Goal: Information Seeking & Learning: Learn about a topic

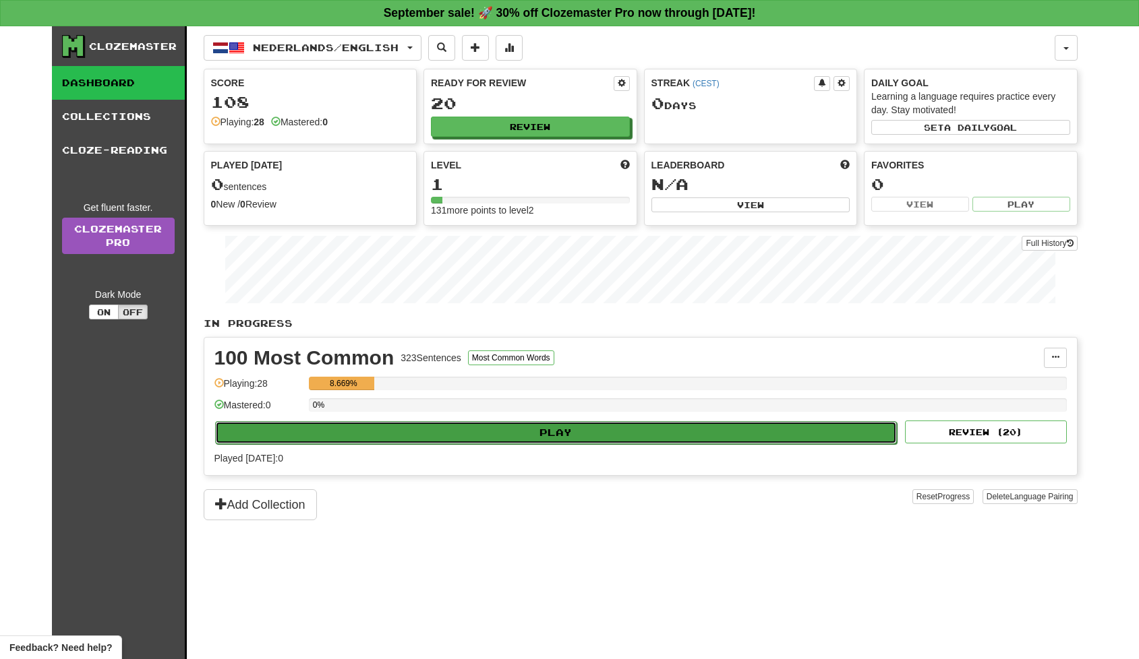
click at [541, 434] on button "Play" at bounding box center [556, 432] width 682 height 23
select select "**"
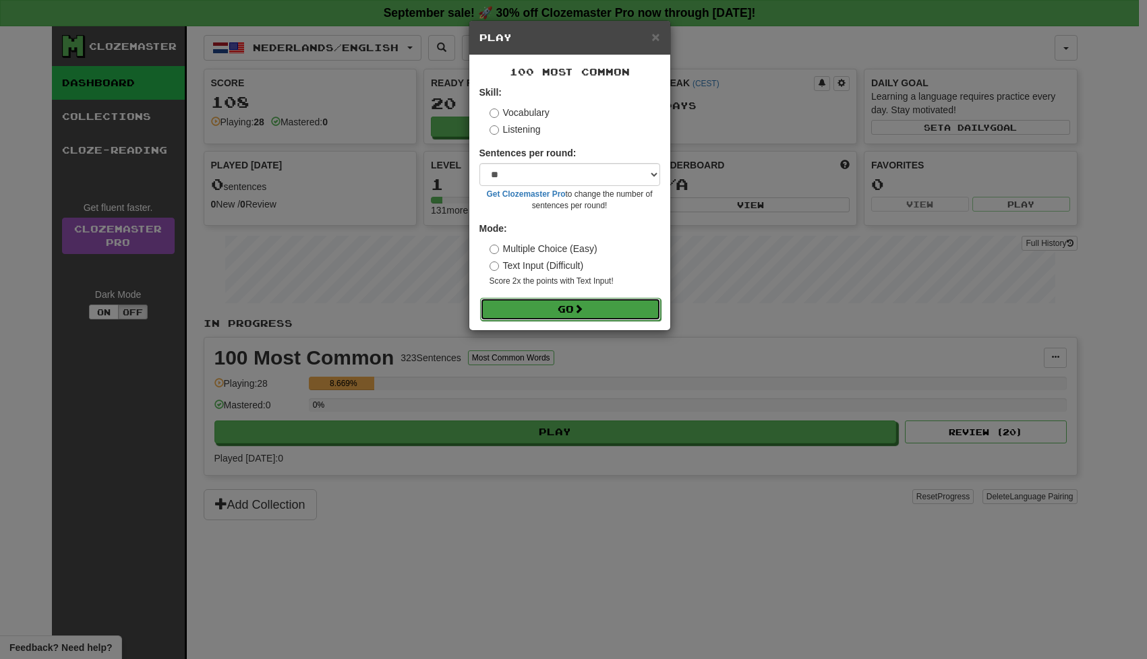
click at [540, 305] on button "Go" at bounding box center [570, 309] width 181 height 23
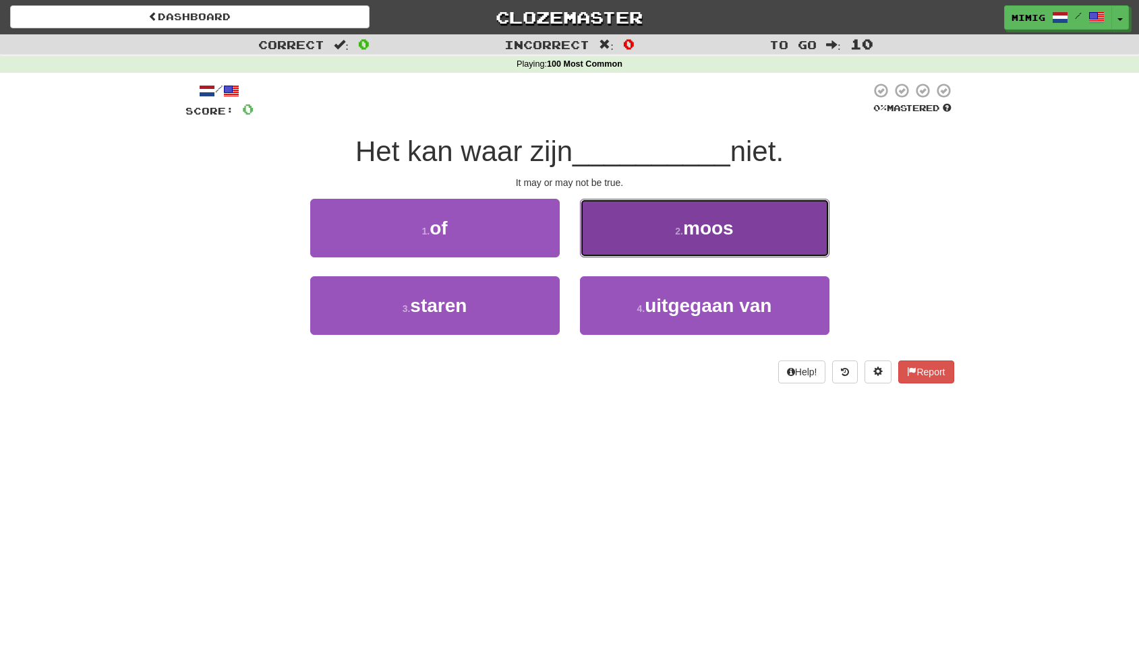
click at [711, 227] on span "moos" at bounding box center [708, 228] width 51 height 21
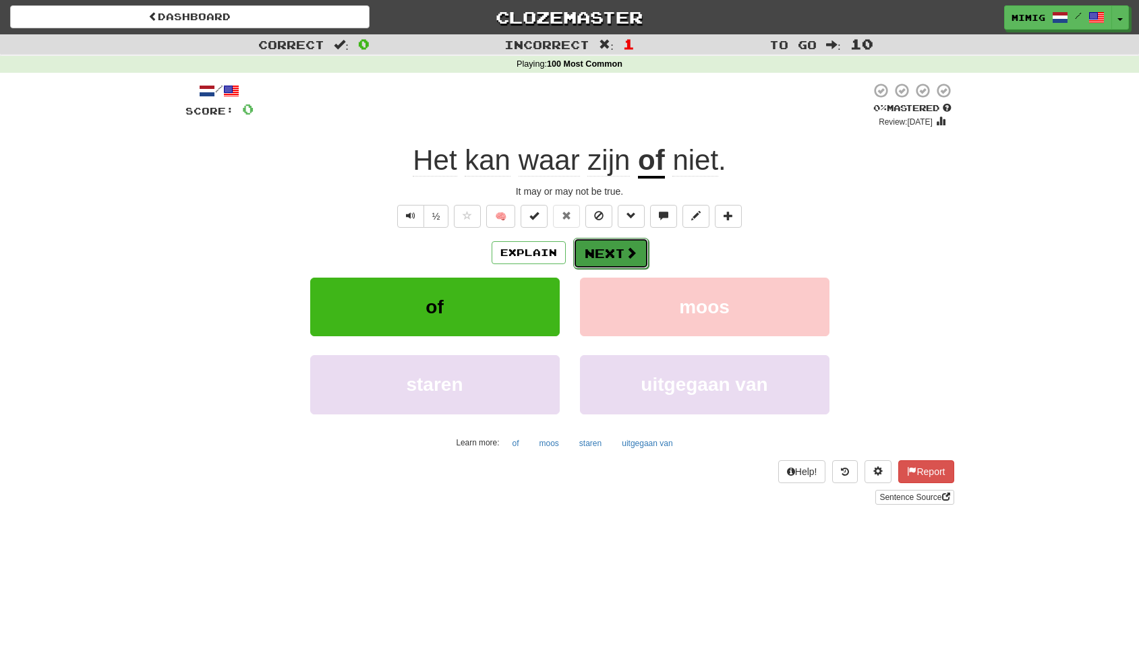
click at [612, 255] on button "Next" at bounding box center [611, 253] width 76 height 31
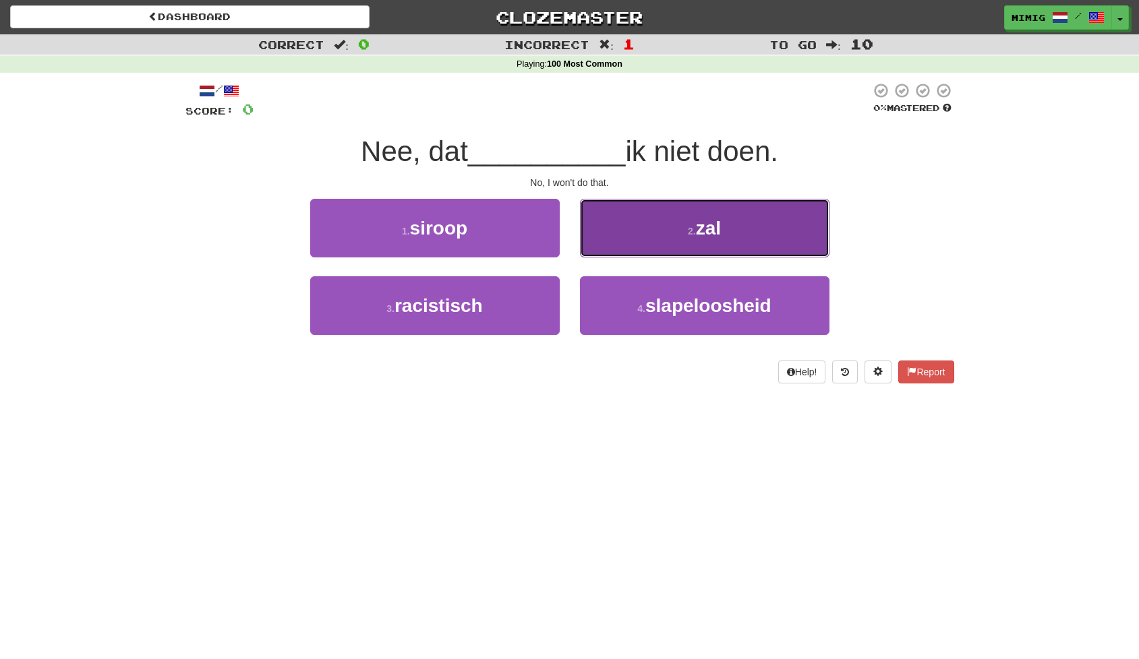
click at [695, 231] on small "2 ." at bounding box center [692, 231] width 8 height 11
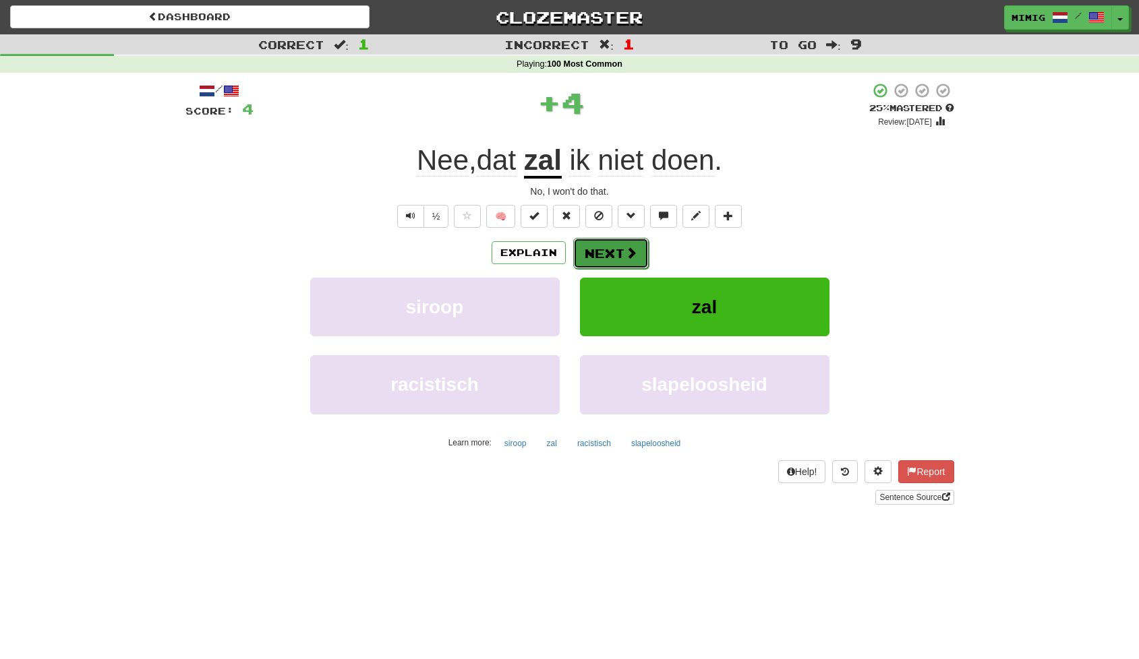
click at [608, 253] on button "Next" at bounding box center [611, 253] width 76 height 31
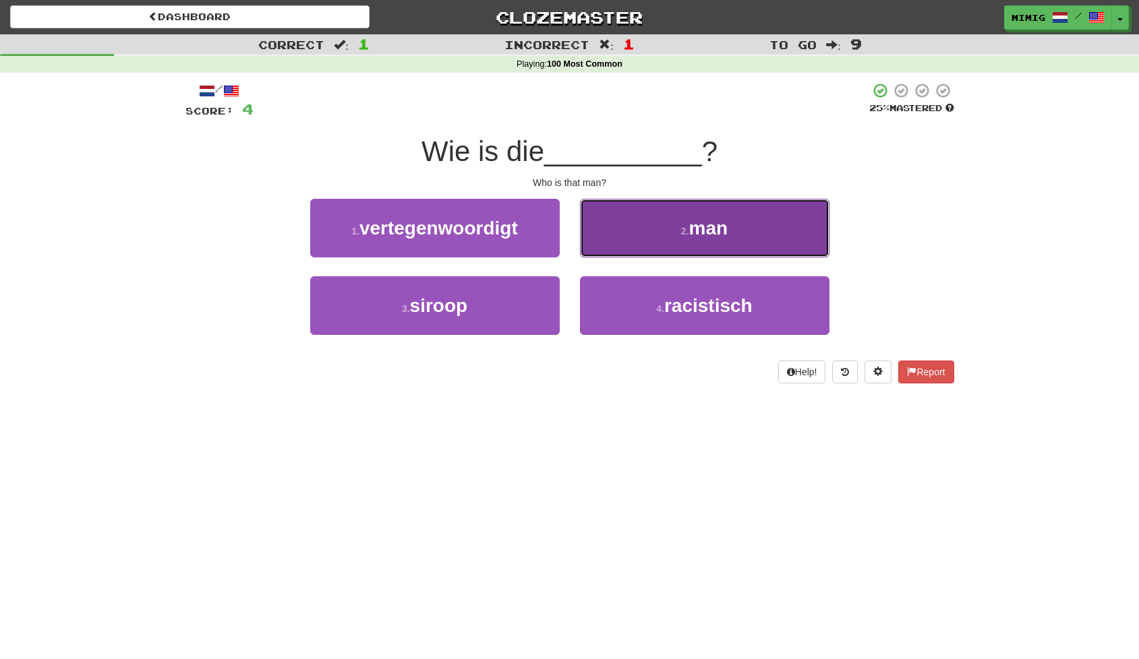
click at [667, 237] on button "2 . man" at bounding box center [704, 228] width 249 height 59
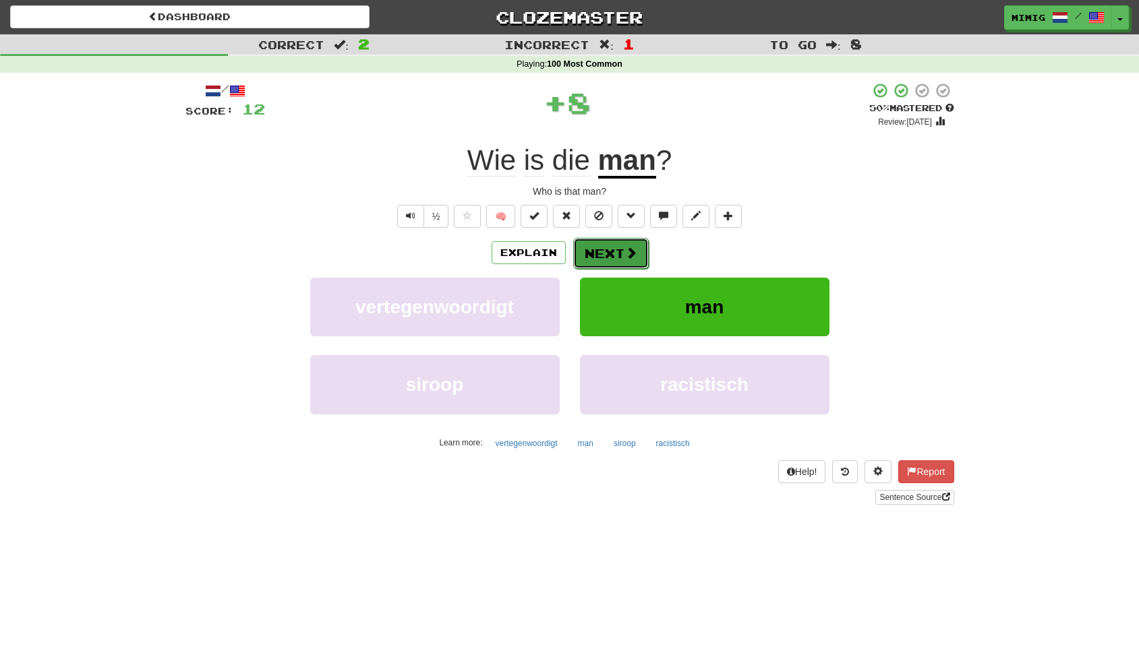
click at [616, 251] on button "Next" at bounding box center [611, 253] width 76 height 31
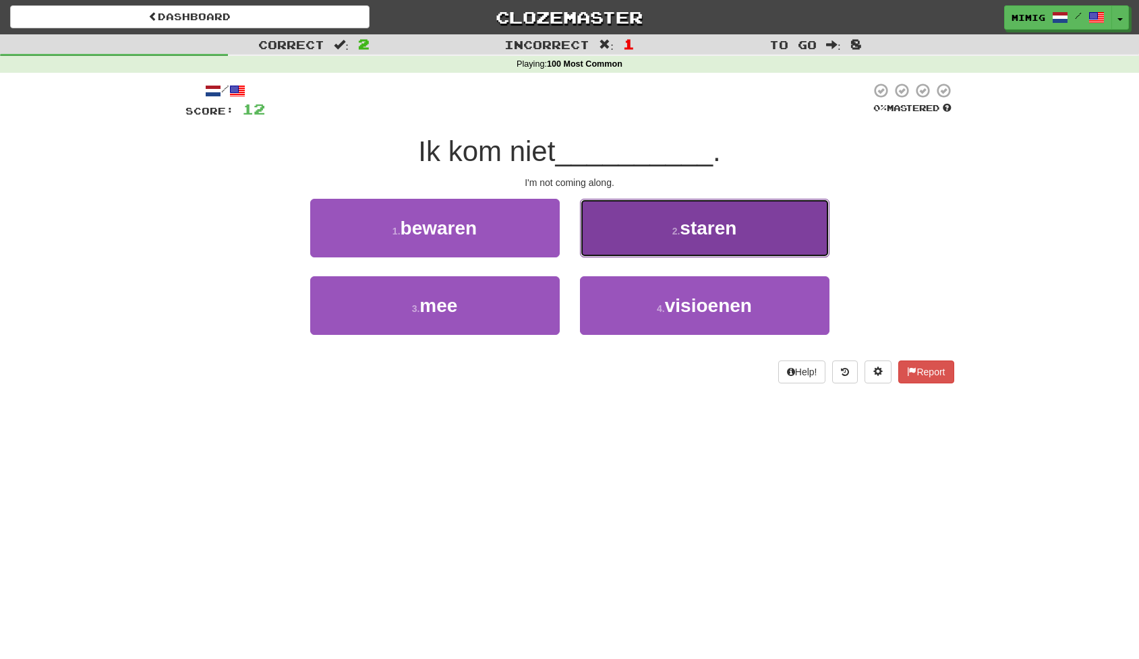
click at [664, 237] on button "2 . staren" at bounding box center [704, 228] width 249 height 59
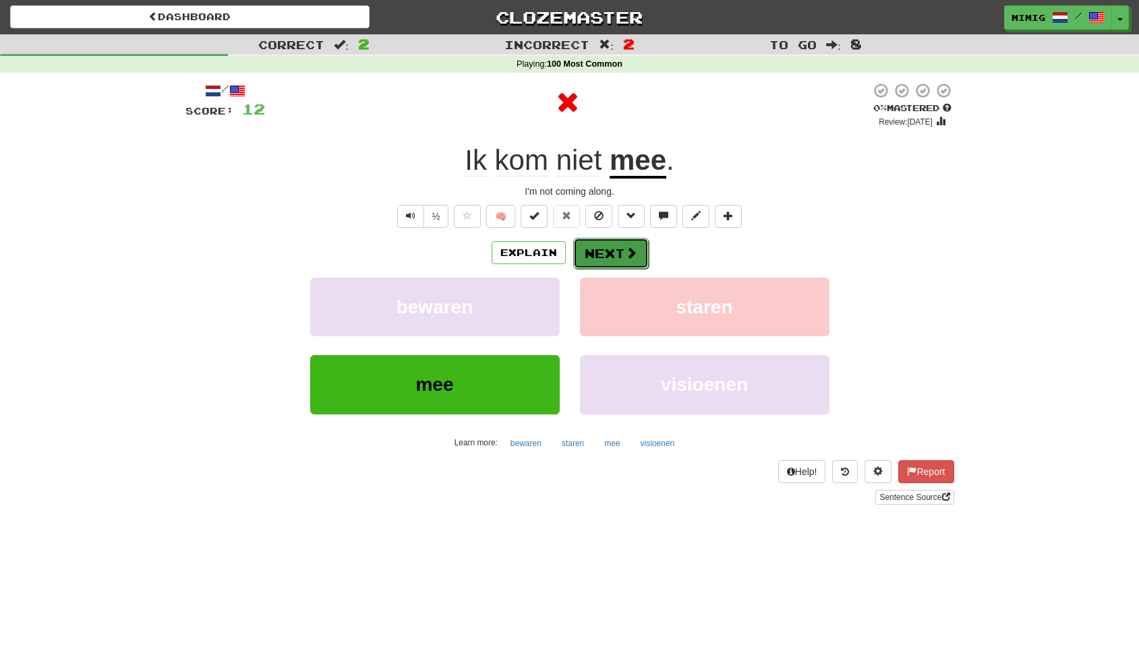
click at [612, 253] on button "Next" at bounding box center [611, 253] width 76 height 31
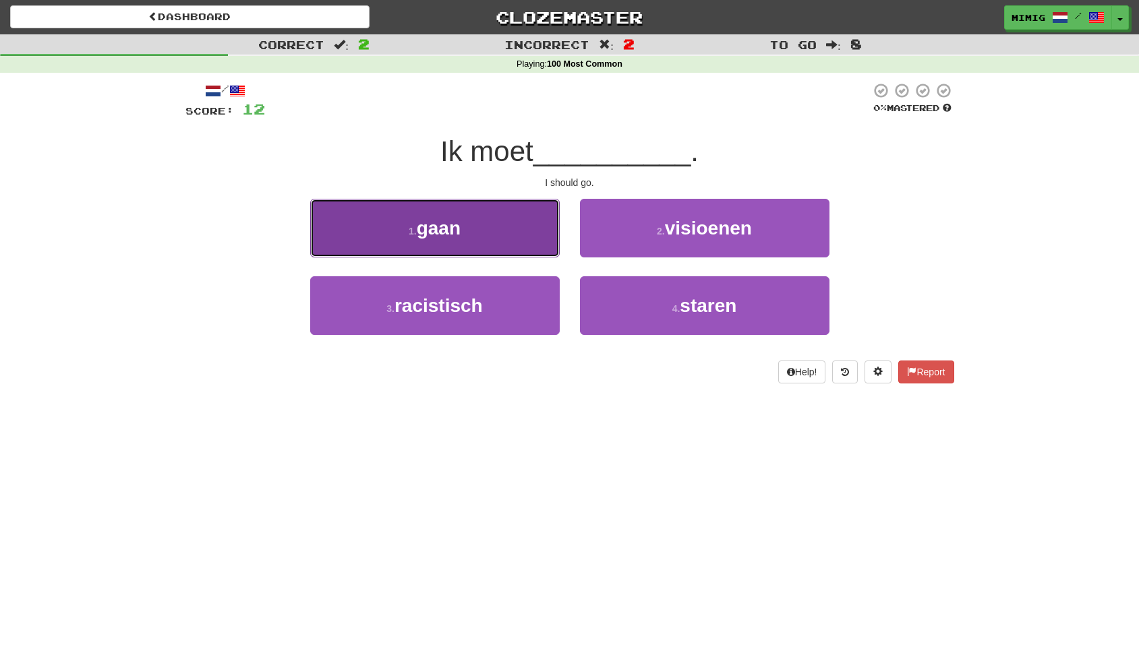
click at [446, 229] on span "gaan" at bounding box center [439, 228] width 44 height 21
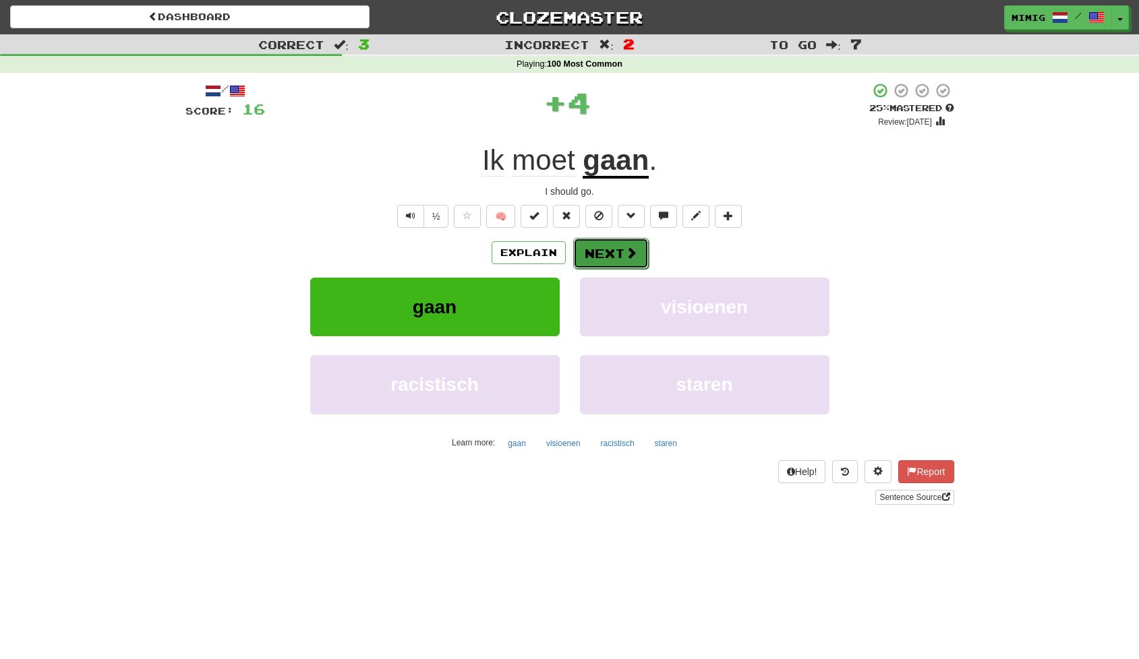
click at [614, 254] on button "Next" at bounding box center [611, 253] width 76 height 31
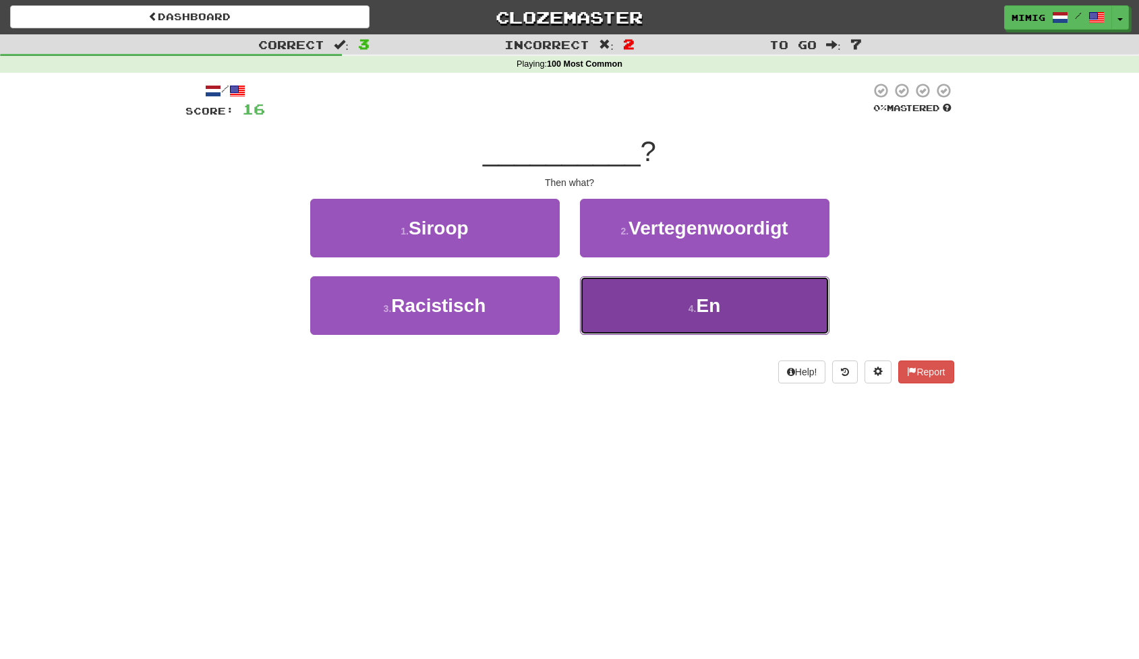
click at [660, 308] on button "4 . En" at bounding box center [704, 305] width 249 height 59
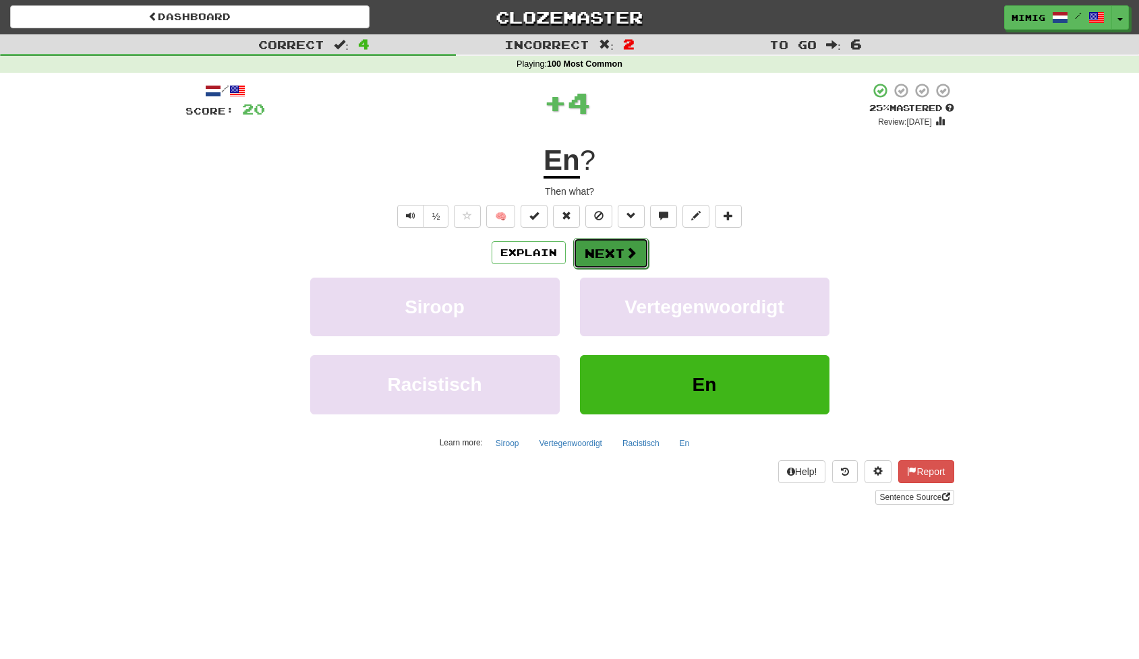
click at [602, 251] on button "Next" at bounding box center [611, 253] width 76 height 31
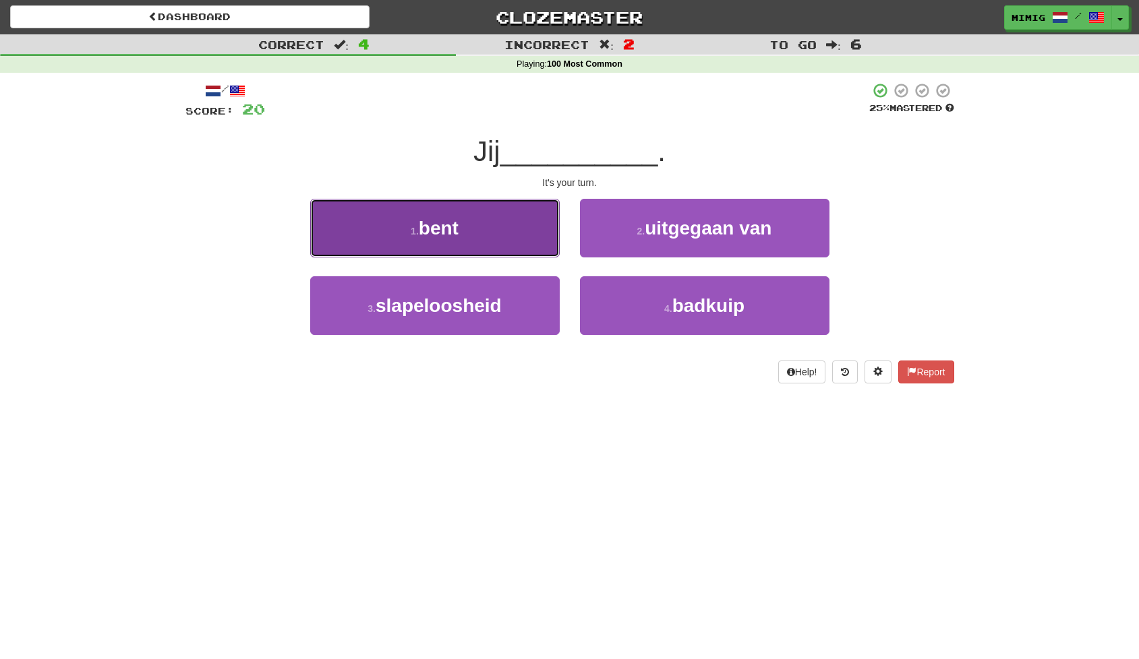
click at [468, 237] on button "1 . bent" at bounding box center [434, 228] width 249 height 59
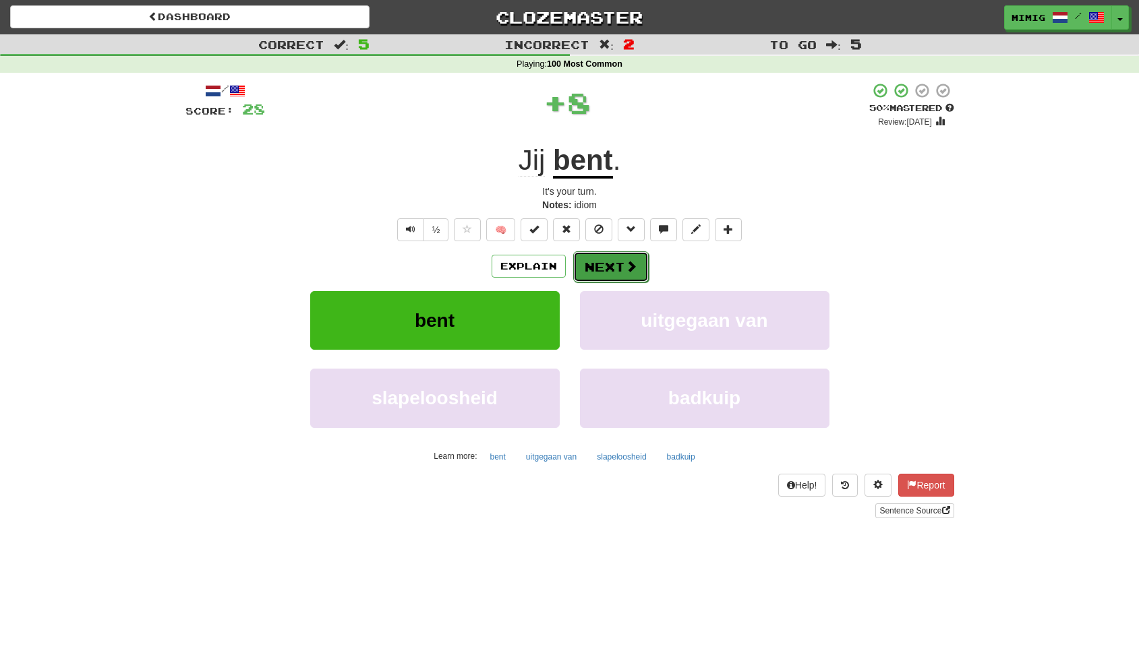
click at [591, 268] on button "Next" at bounding box center [611, 266] width 76 height 31
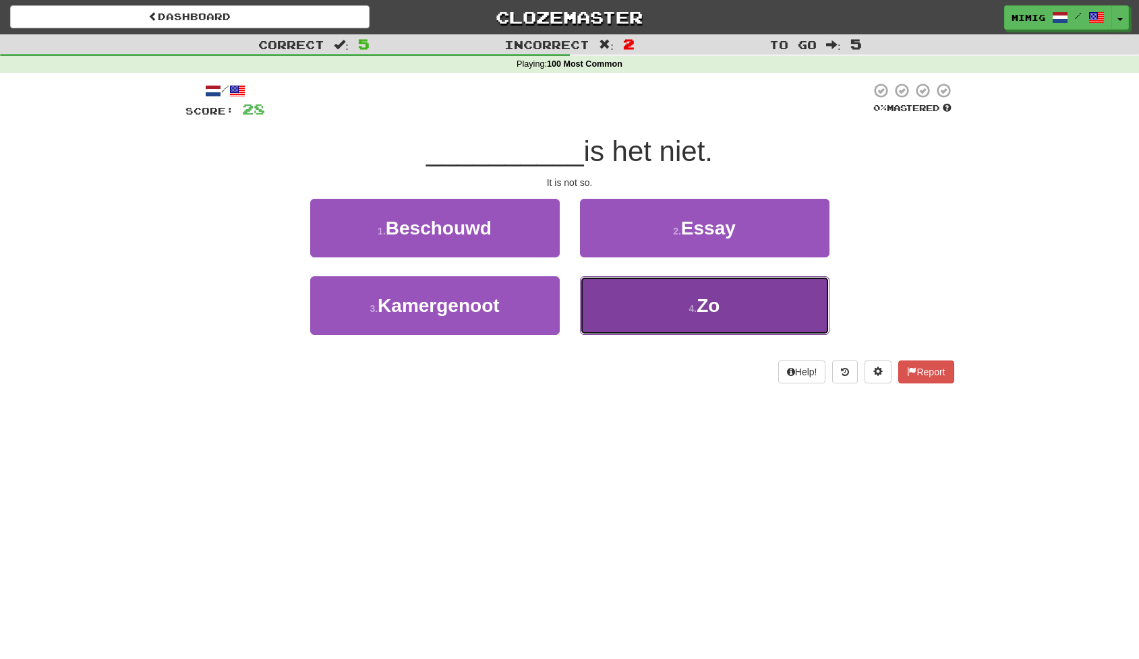
click at [696, 314] on small "4 ." at bounding box center [693, 308] width 8 height 11
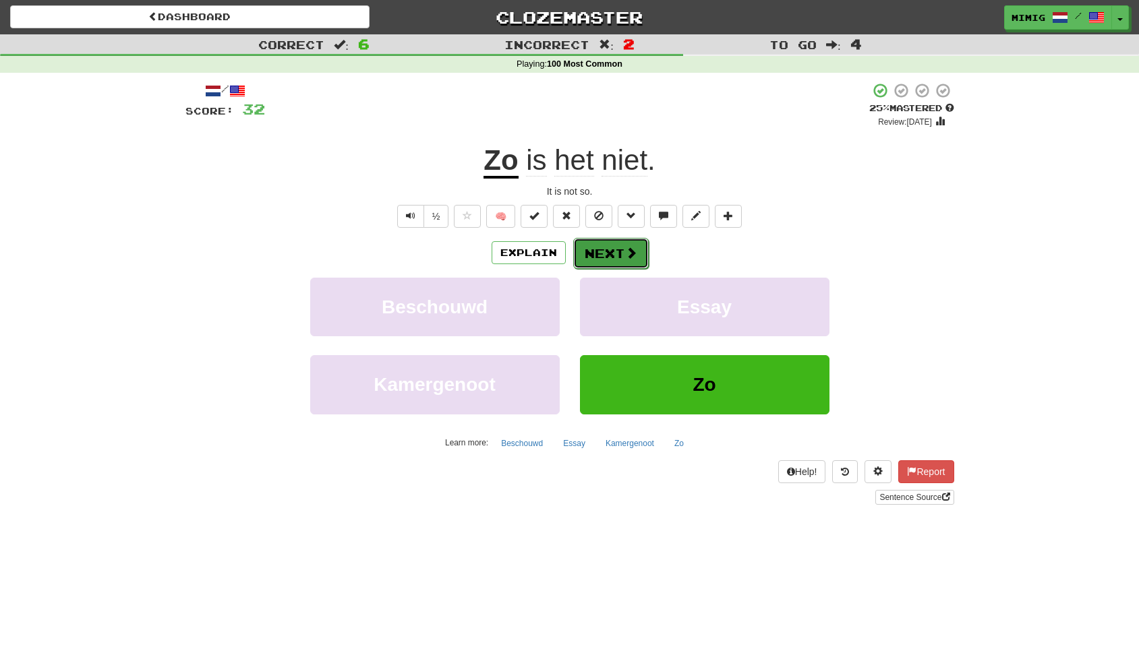
click at [619, 255] on button "Next" at bounding box center [611, 253] width 76 height 31
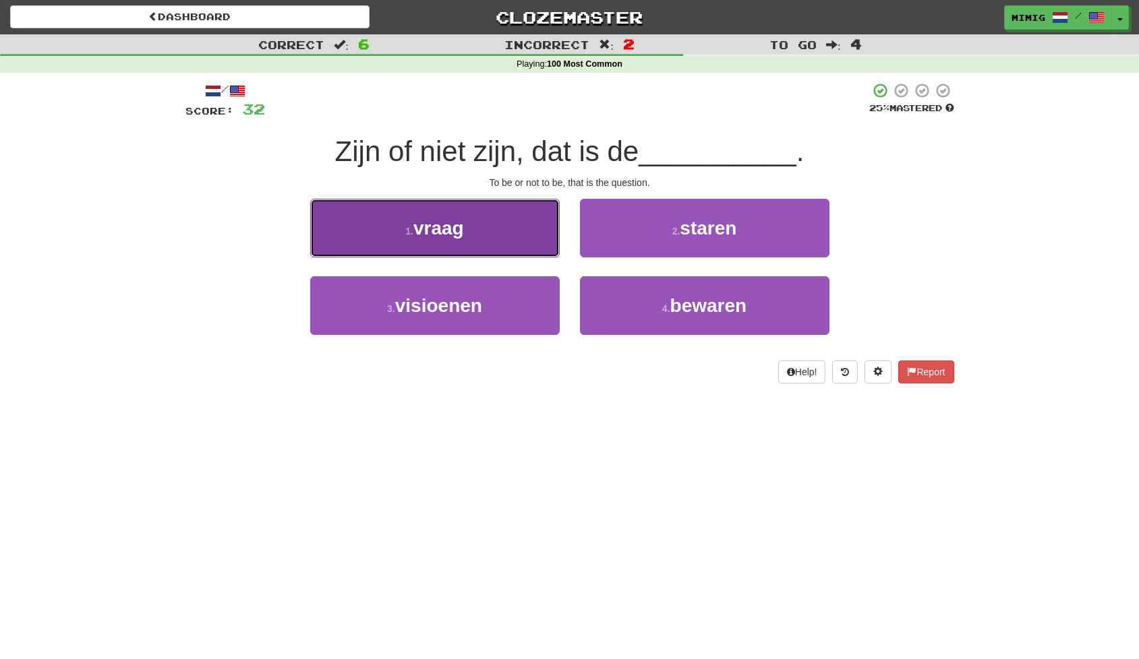
click at [461, 237] on span "vraag" at bounding box center [438, 228] width 51 height 21
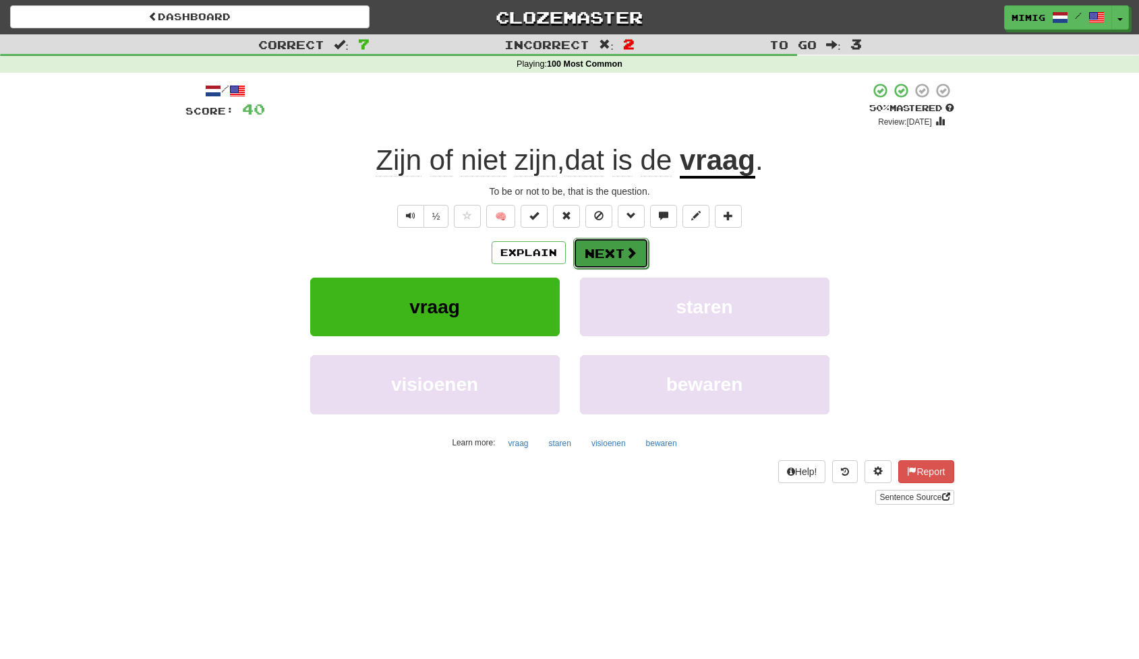
click at [616, 249] on button "Next" at bounding box center [611, 253] width 76 height 31
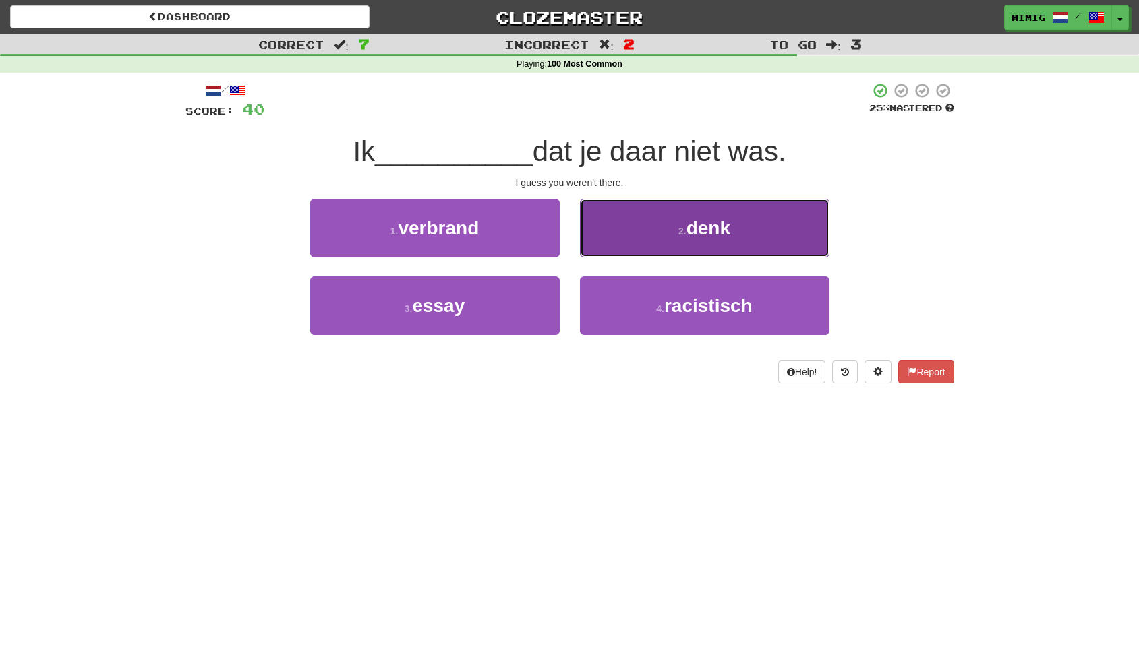
click at [715, 227] on span "denk" at bounding box center [708, 228] width 44 height 21
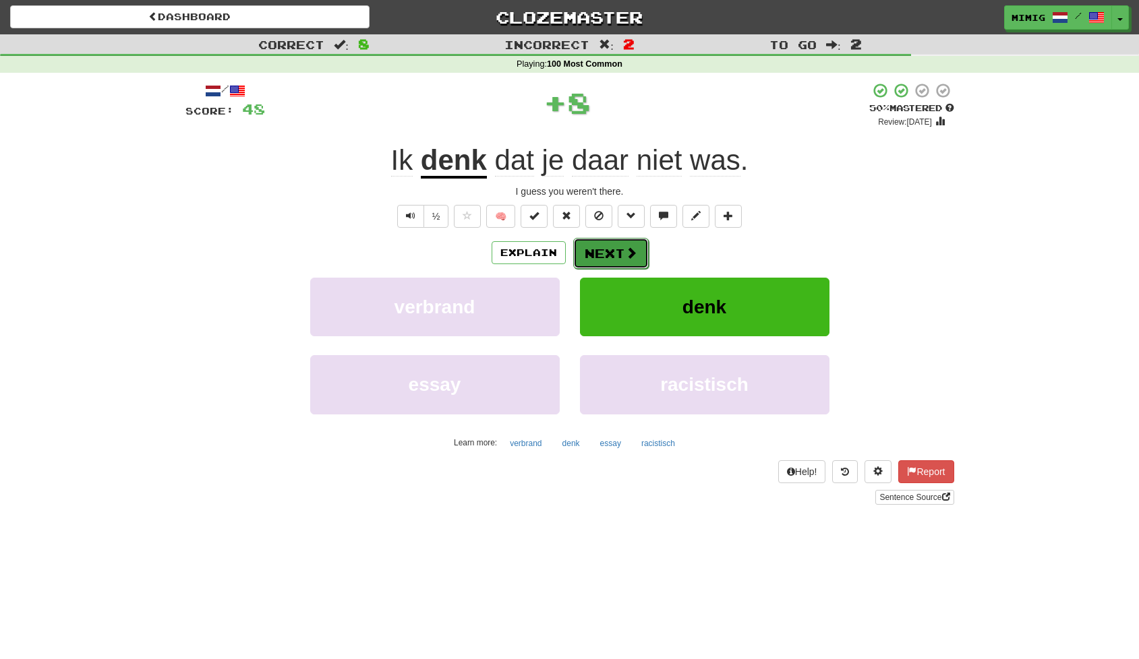
click at [607, 253] on button "Next" at bounding box center [611, 253] width 76 height 31
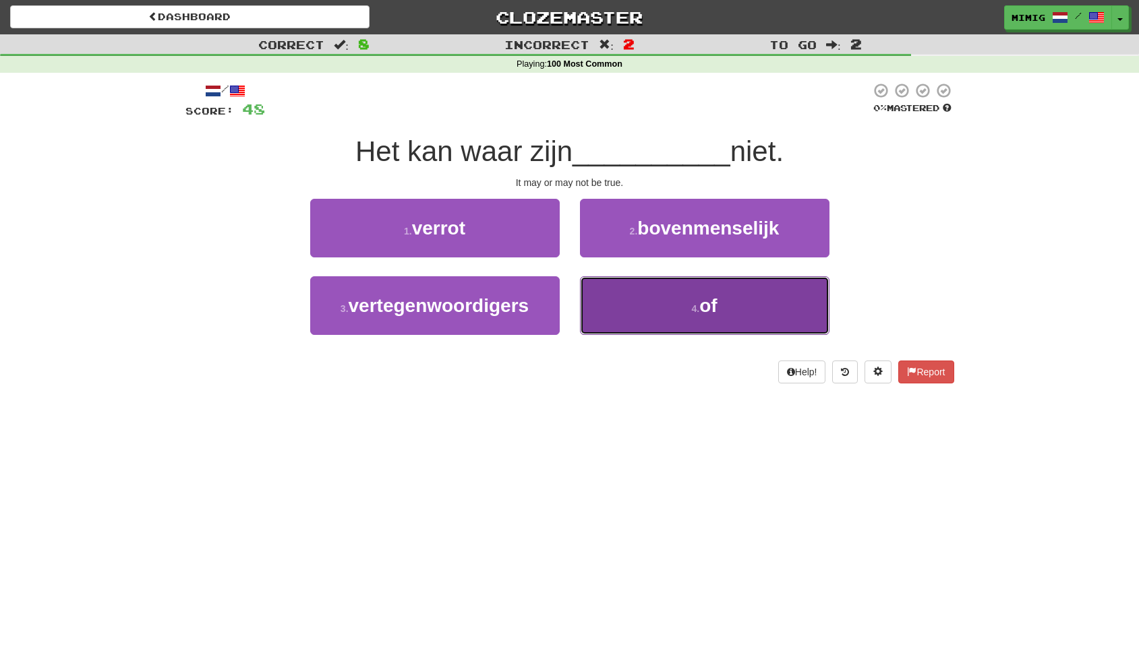
click at [692, 311] on small "4 ." at bounding box center [695, 308] width 8 height 11
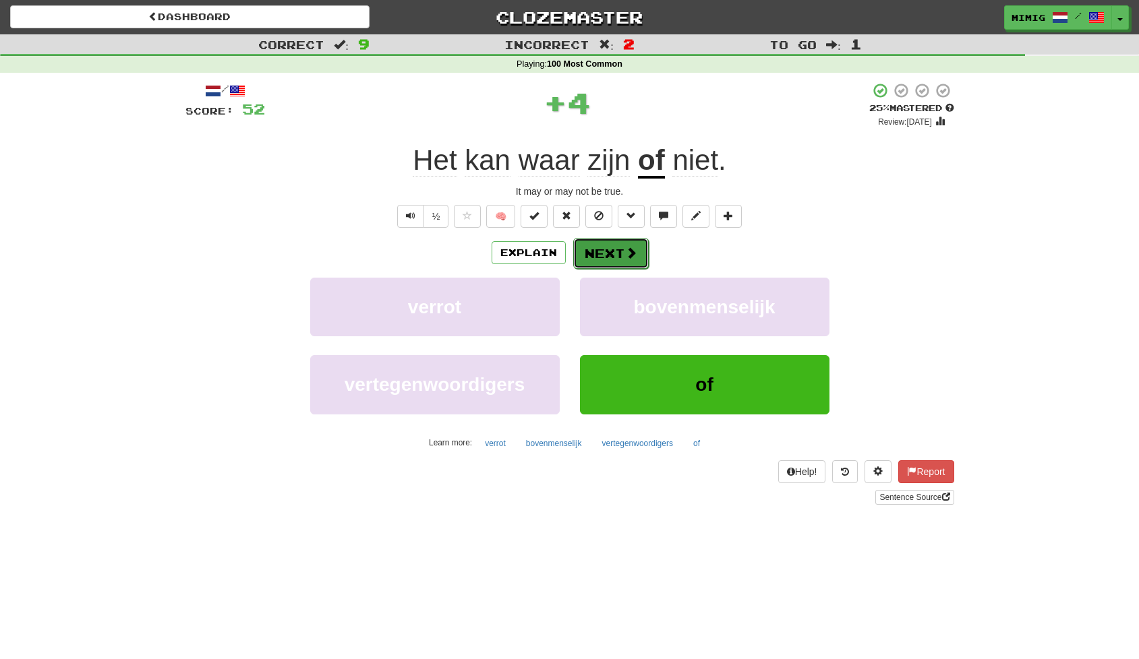
click at [608, 254] on button "Next" at bounding box center [611, 253] width 76 height 31
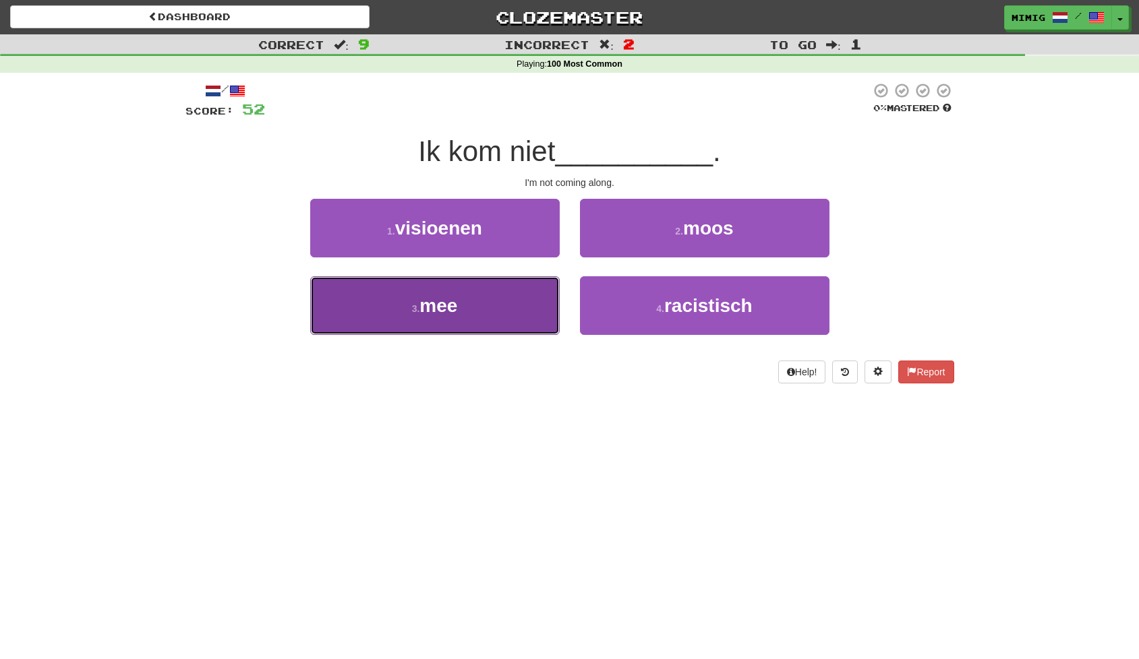
click at [485, 303] on button "3 . mee" at bounding box center [434, 305] width 249 height 59
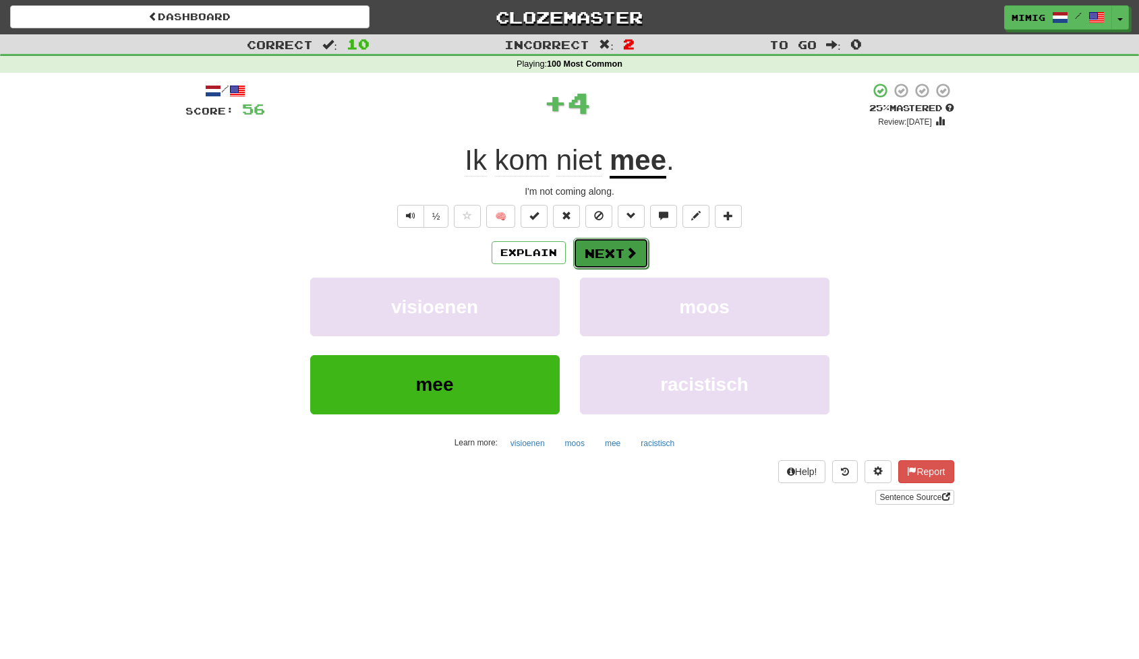
click at [598, 251] on button "Next" at bounding box center [611, 253] width 76 height 31
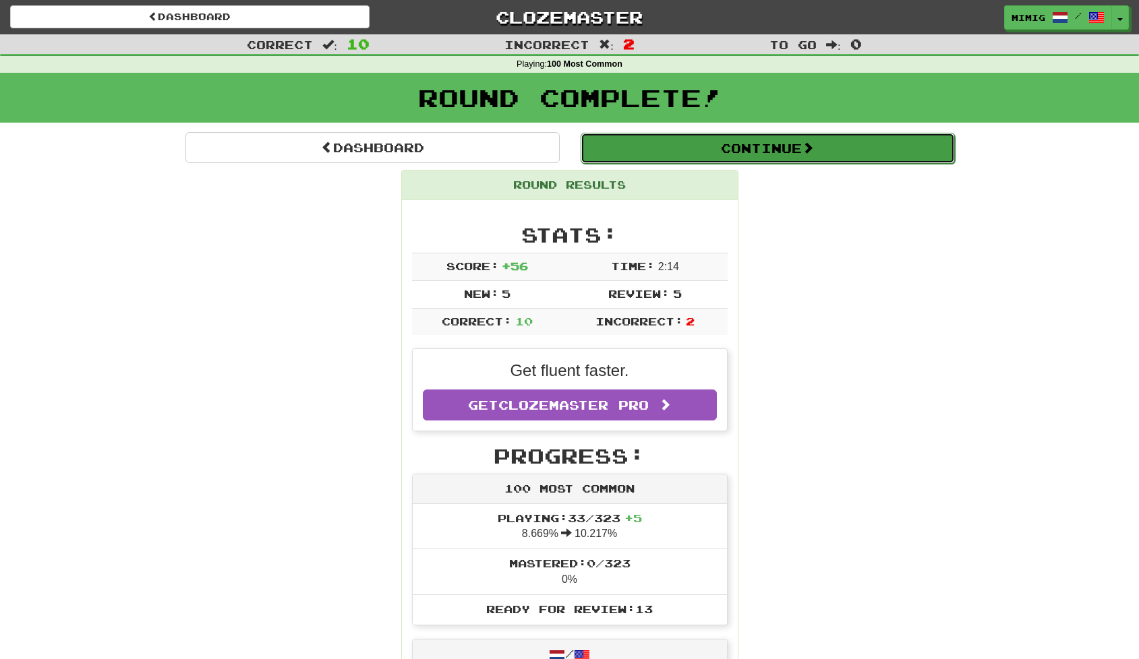
click at [698, 152] on button "Continue" at bounding box center [767, 148] width 374 height 31
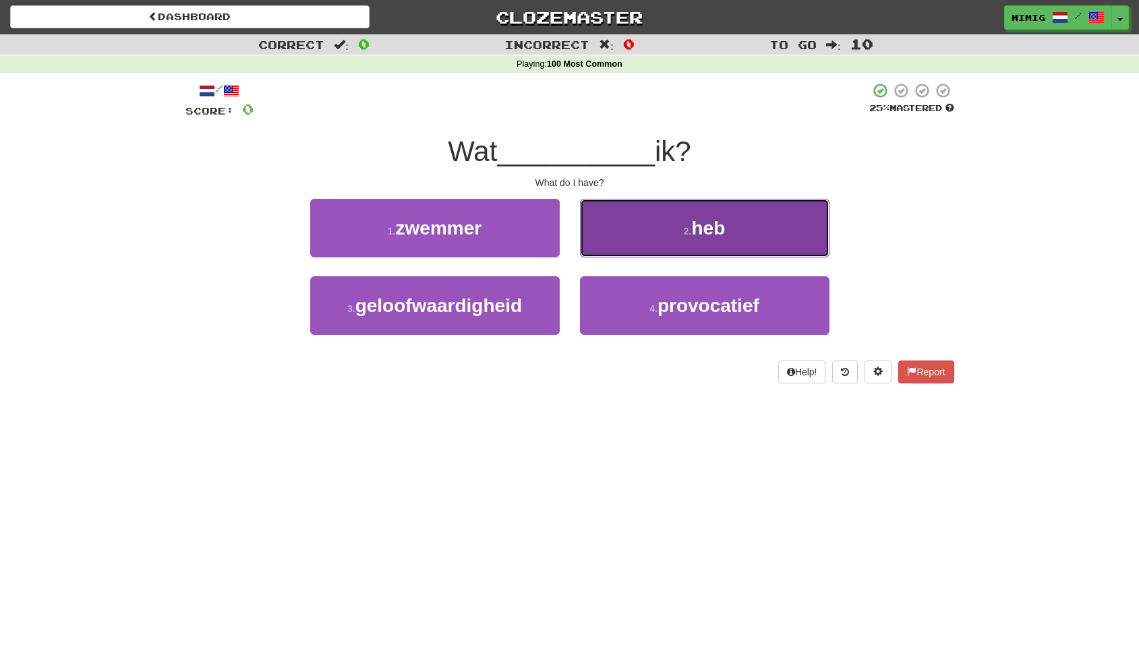
click at [696, 227] on span "heb" at bounding box center [708, 228] width 34 height 21
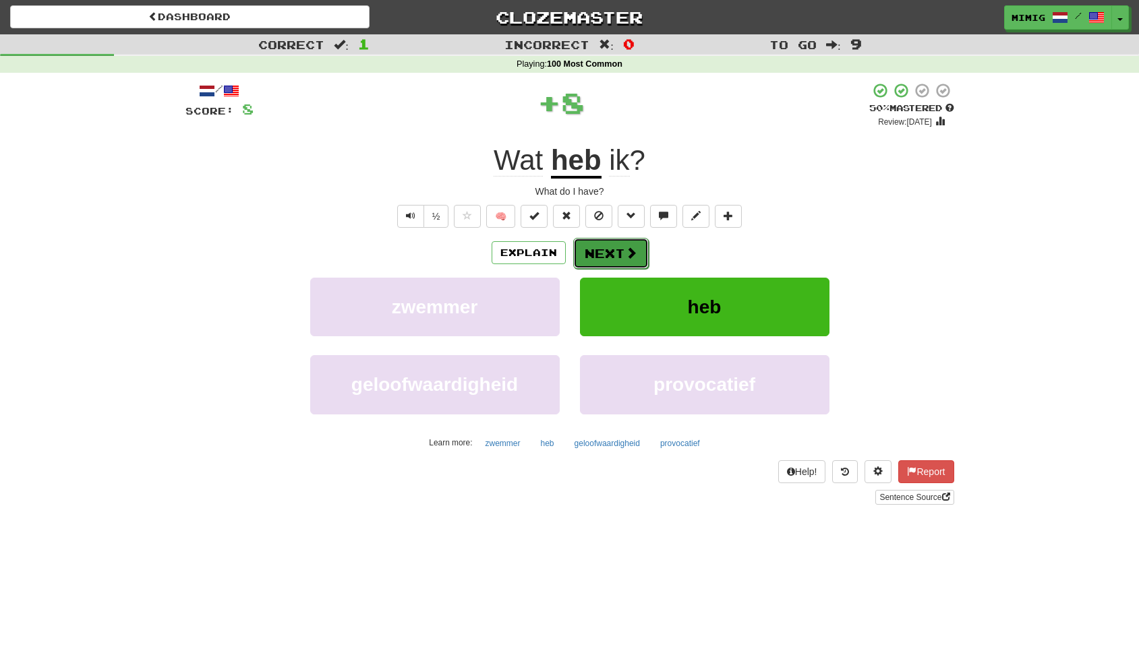
click at [616, 249] on button "Next" at bounding box center [611, 253] width 76 height 31
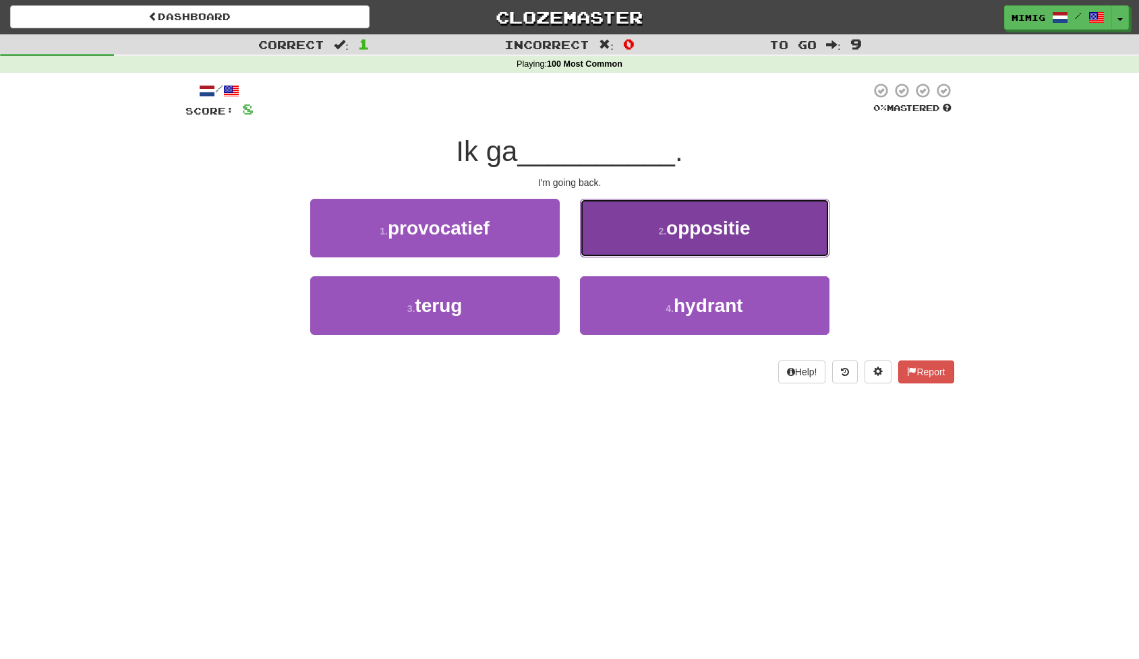
click at [665, 231] on small "2 ." at bounding box center [662, 231] width 8 height 11
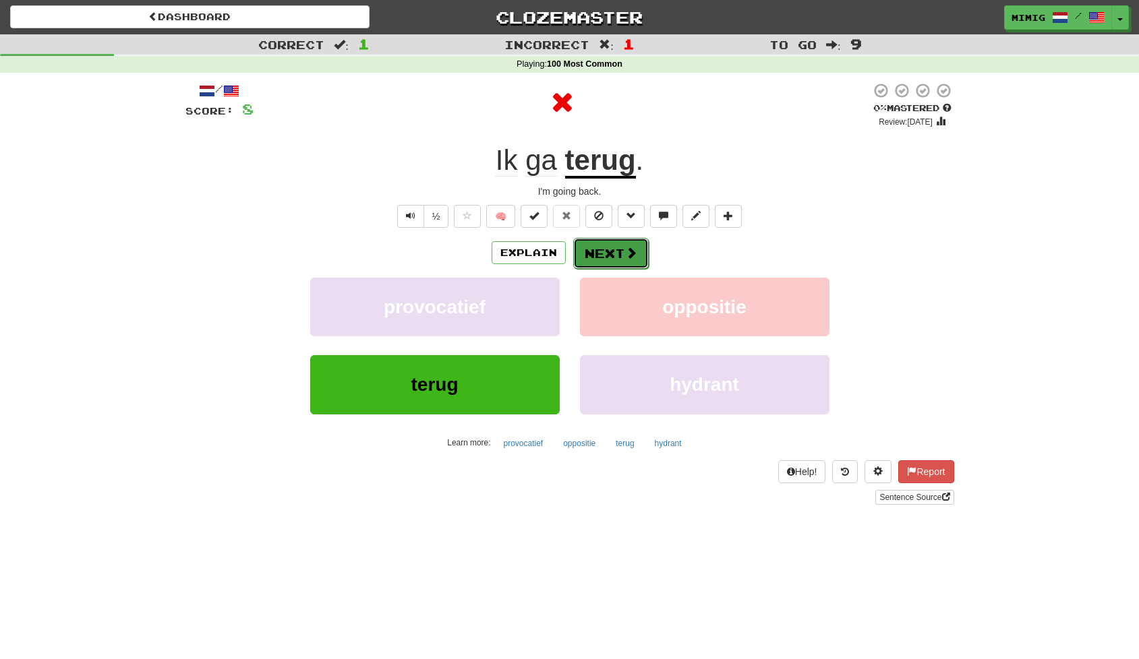
click at [612, 255] on button "Next" at bounding box center [611, 253] width 76 height 31
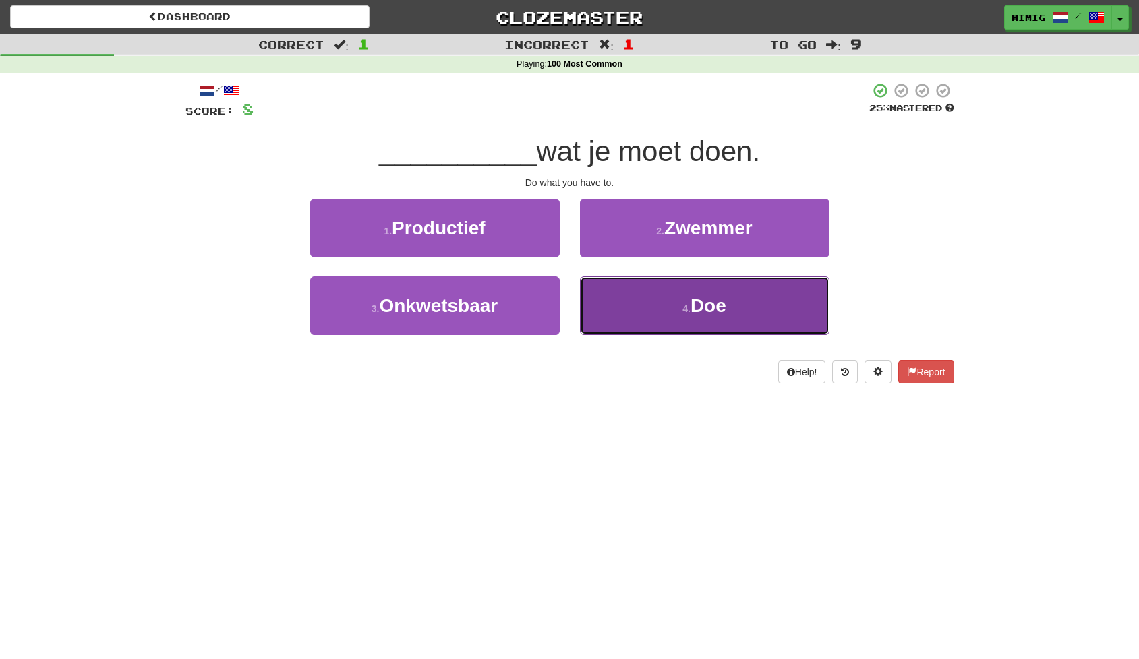
click at [718, 307] on span "Doe" at bounding box center [708, 305] width 36 height 21
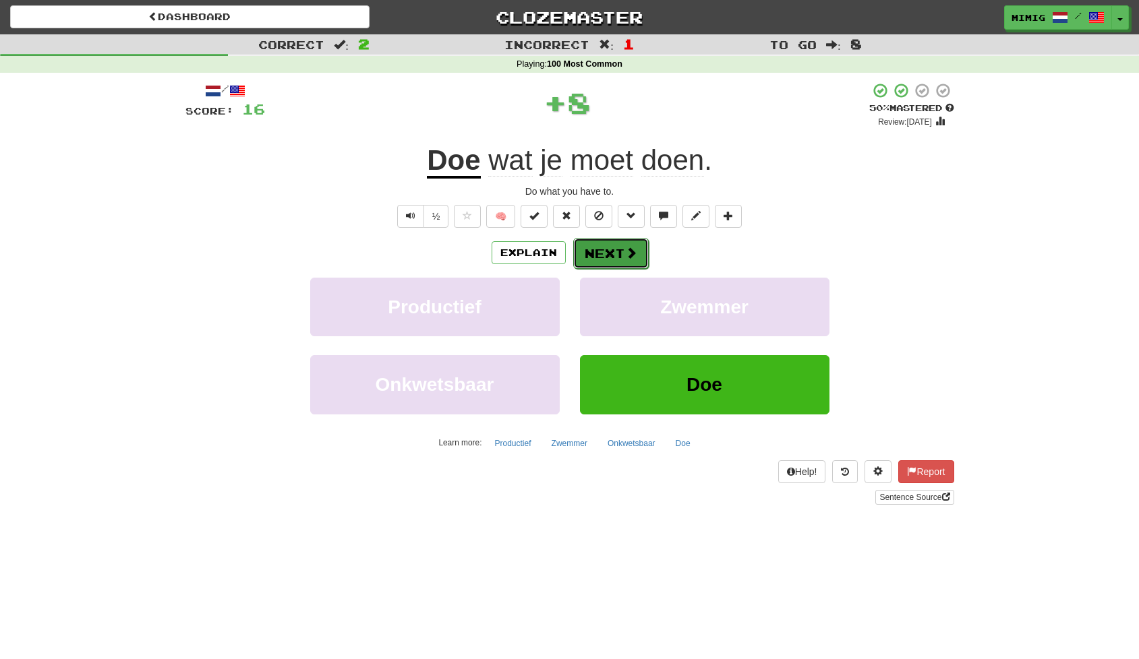
click at [614, 249] on button "Next" at bounding box center [611, 253] width 76 height 31
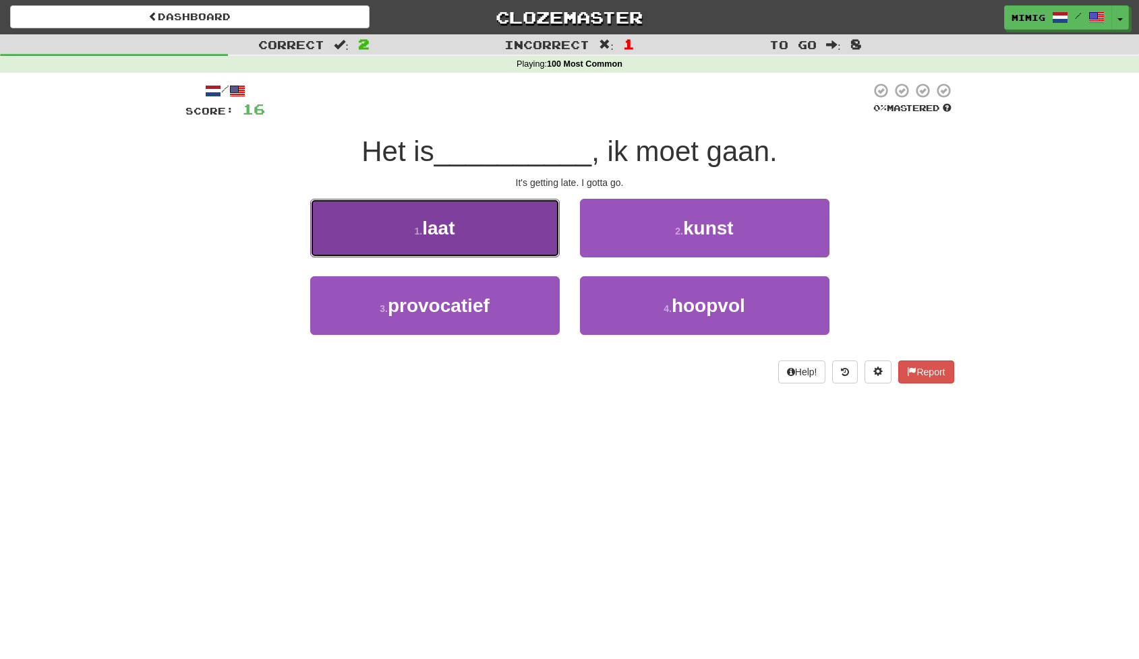
click at [481, 231] on button "1 . laat" at bounding box center [434, 228] width 249 height 59
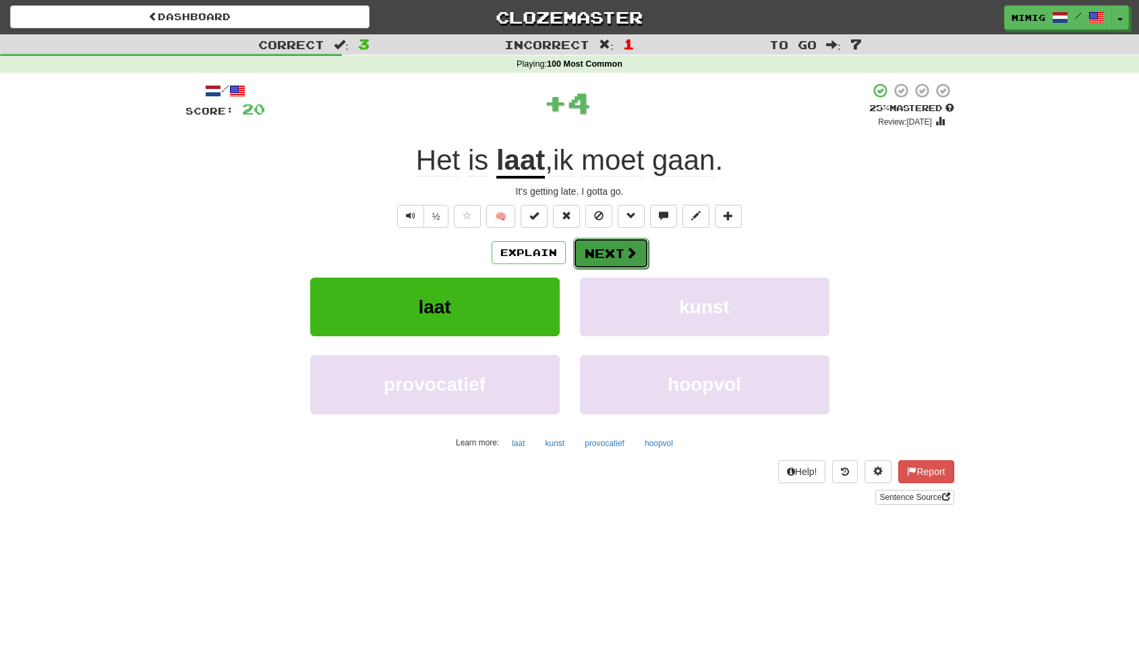
click at [607, 252] on button "Next" at bounding box center [611, 253] width 76 height 31
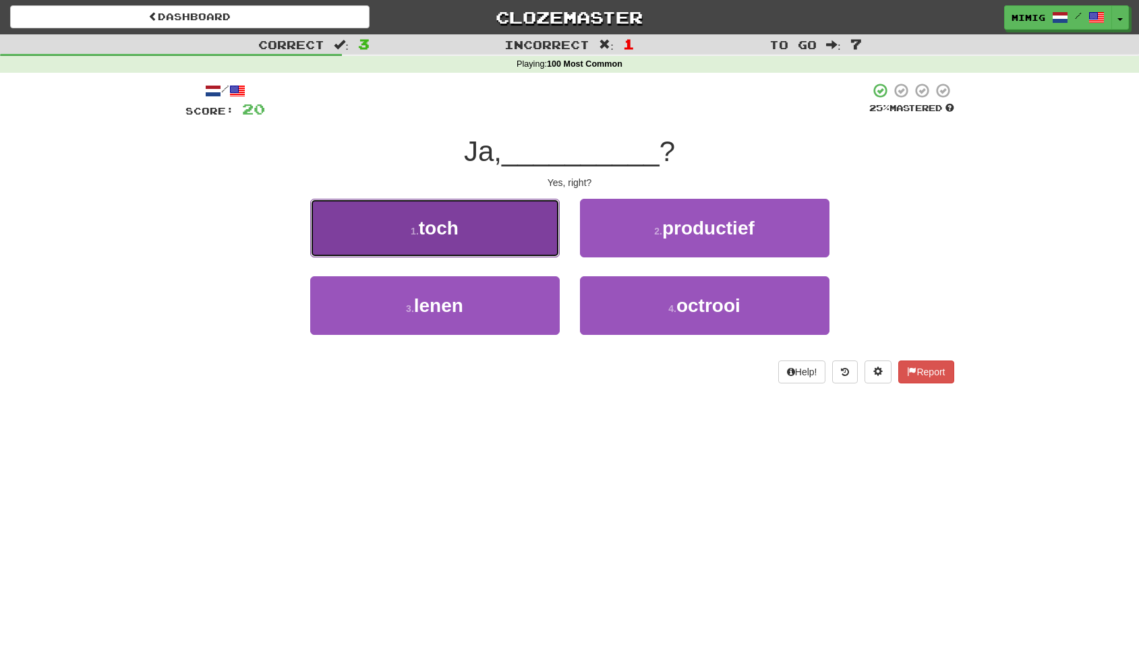
click at [470, 223] on button "1 . toch" at bounding box center [434, 228] width 249 height 59
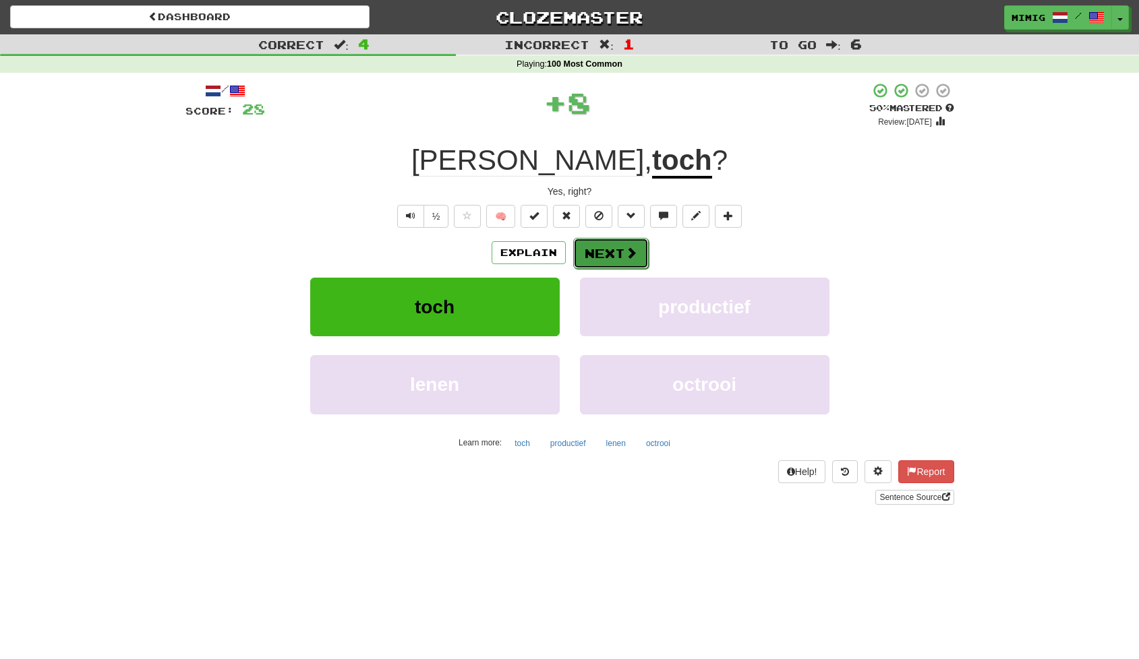
click at [599, 253] on button "Next" at bounding box center [611, 253] width 76 height 31
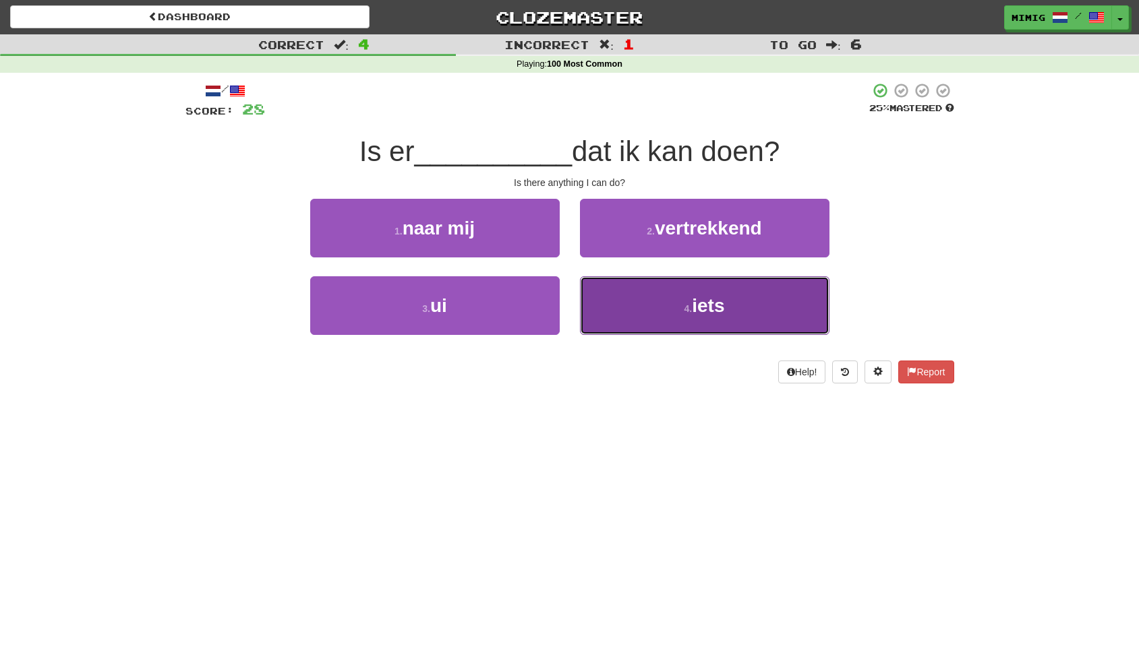
click at [719, 311] on span "iets" at bounding box center [708, 305] width 32 height 21
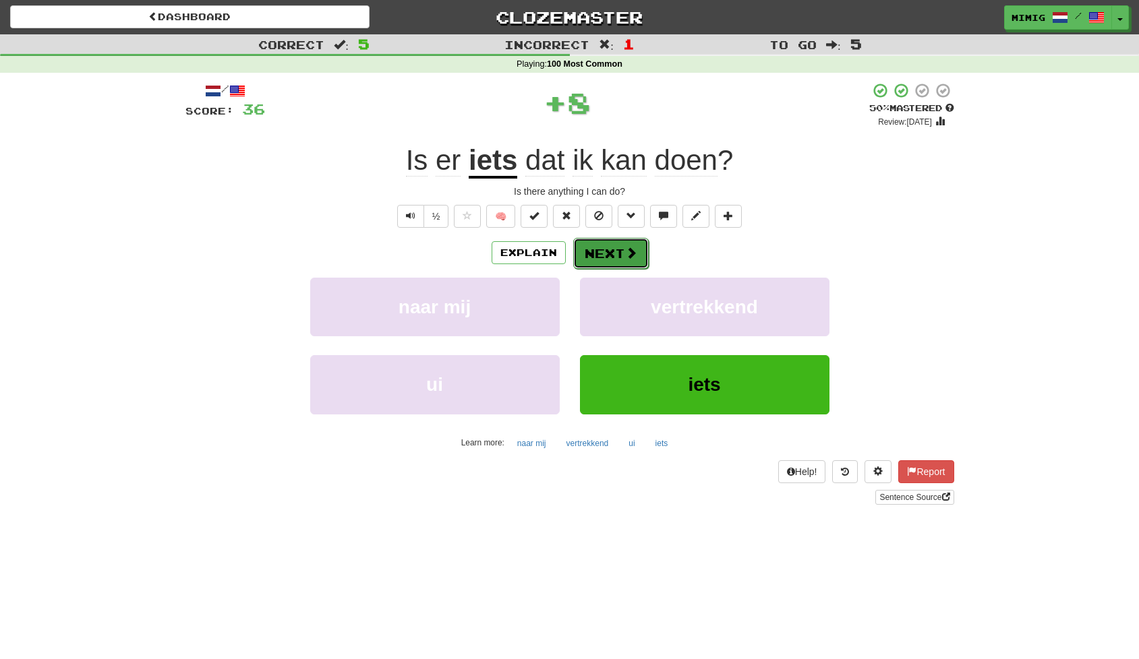
click at [603, 248] on button "Next" at bounding box center [611, 253] width 76 height 31
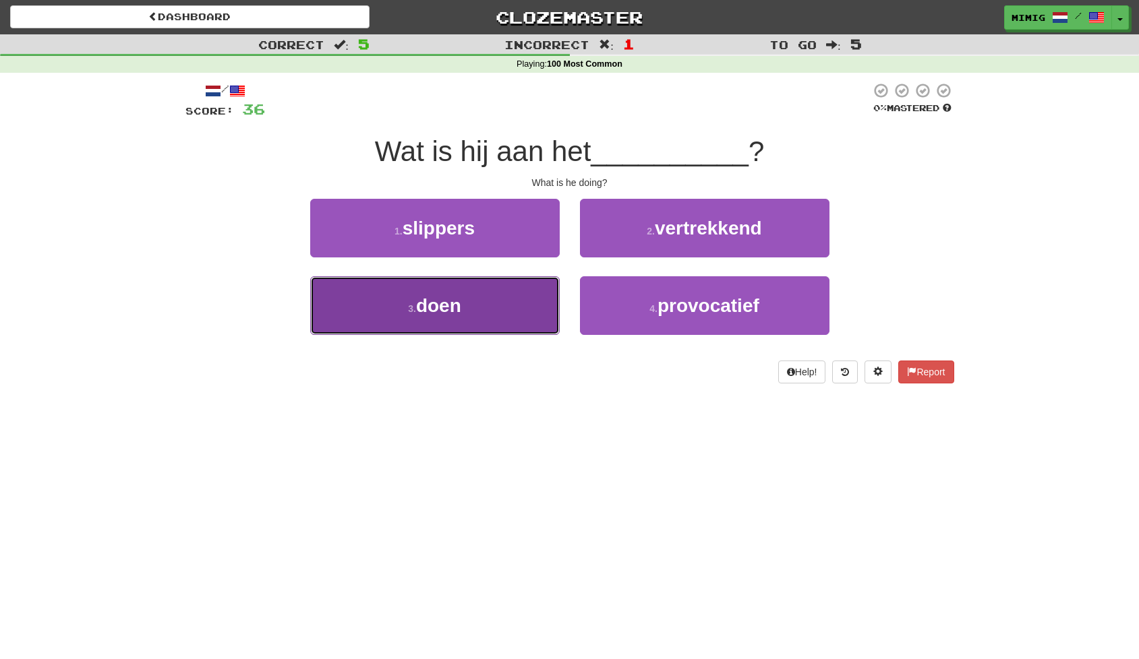
click at [484, 298] on button "3 . doen" at bounding box center [434, 305] width 249 height 59
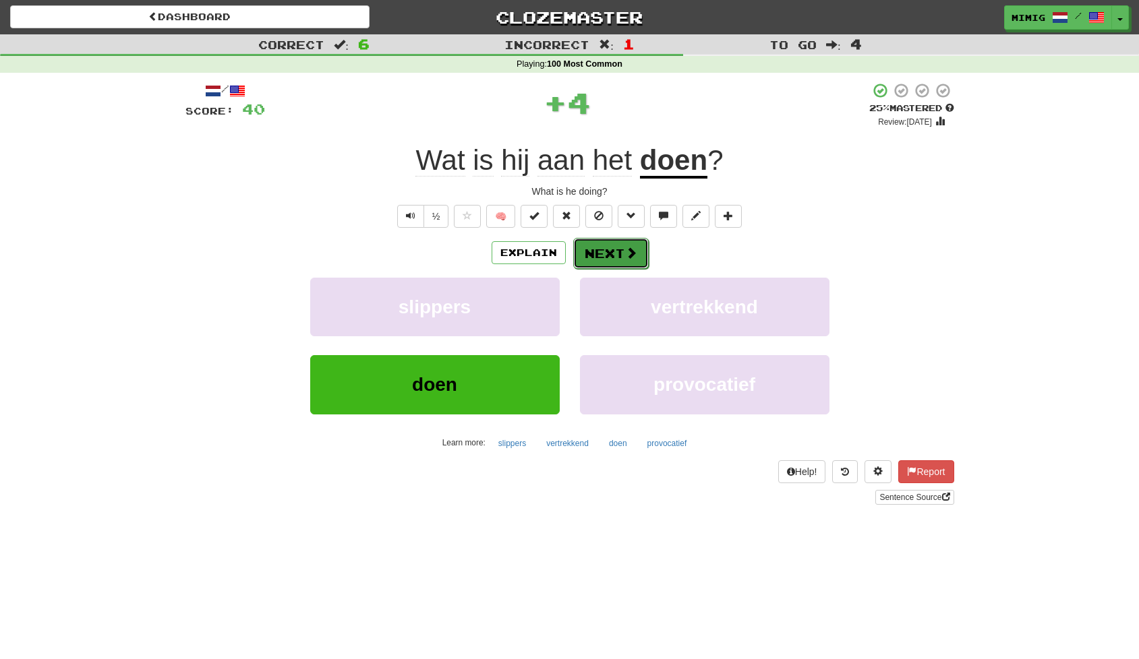
click at [611, 239] on button "Next" at bounding box center [611, 253] width 76 height 31
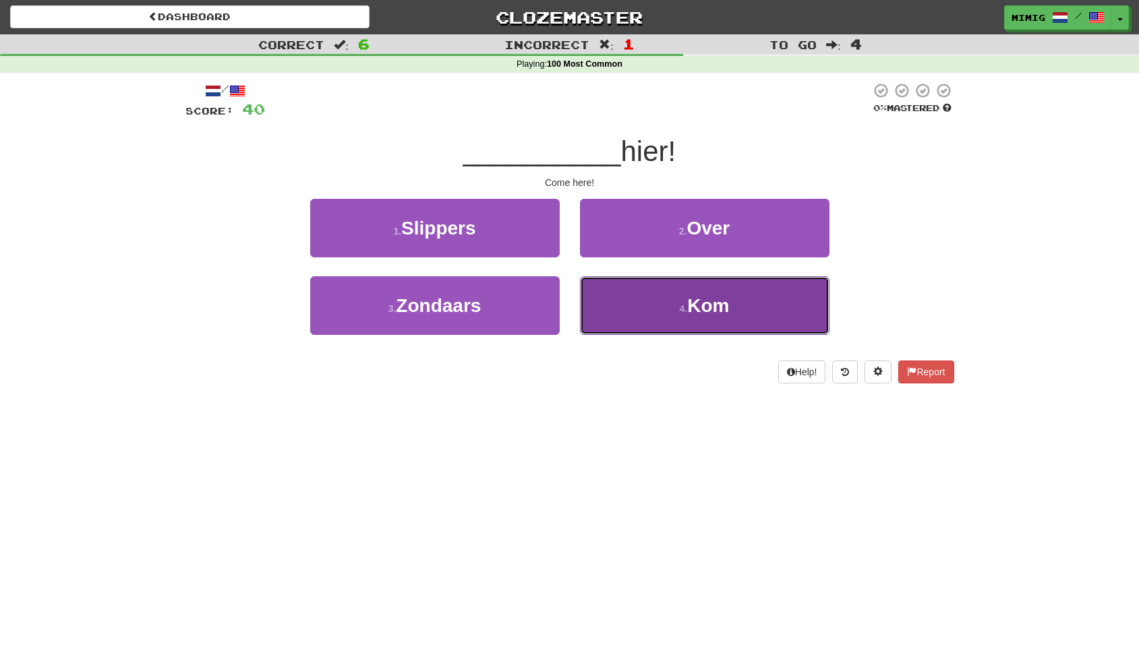
click at [699, 305] on span "Kom" at bounding box center [708, 305] width 42 height 21
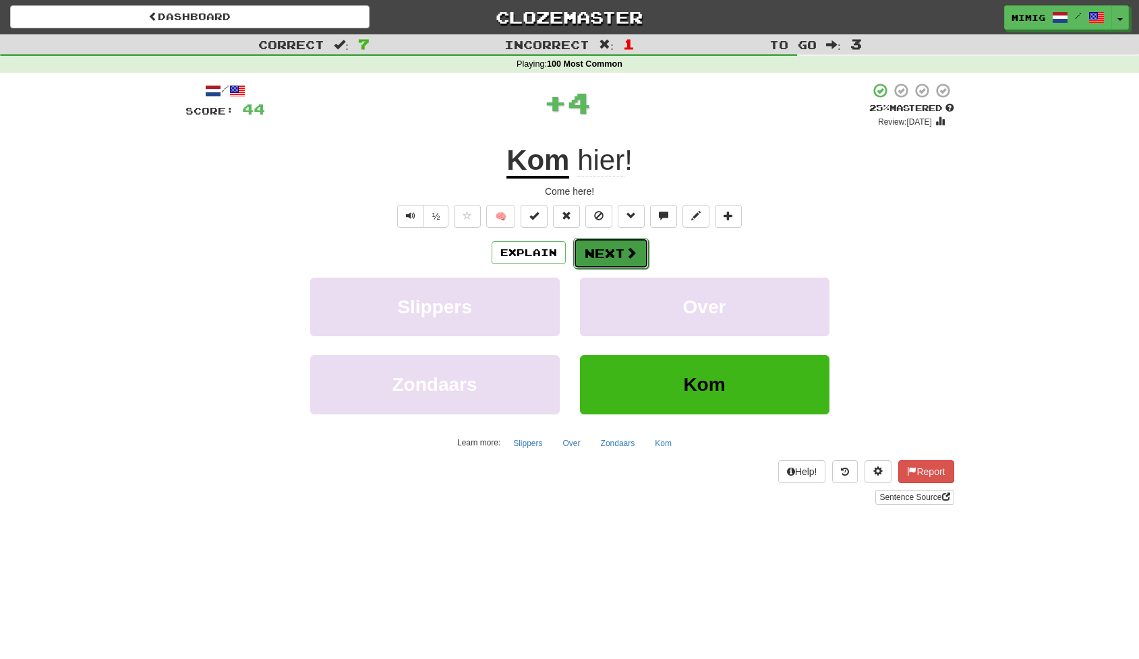
click at [610, 239] on button "Next" at bounding box center [611, 253] width 76 height 31
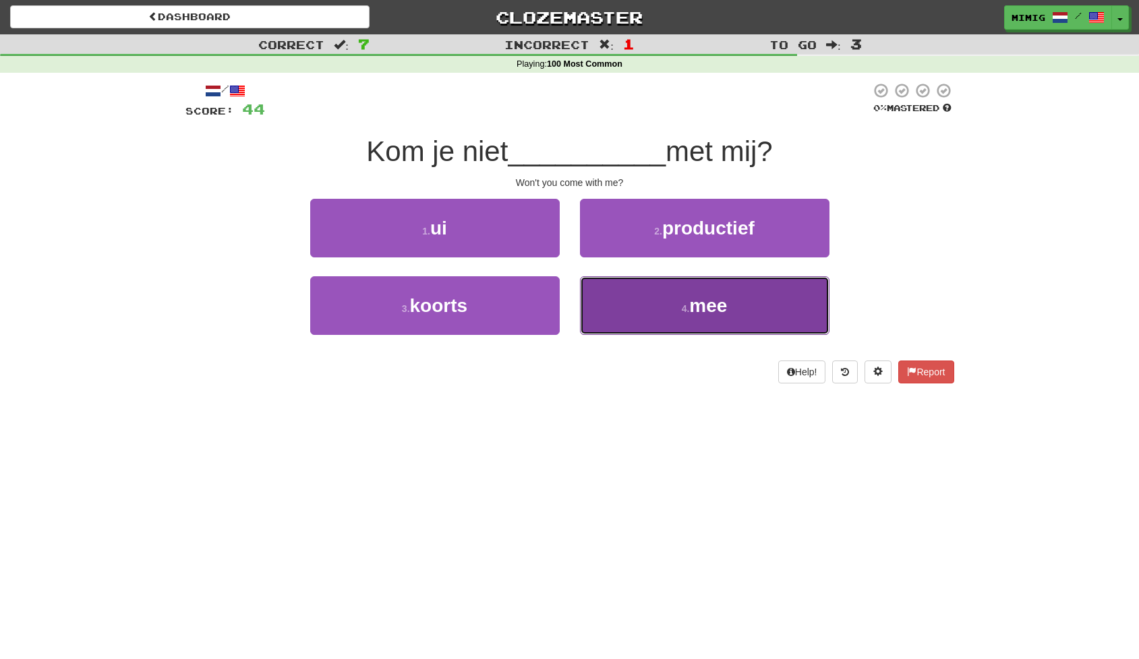
click at [701, 307] on span "mee" at bounding box center [708, 305] width 38 height 21
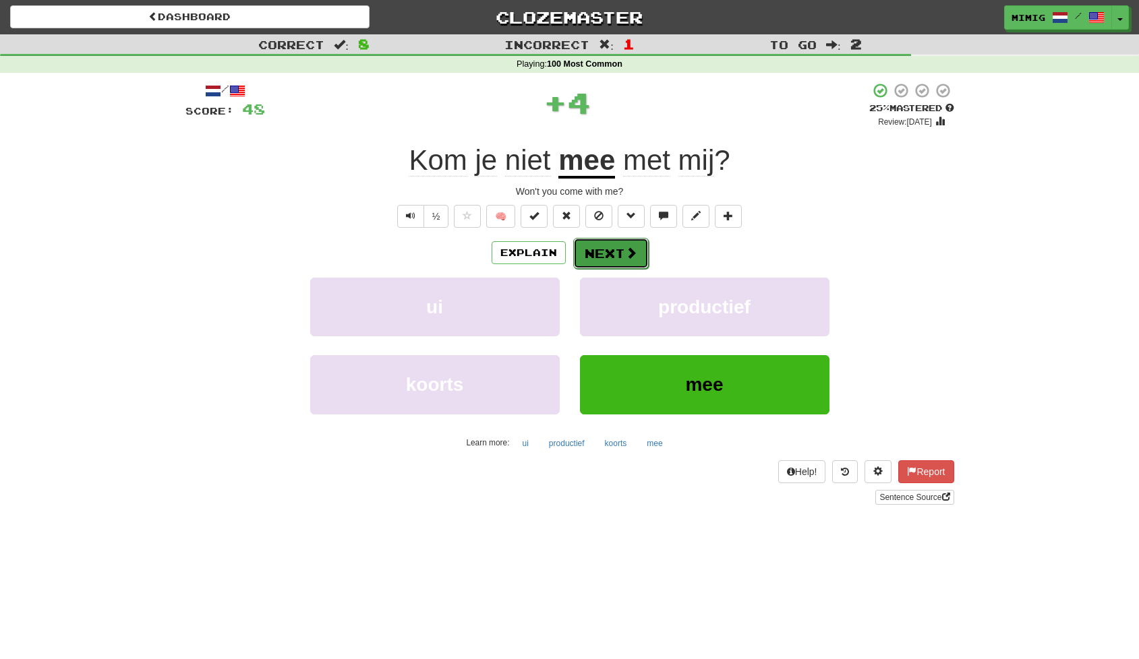
click at [618, 249] on button "Next" at bounding box center [611, 253] width 76 height 31
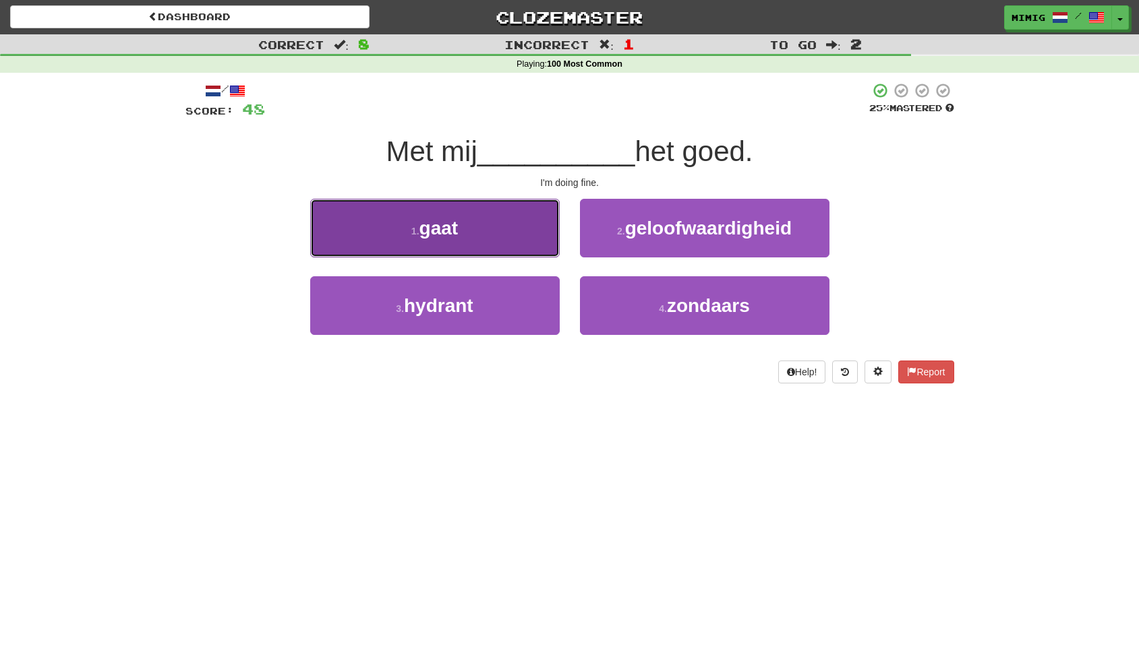
click at [466, 231] on button "1 . gaat" at bounding box center [434, 228] width 249 height 59
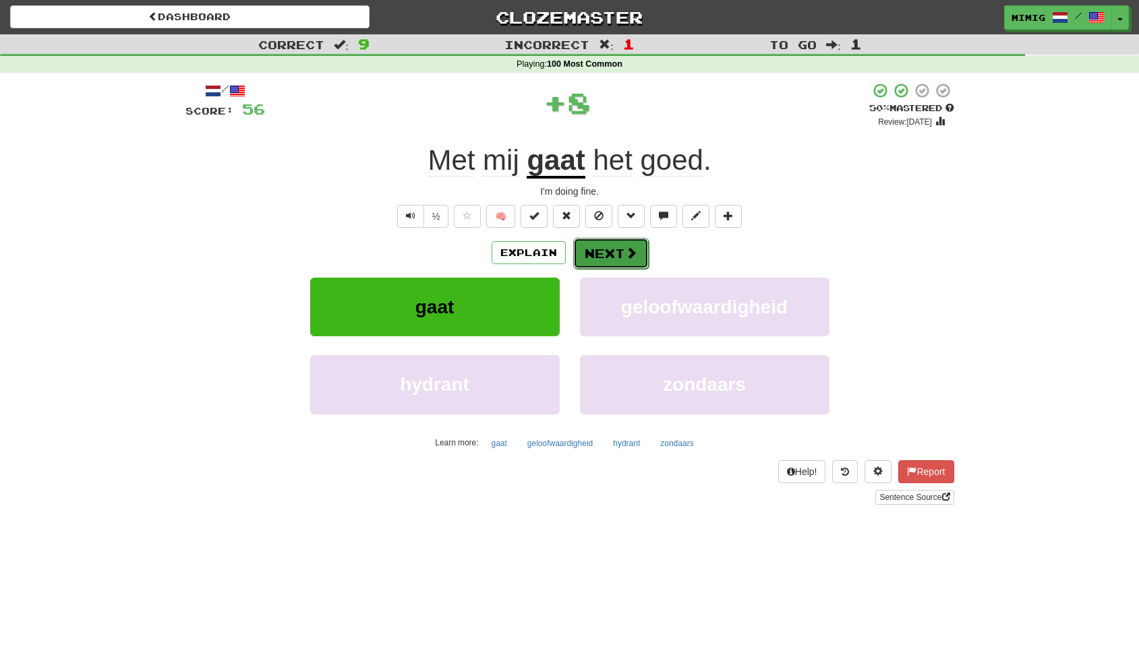
click at [609, 243] on button "Next" at bounding box center [611, 253] width 76 height 31
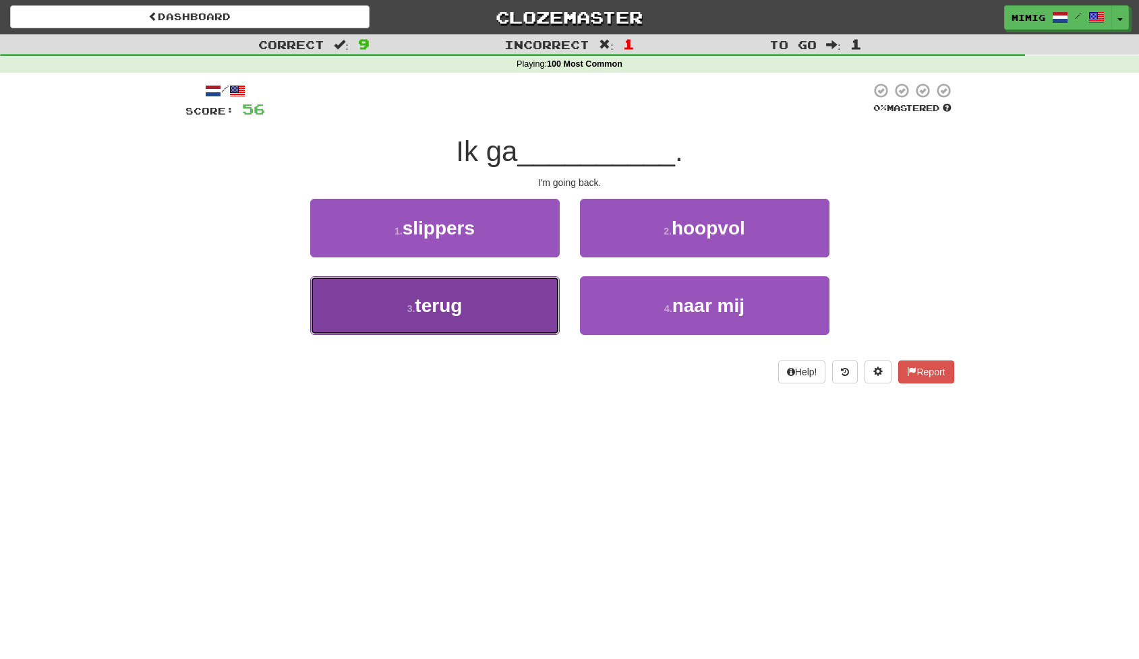
click at [498, 303] on button "3 . terug" at bounding box center [434, 305] width 249 height 59
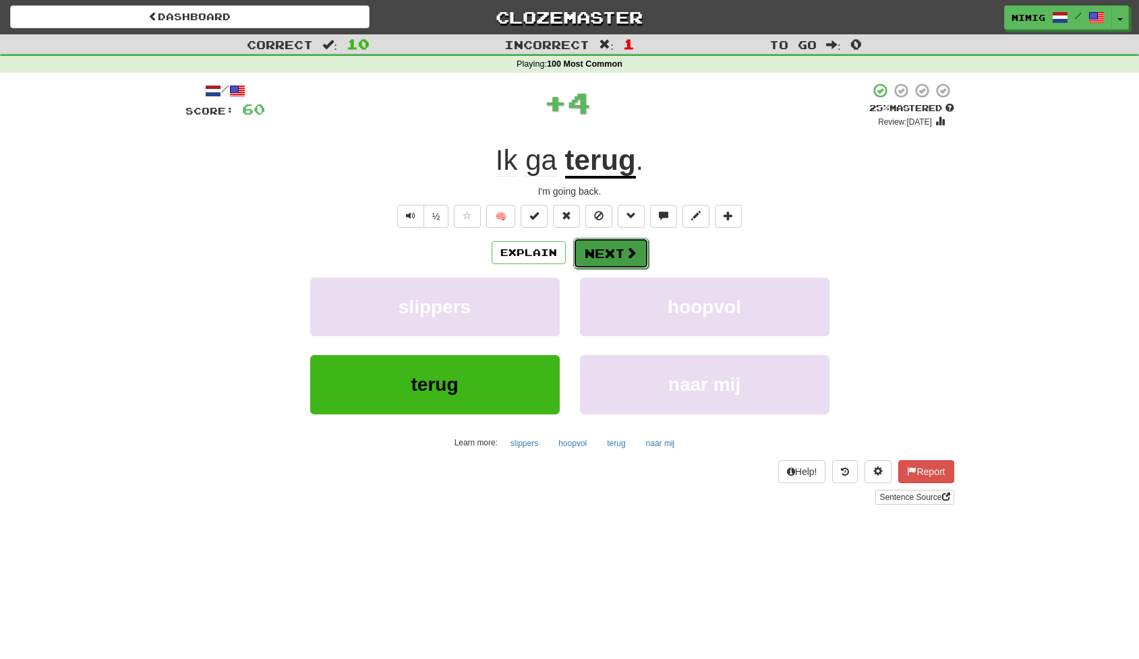
click at [609, 247] on button "Next" at bounding box center [611, 253] width 76 height 31
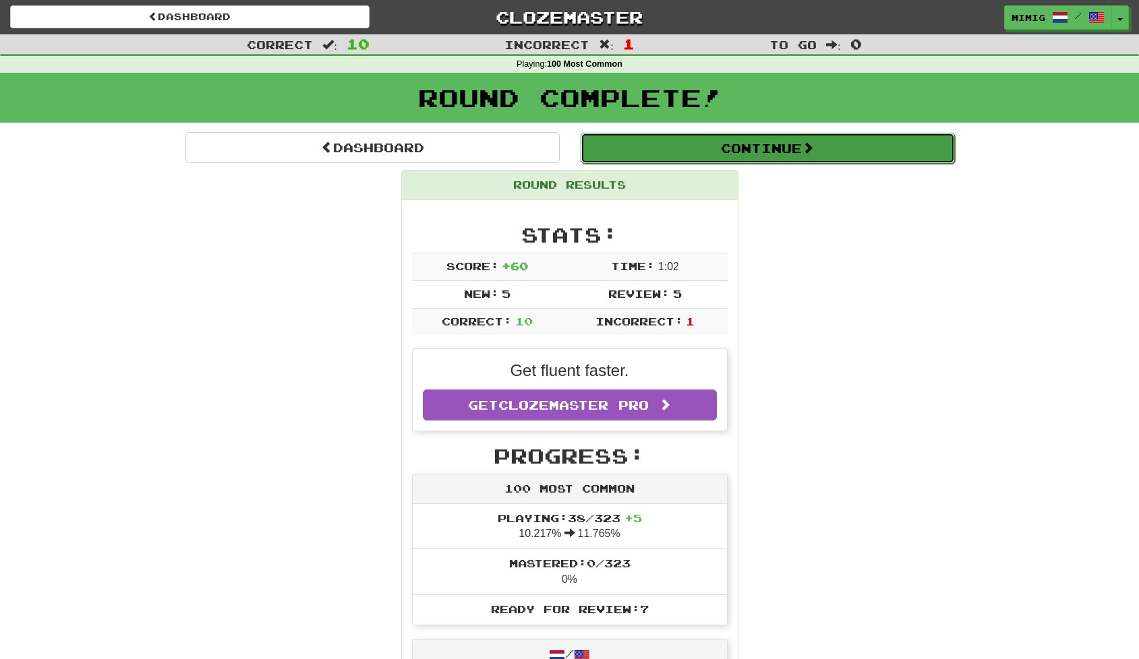
click at [676, 152] on button "Continue" at bounding box center [767, 148] width 374 height 31
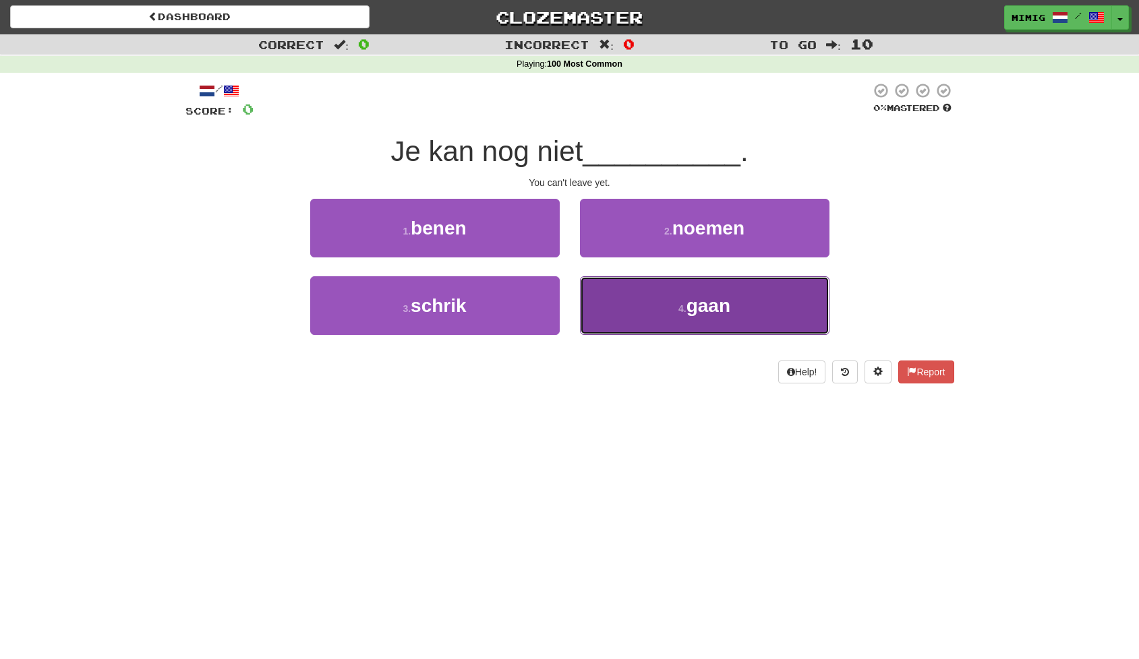
click at [700, 311] on span "gaan" at bounding box center [708, 305] width 44 height 21
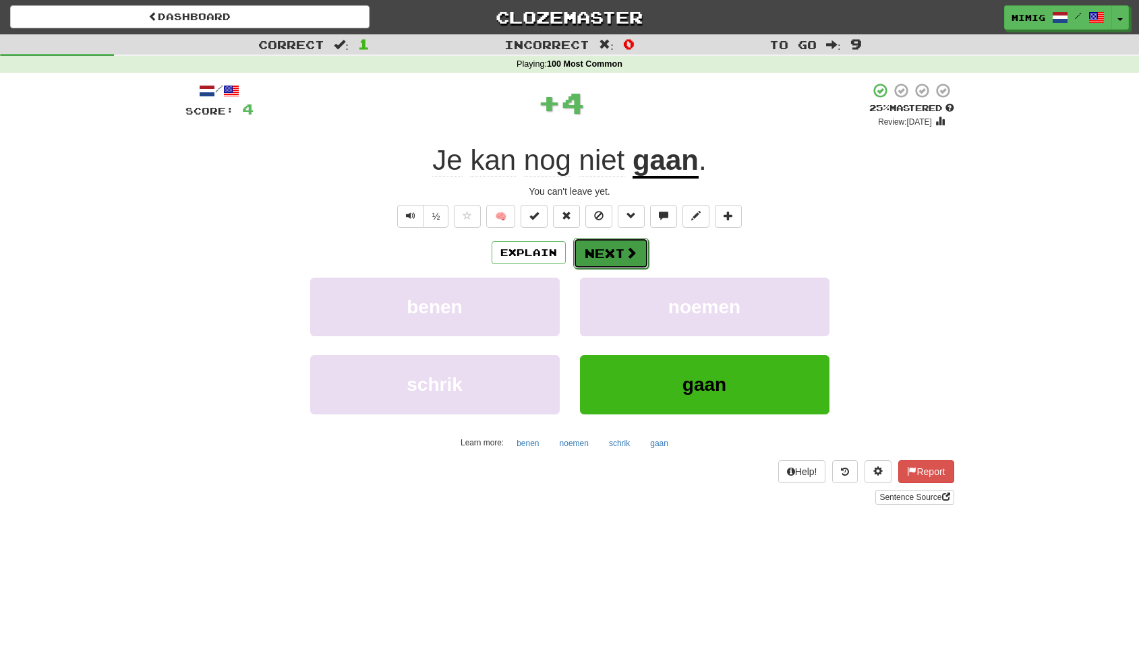
click at [614, 248] on button "Next" at bounding box center [611, 253] width 76 height 31
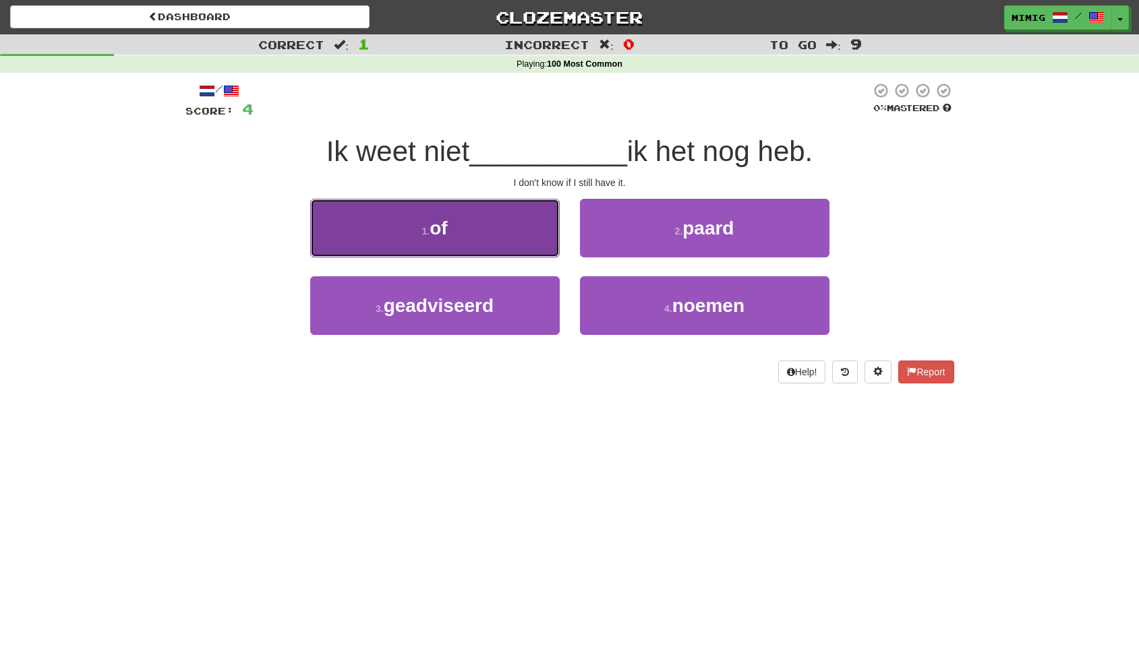
click at [454, 225] on button "1 . of" at bounding box center [434, 228] width 249 height 59
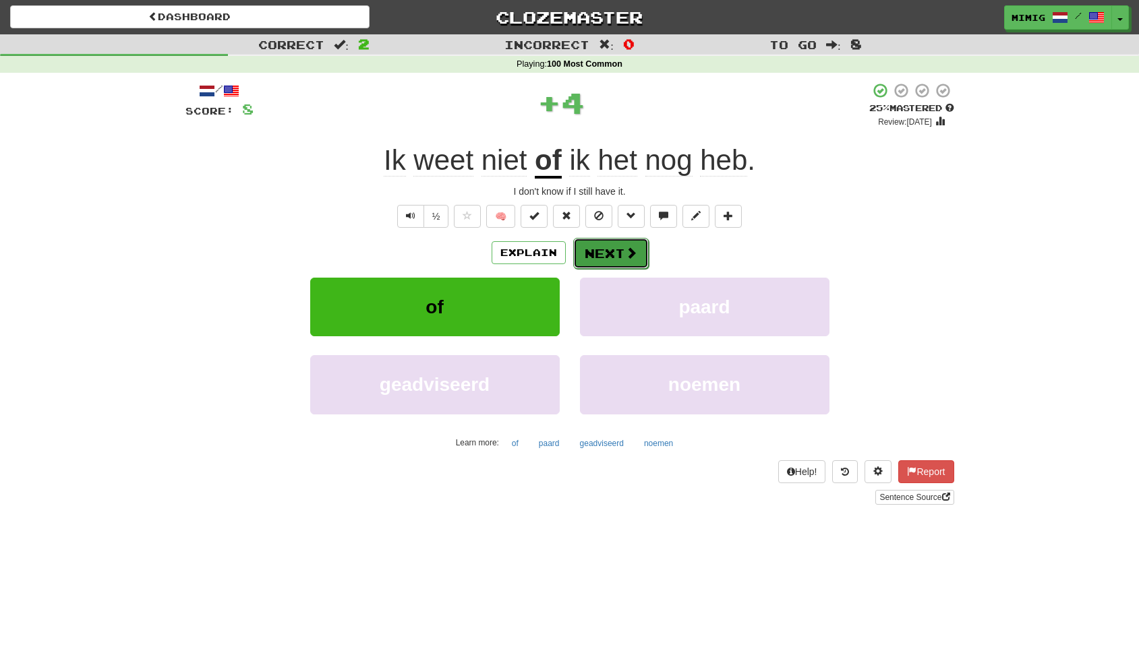
click at [616, 257] on button "Next" at bounding box center [611, 253] width 76 height 31
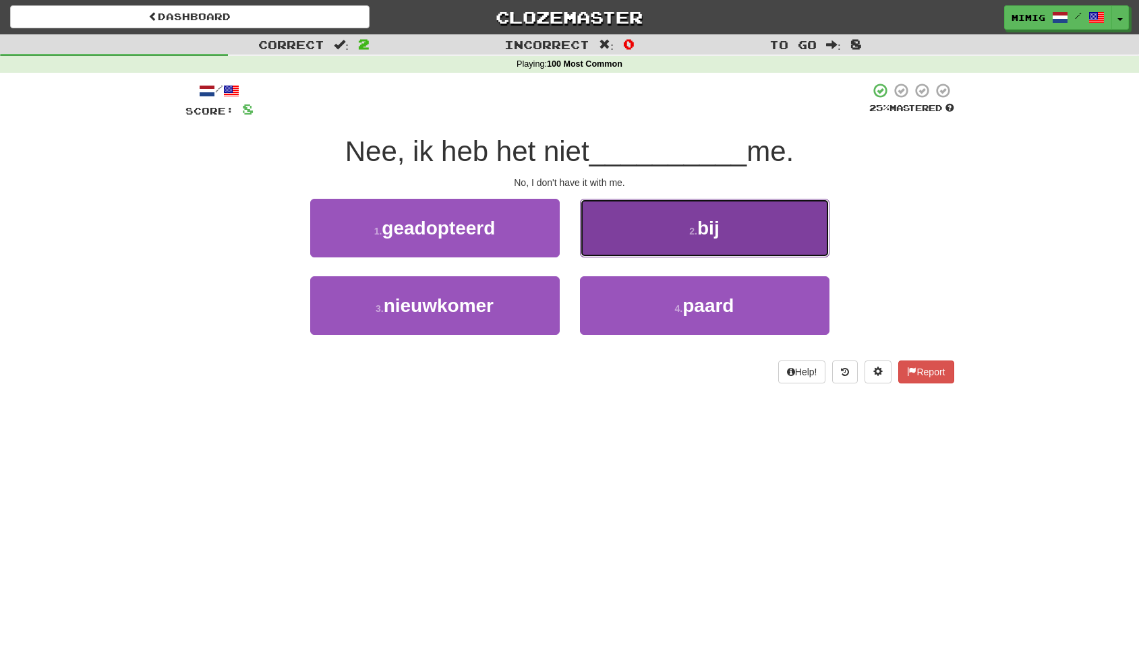
click at [707, 241] on button "2 . bij" at bounding box center [704, 228] width 249 height 59
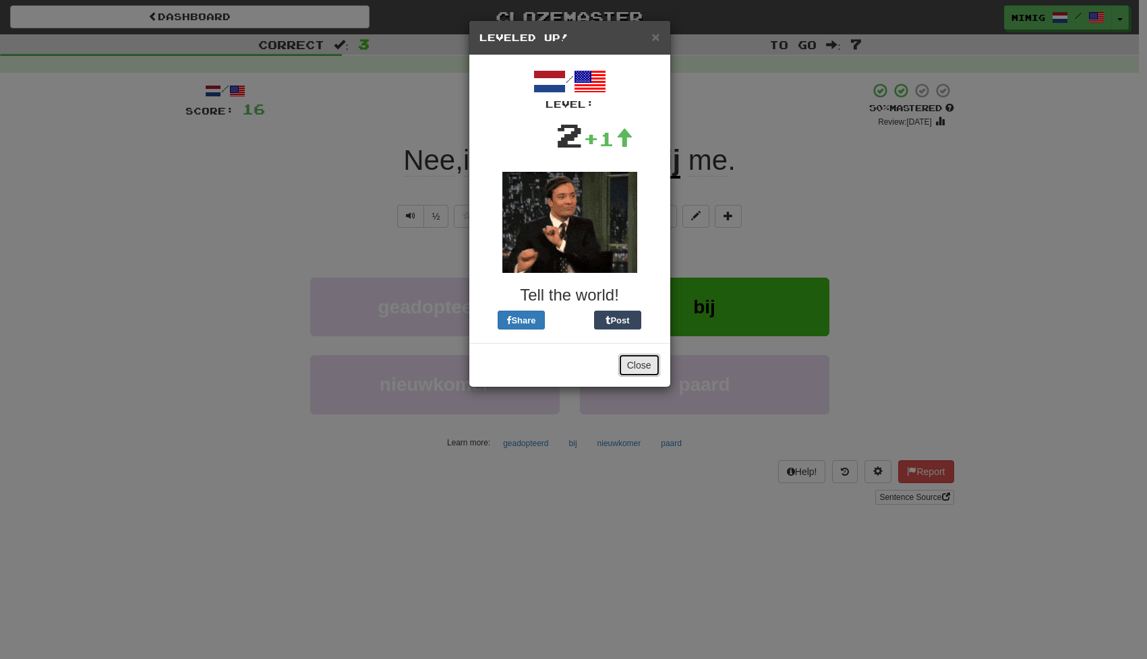
click at [638, 367] on button "Close" at bounding box center [639, 365] width 42 height 23
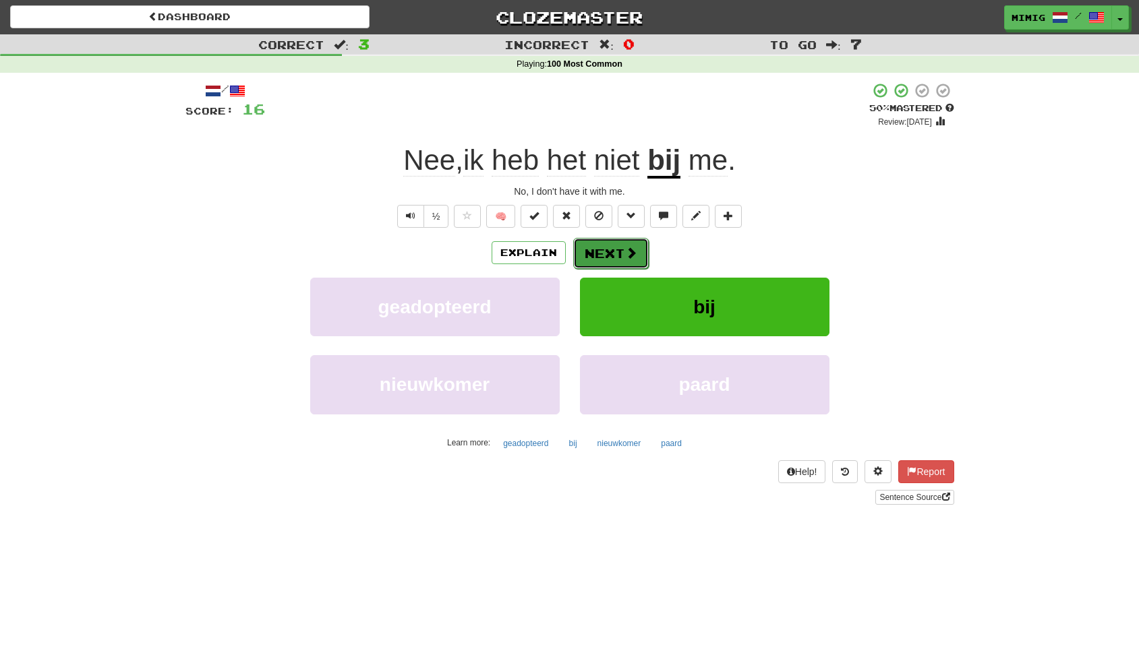
click at [615, 251] on button "Next" at bounding box center [611, 253] width 76 height 31
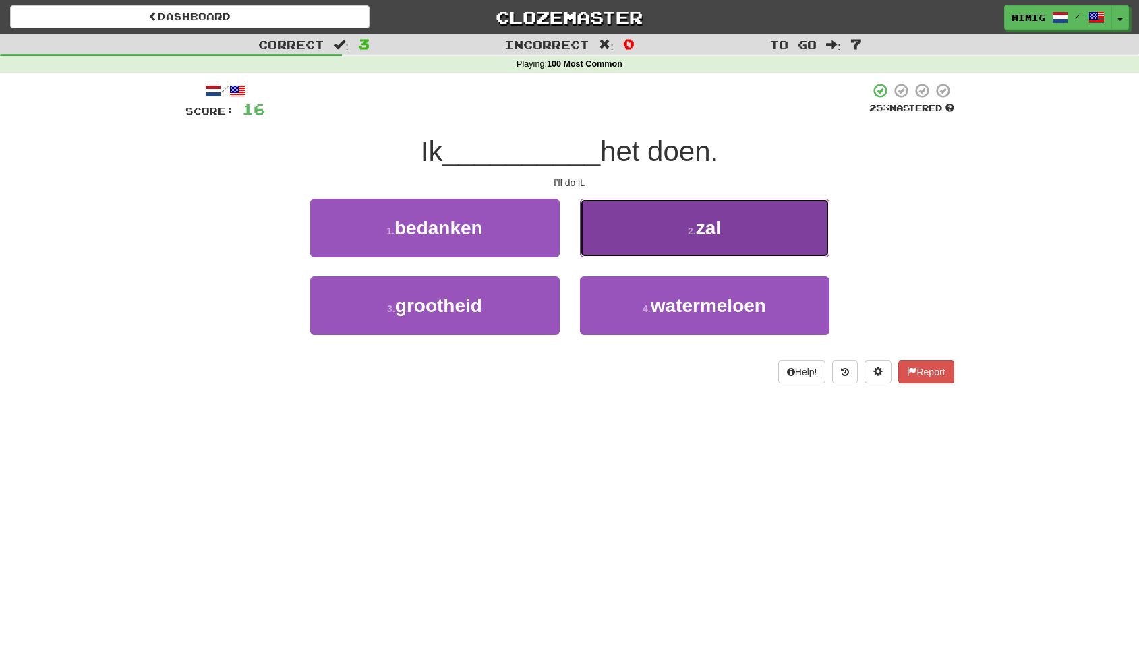
click at [693, 231] on small "2 ." at bounding box center [692, 231] width 8 height 11
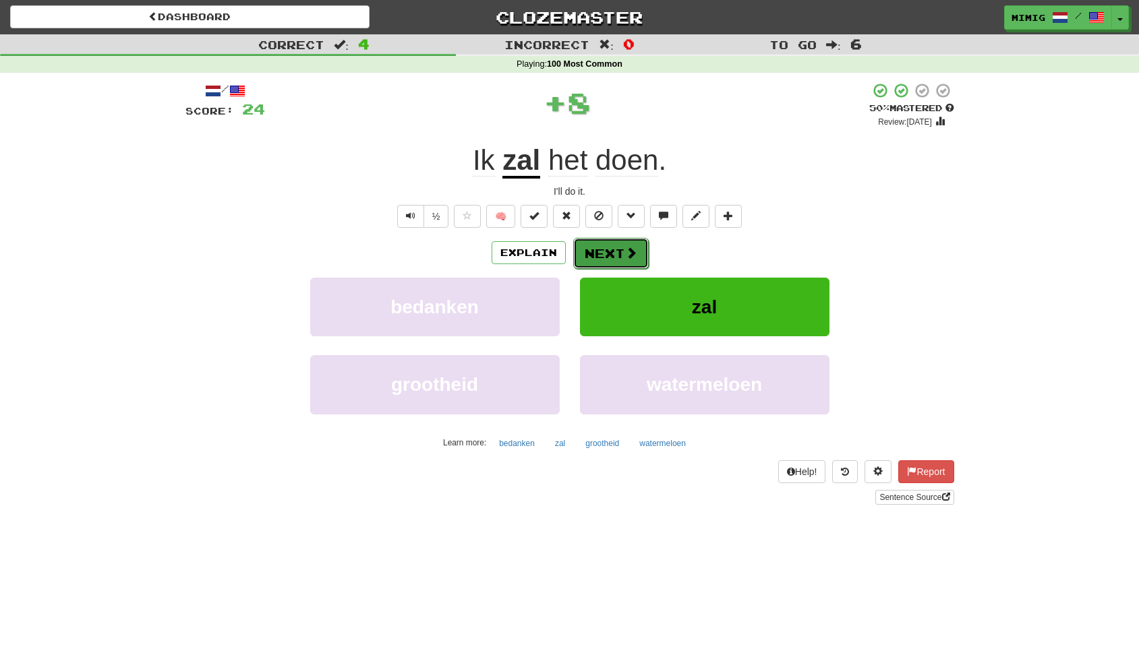
click at [612, 248] on button "Next" at bounding box center [611, 253] width 76 height 31
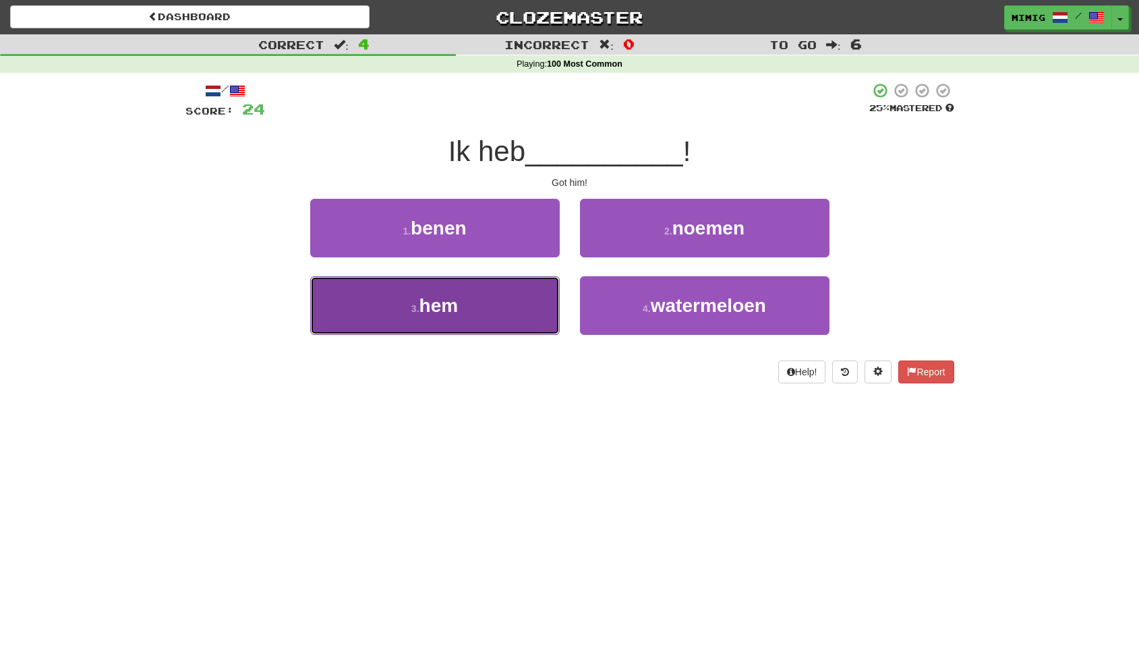
click at [503, 301] on button "3 . hem" at bounding box center [434, 305] width 249 height 59
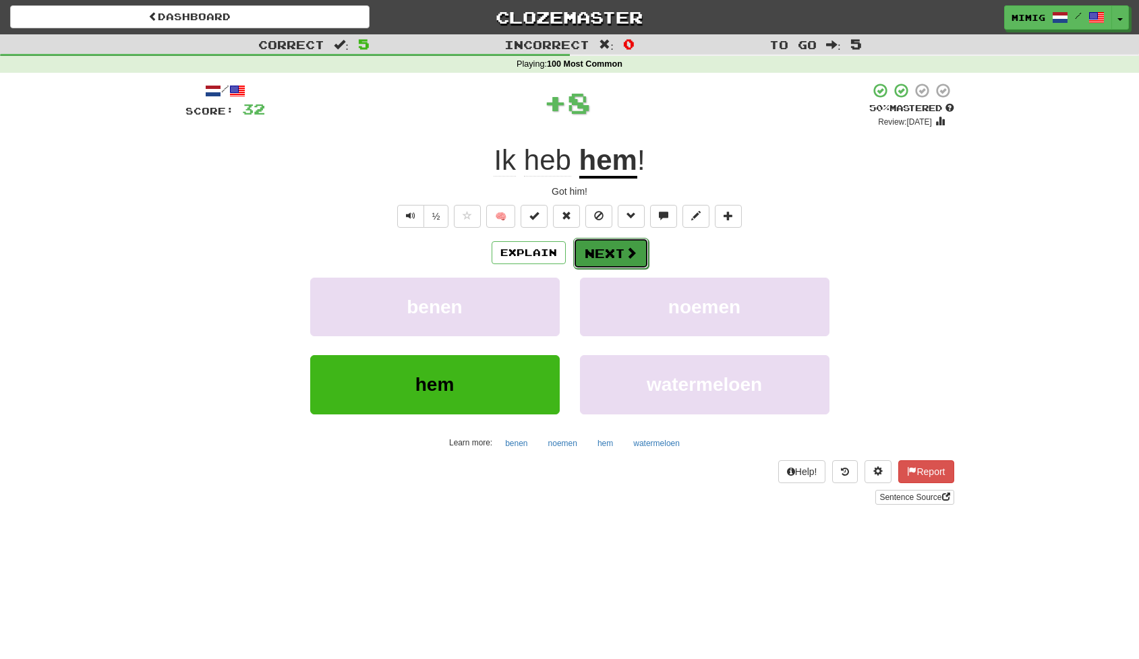
click at [602, 251] on button "Next" at bounding box center [611, 253] width 76 height 31
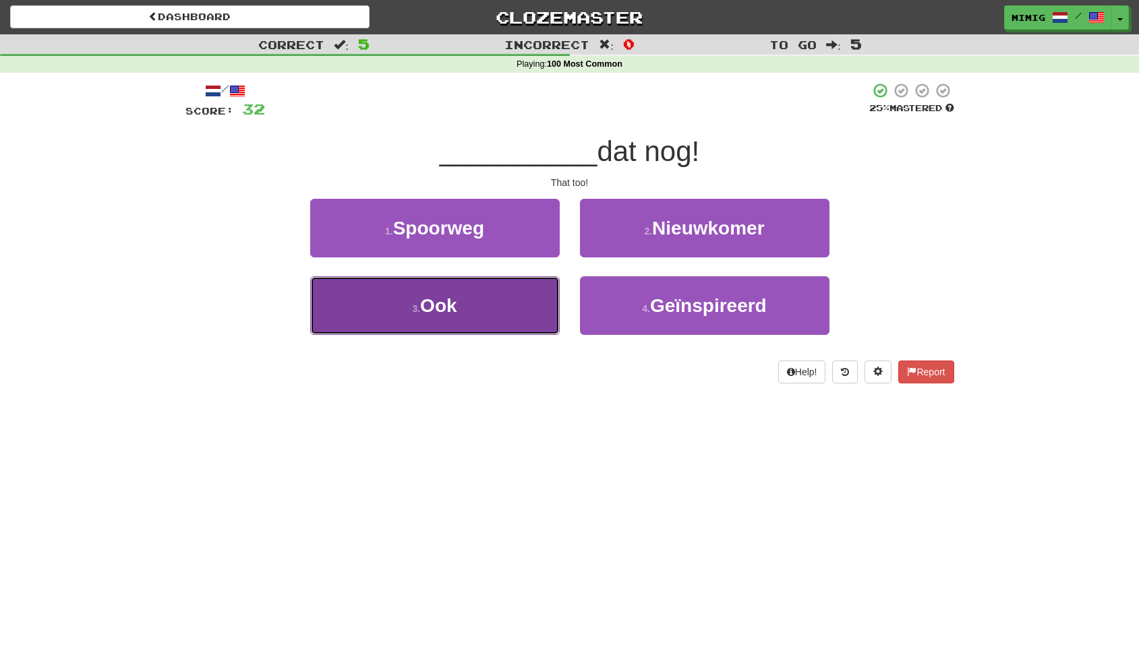
click at [463, 316] on button "3 . Ook" at bounding box center [434, 305] width 249 height 59
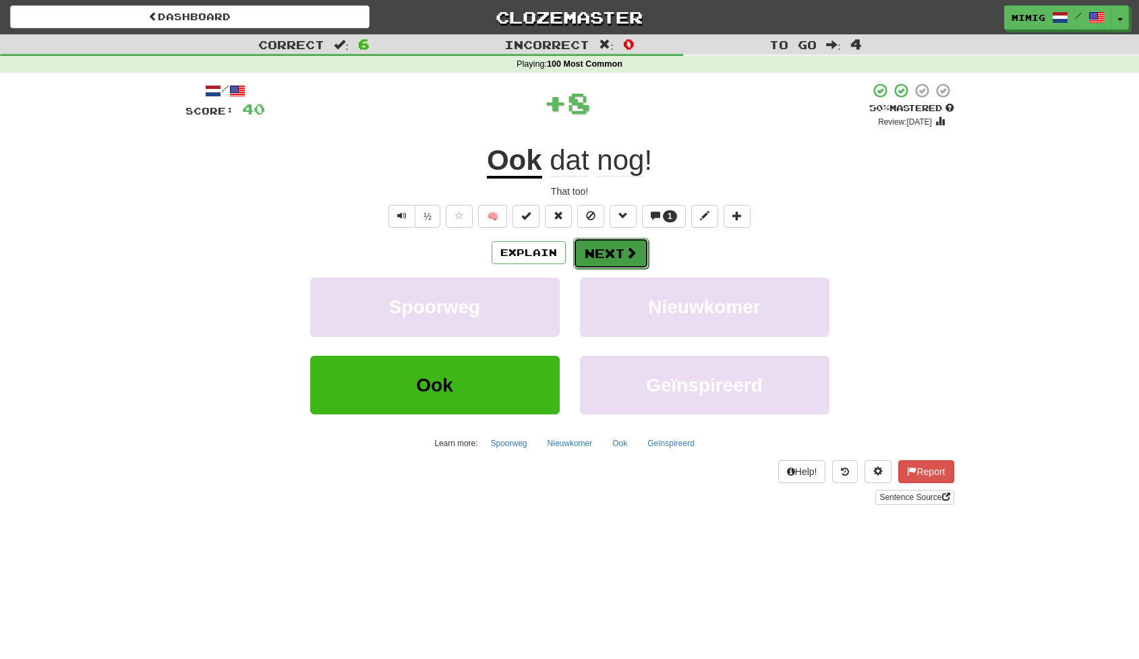
click at [596, 252] on button "Next" at bounding box center [611, 253] width 76 height 31
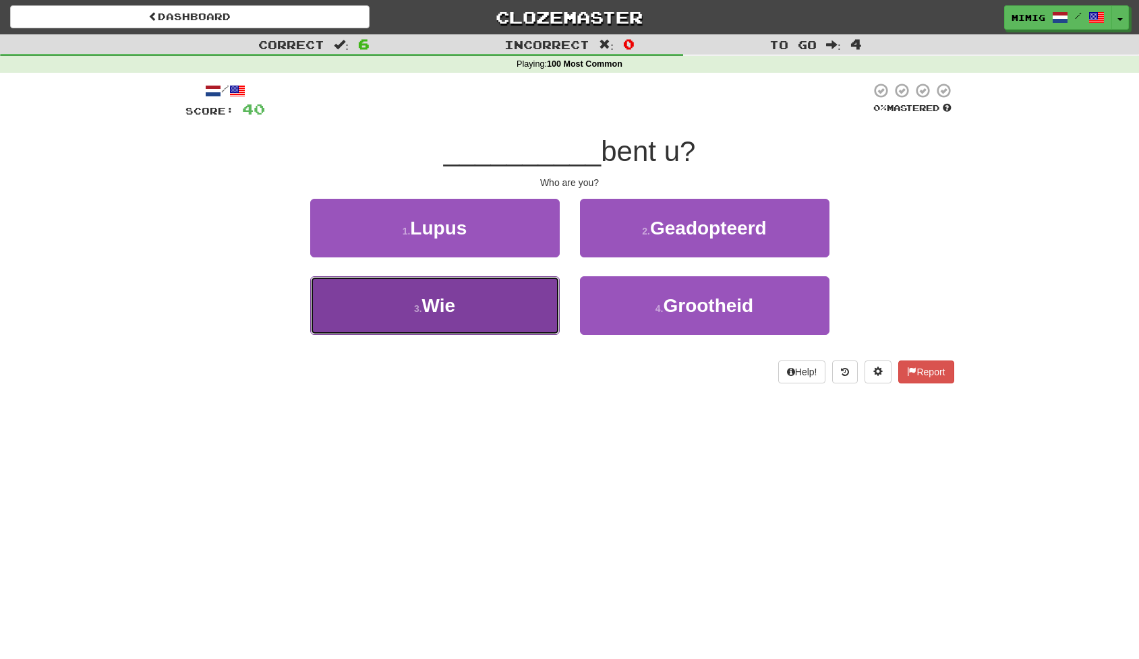
click at [480, 307] on button "3 . Wie" at bounding box center [434, 305] width 249 height 59
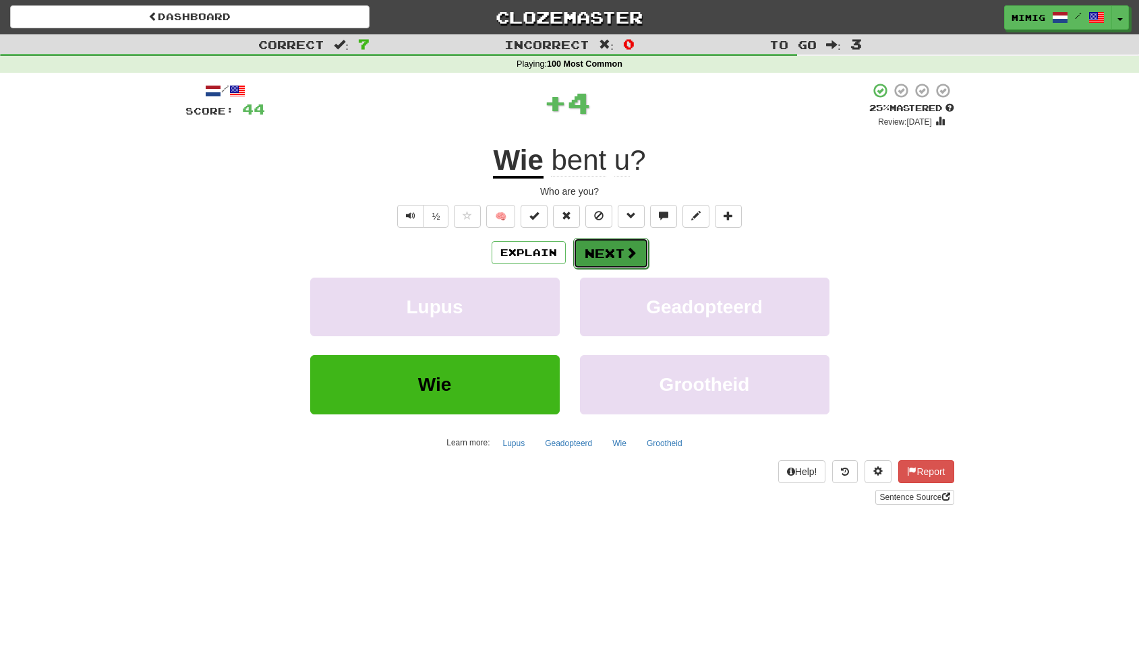
click at [599, 245] on button "Next" at bounding box center [611, 253] width 76 height 31
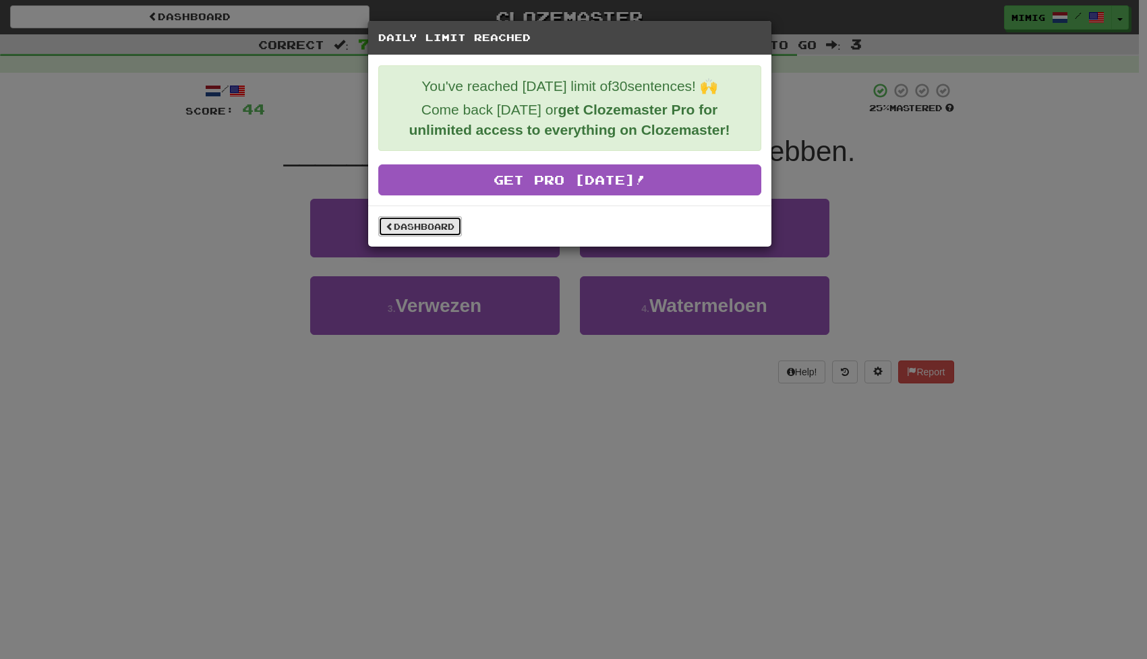
click at [431, 227] on link "Dashboard" at bounding box center [420, 226] width 84 height 20
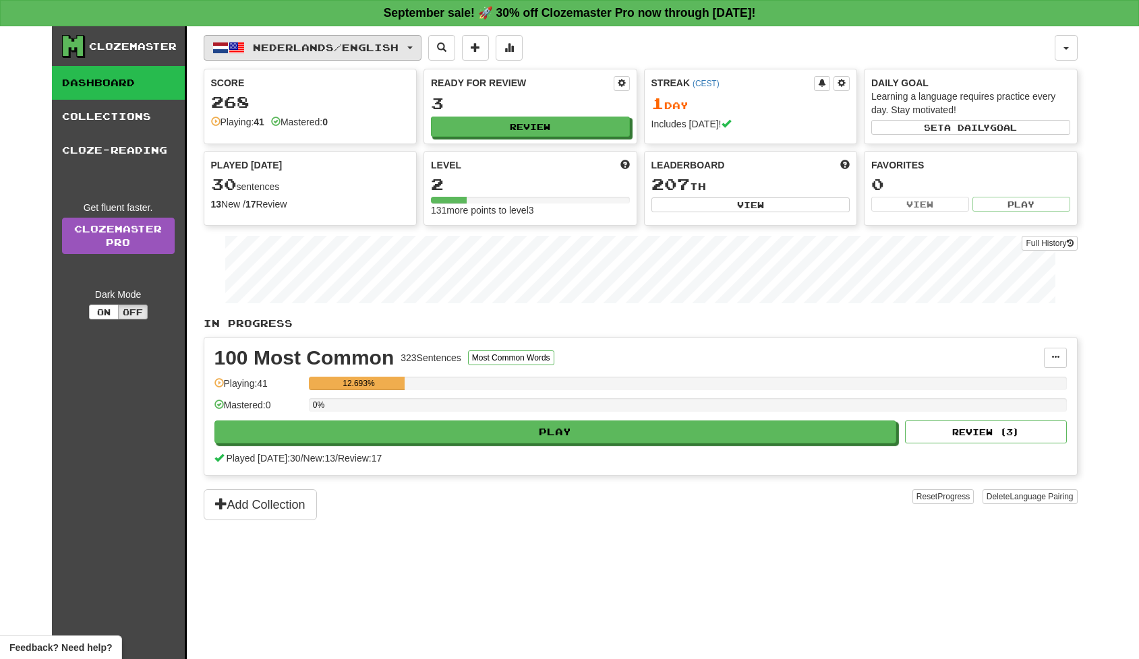
click at [413, 47] on span "button" at bounding box center [409, 48] width 5 height 3
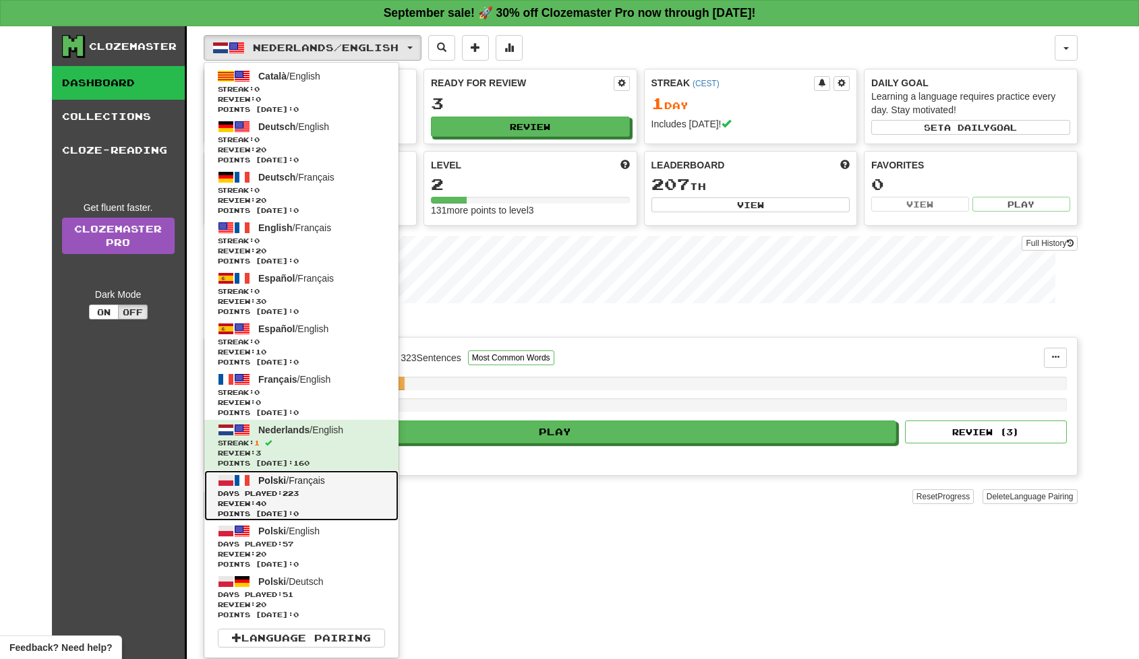
click at [291, 483] on span "Polski / Français" at bounding box center [291, 480] width 67 height 11
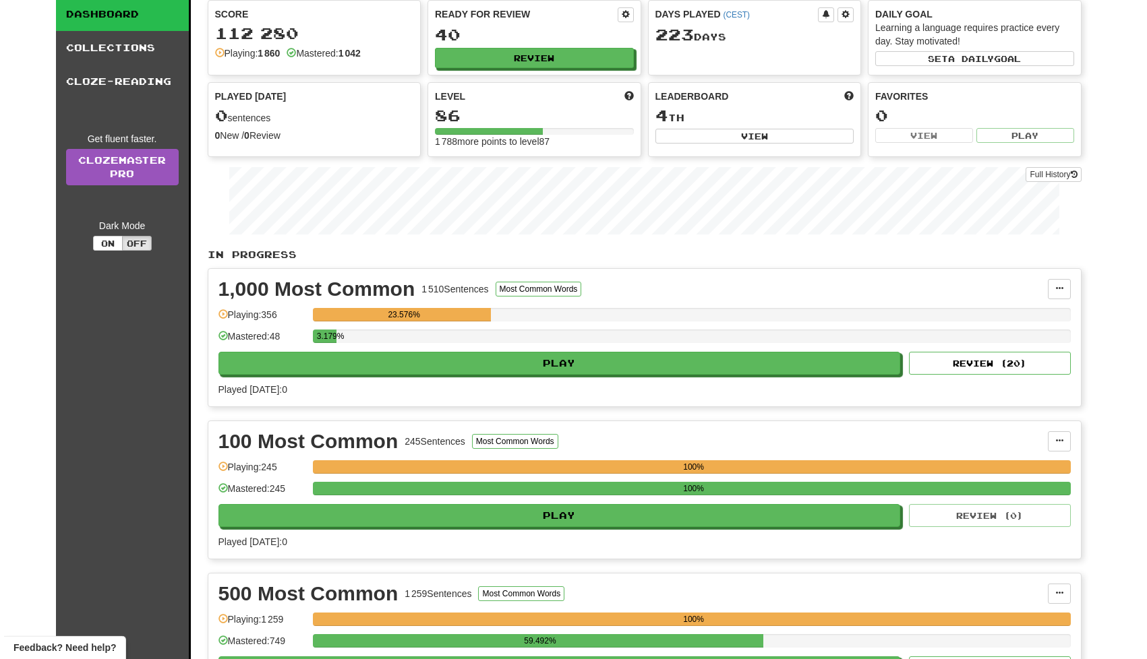
scroll to position [73, 0]
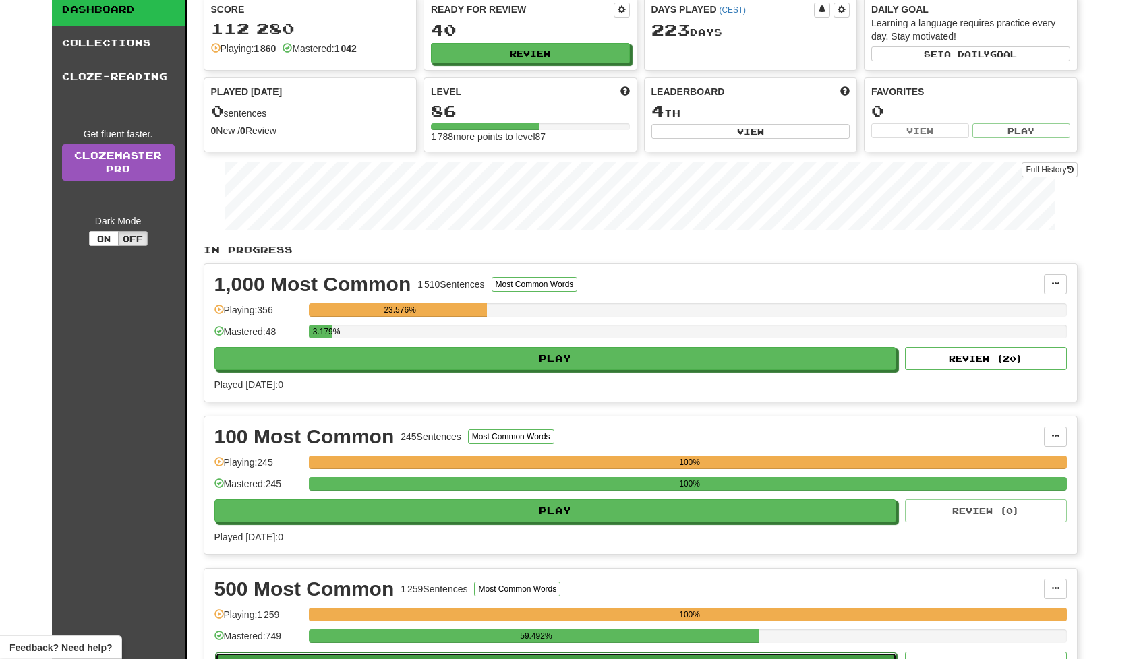
click at [639, 656] on button "Play" at bounding box center [556, 664] width 682 height 23
select select "**"
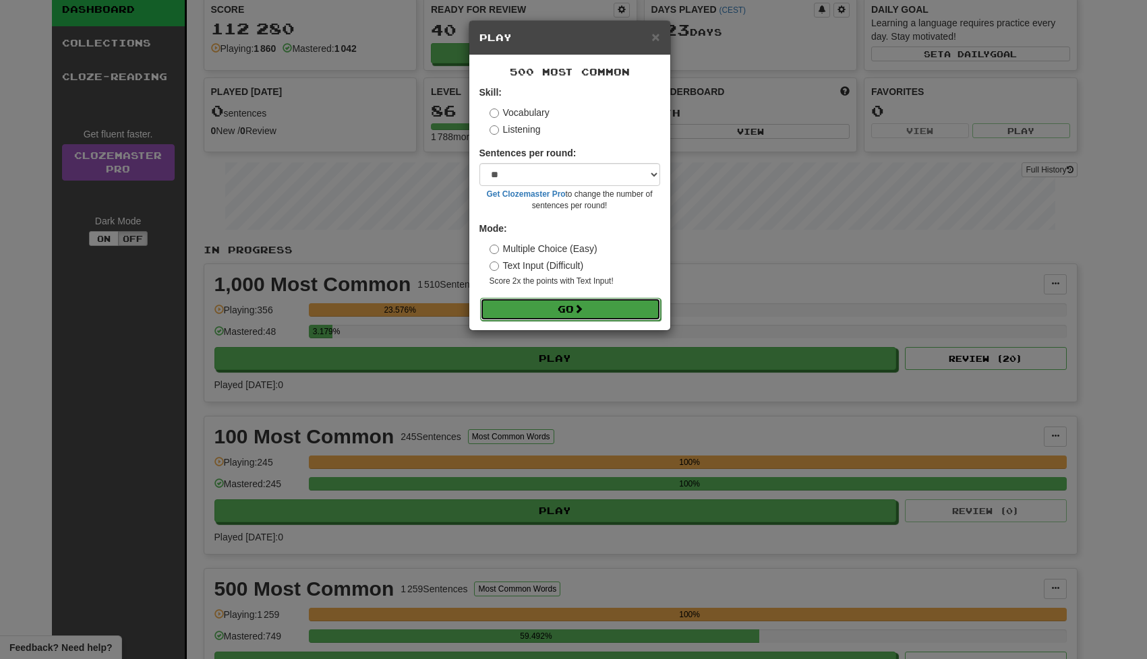
click at [594, 314] on button "Go" at bounding box center [570, 309] width 181 height 23
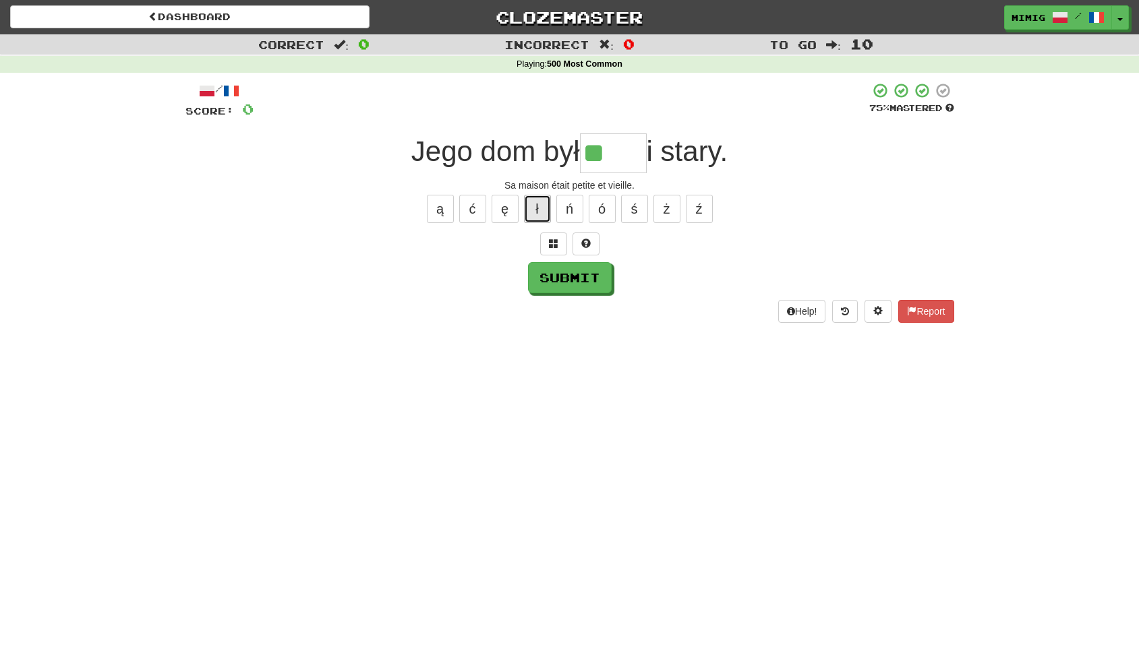
click at [534, 212] on button "ł" at bounding box center [537, 209] width 27 height 28
type input "****"
click at [587, 279] on button "Submit" at bounding box center [571, 278] width 84 height 31
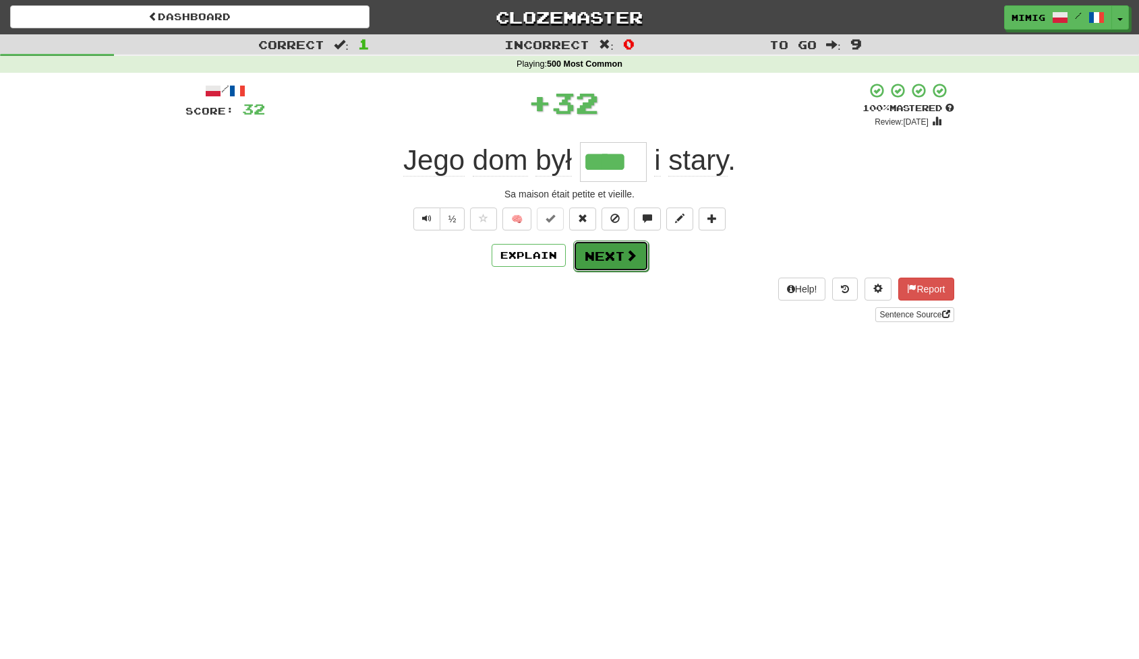
click at [612, 257] on button "Next" at bounding box center [611, 256] width 76 height 31
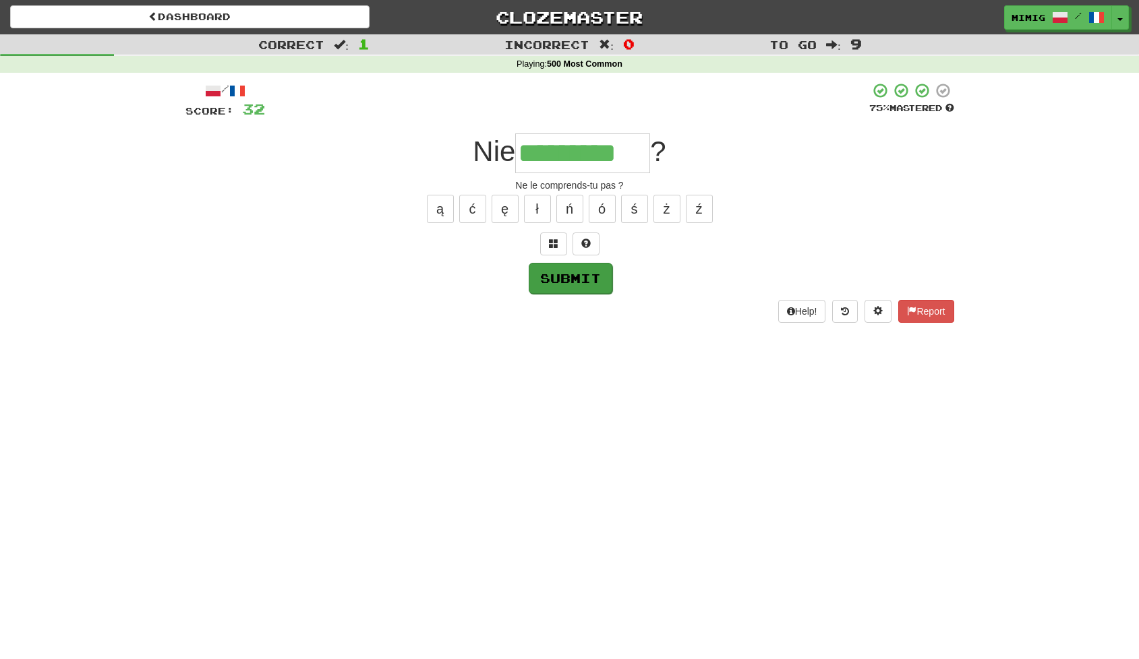
type input "*********"
click at [570, 282] on button "Submit" at bounding box center [571, 278] width 84 height 31
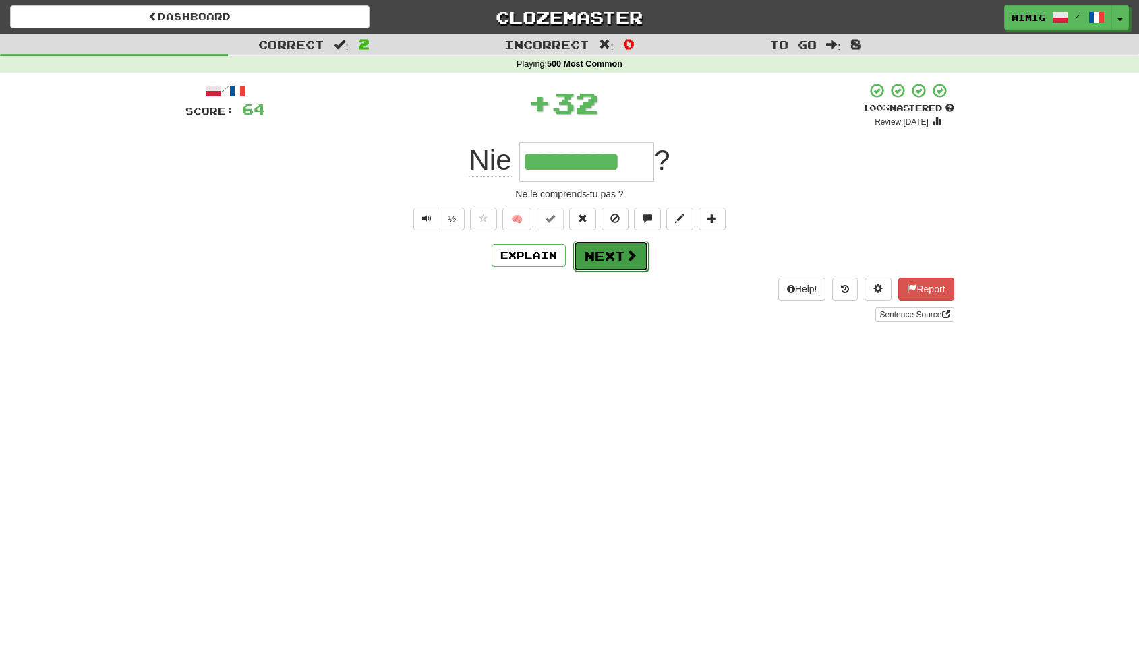
click at [597, 260] on button "Next" at bounding box center [611, 256] width 76 height 31
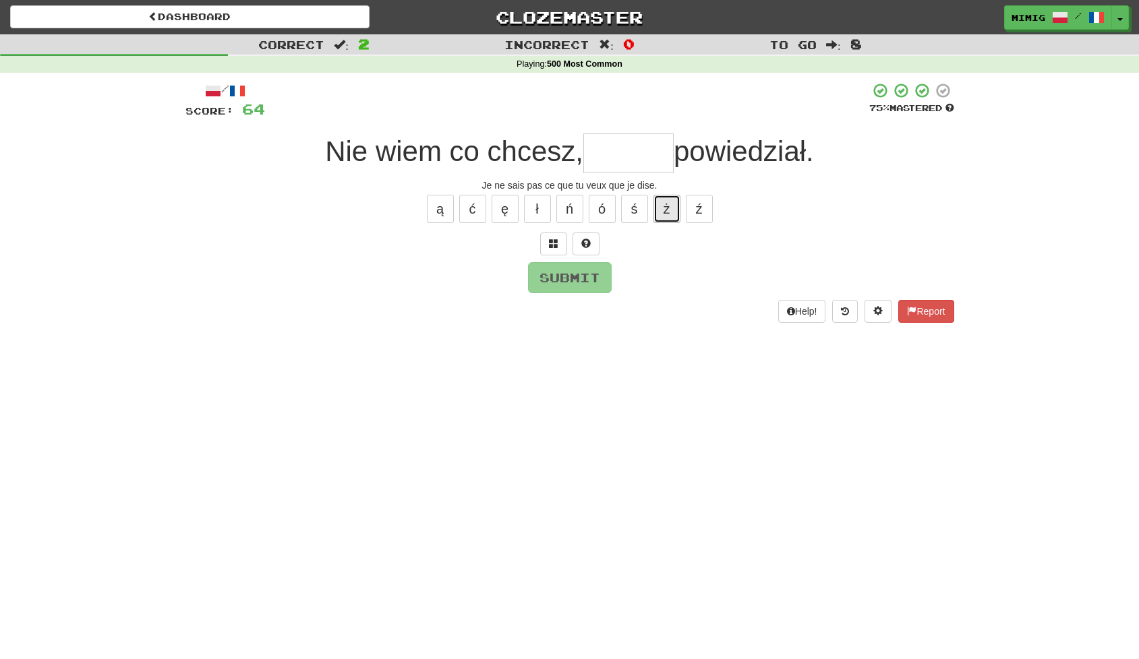
click at [665, 207] on button "ż" at bounding box center [666, 209] width 27 height 28
type input "*****"
click at [574, 278] on button "Submit" at bounding box center [571, 278] width 84 height 31
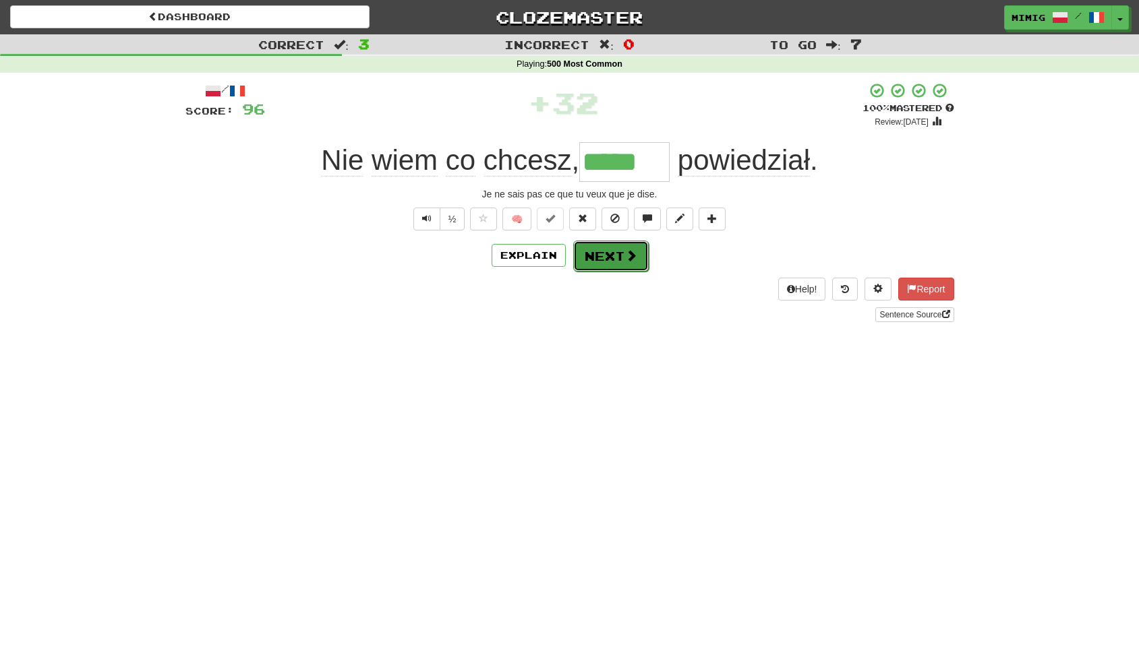
click at [620, 255] on button "Next" at bounding box center [611, 256] width 76 height 31
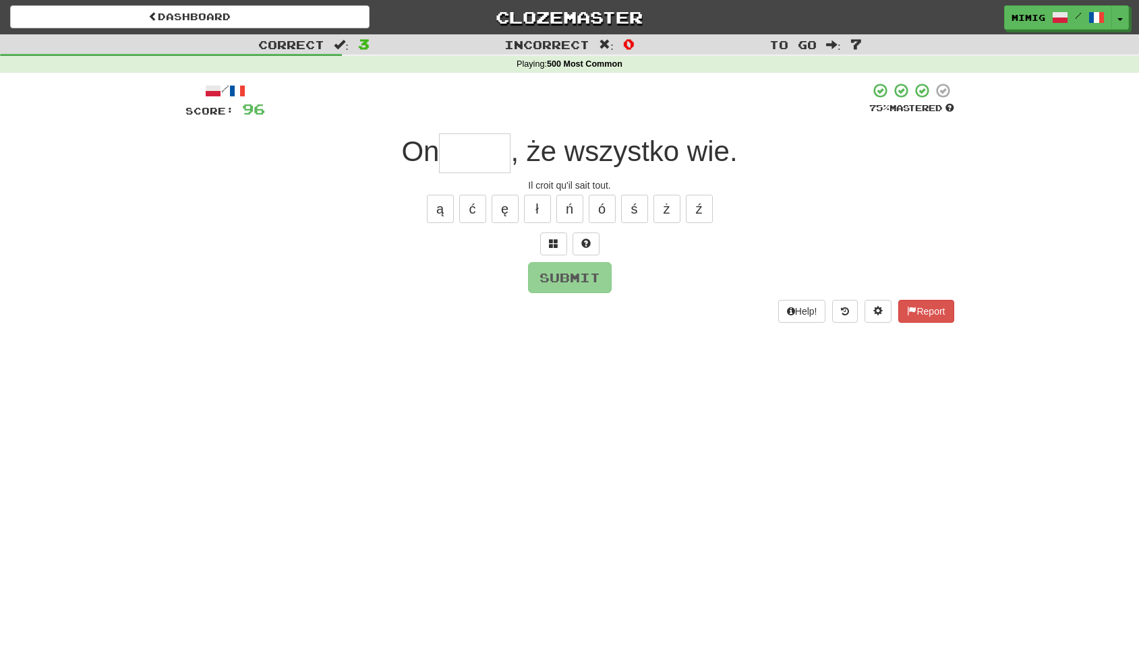
type input "*"
click at [633, 212] on button "ś" at bounding box center [634, 209] width 27 height 28
click at [536, 210] on button "ł" at bounding box center [537, 209] width 27 height 28
type input "*****"
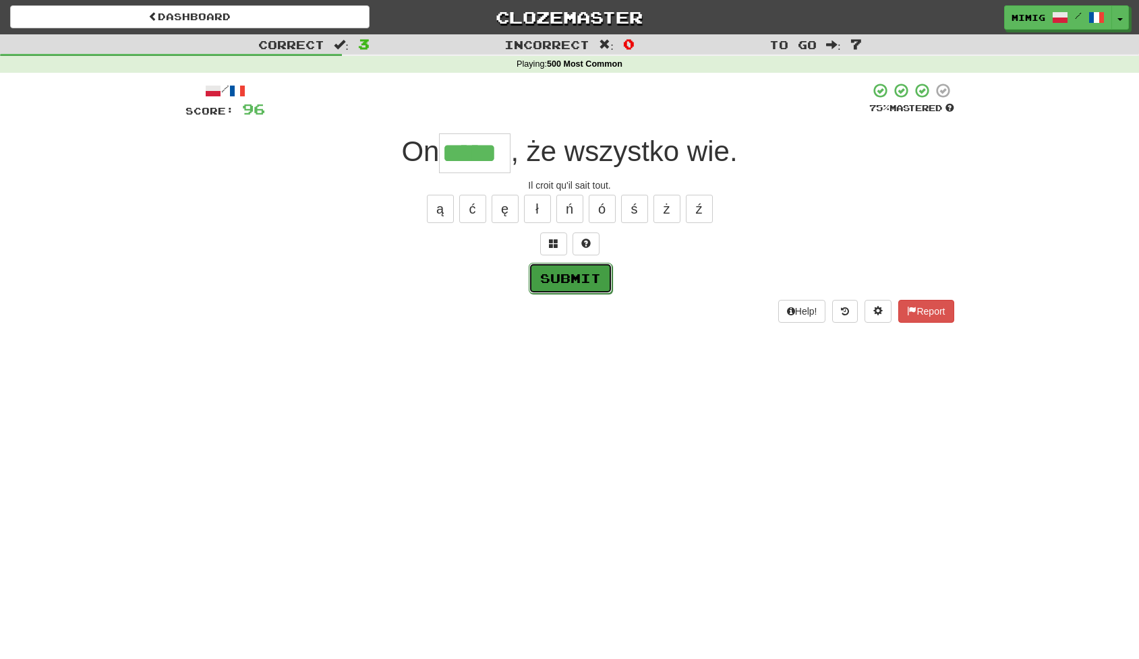
click at [579, 282] on button "Submit" at bounding box center [571, 278] width 84 height 31
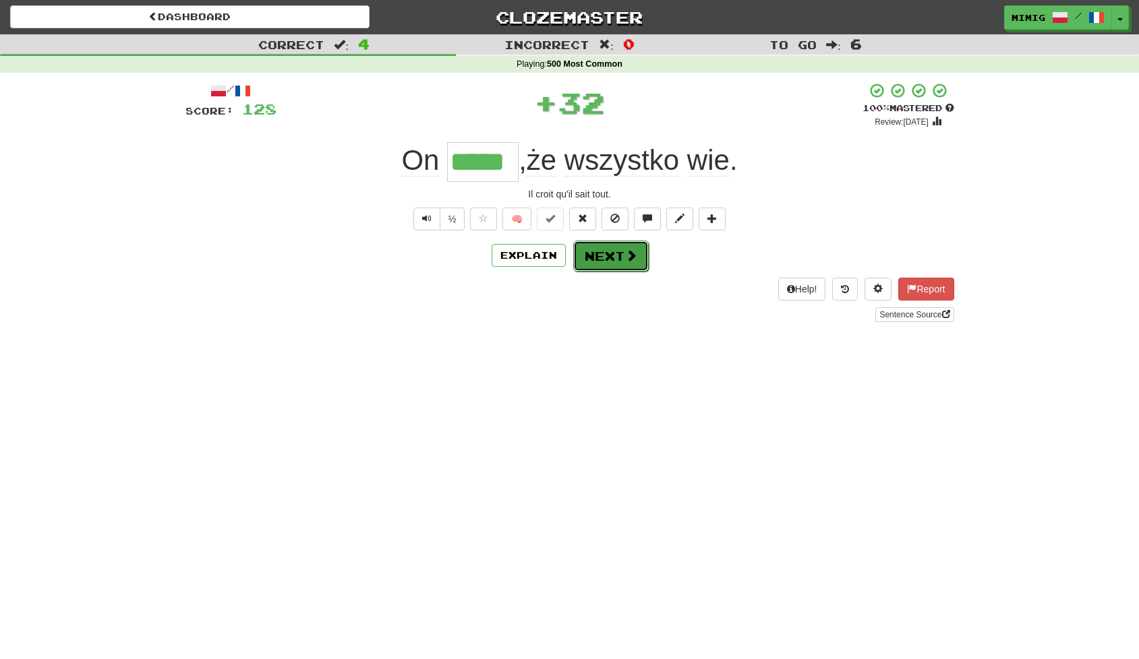
click at [605, 255] on button "Next" at bounding box center [611, 256] width 76 height 31
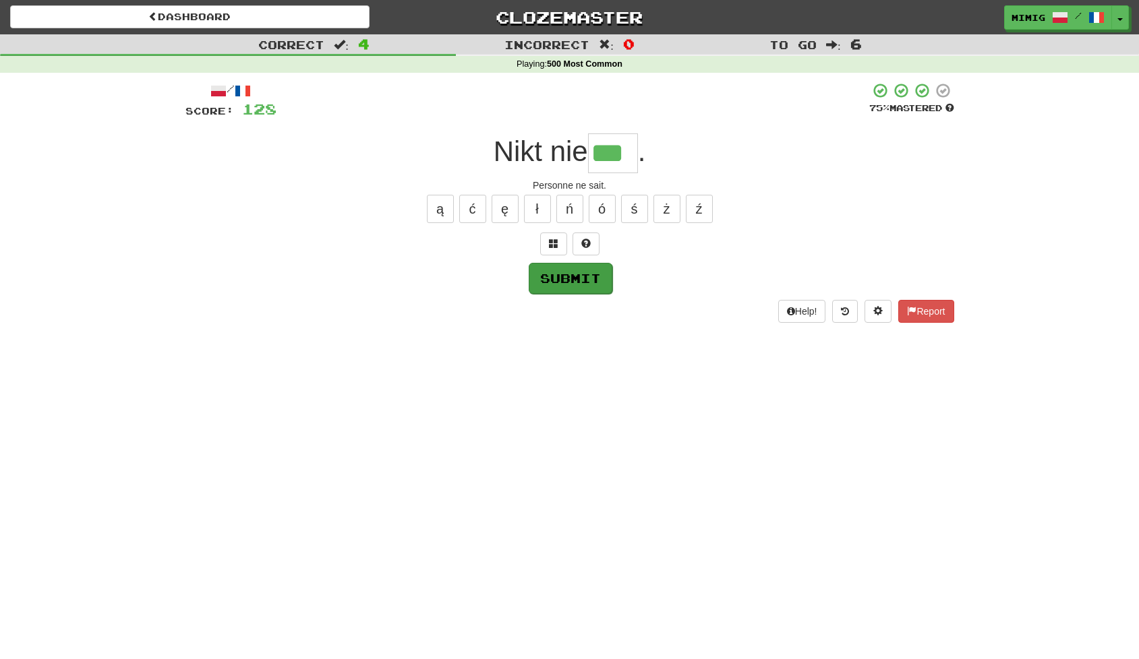
type input "***"
click at [566, 281] on button "Submit" at bounding box center [571, 278] width 84 height 31
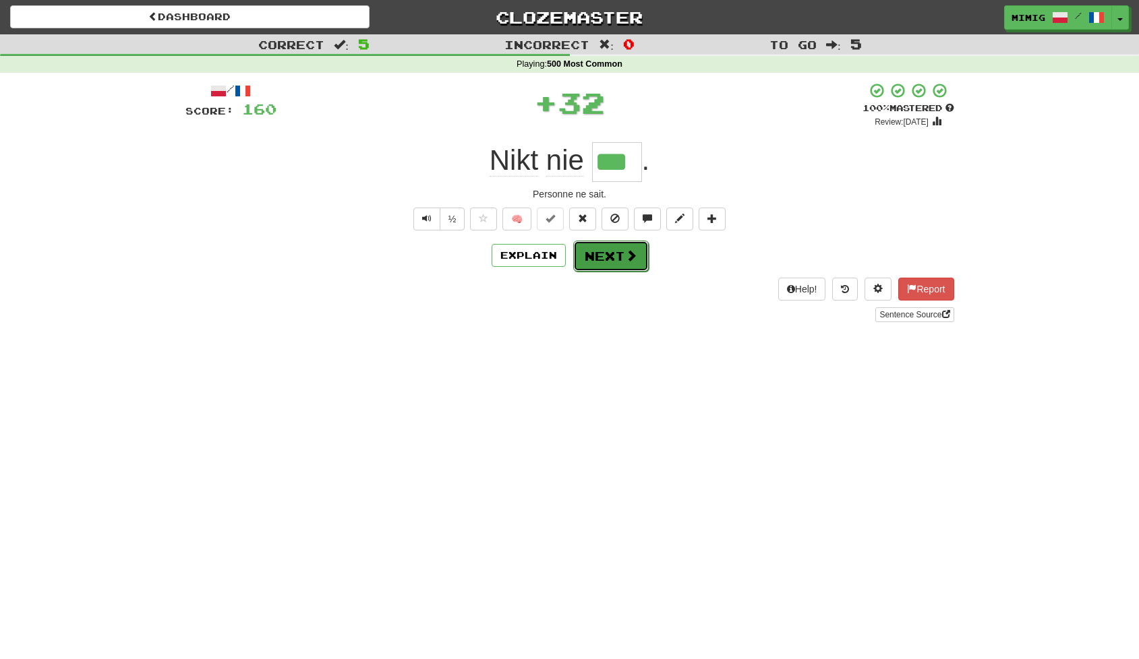
click at [593, 256] on button "Next" at bounding box center [611, 256] width 76 height 31
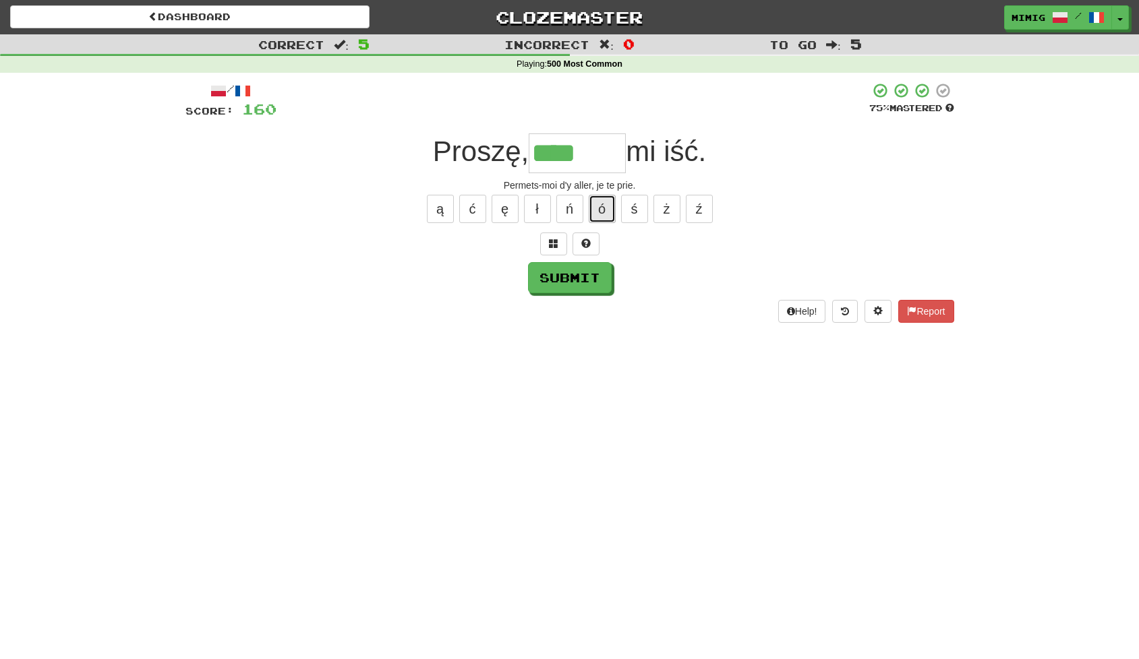
click at [601, 211] on button "ó" at bounding box center [602, 209] width 27 height 28
type input "******"
click at [563, 284] on button "Submit" at bounding box center [571, 278] width 84 height 31
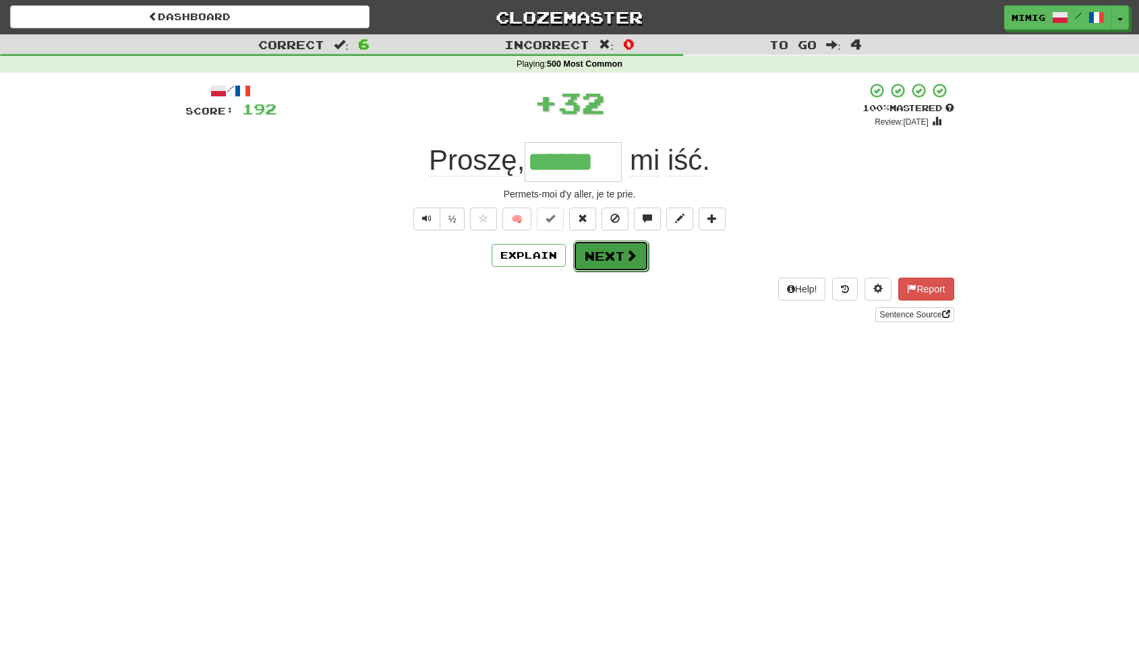
click at [603, 258] on button "Next" at bounding box center [611, 256] width 76 height 31
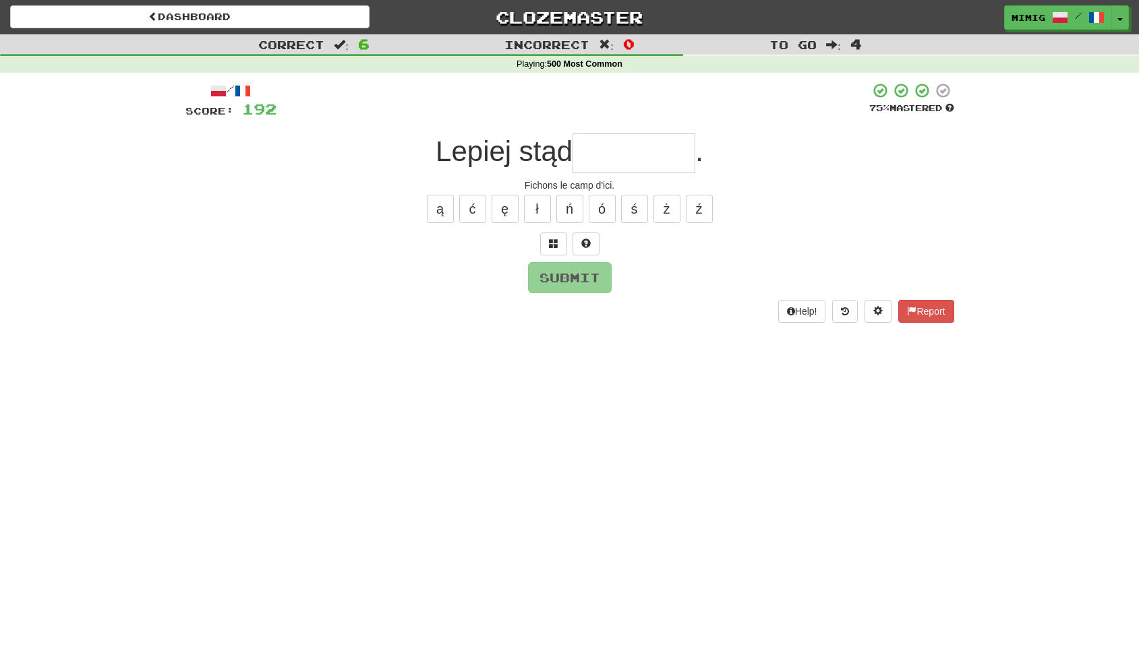
type input "*"
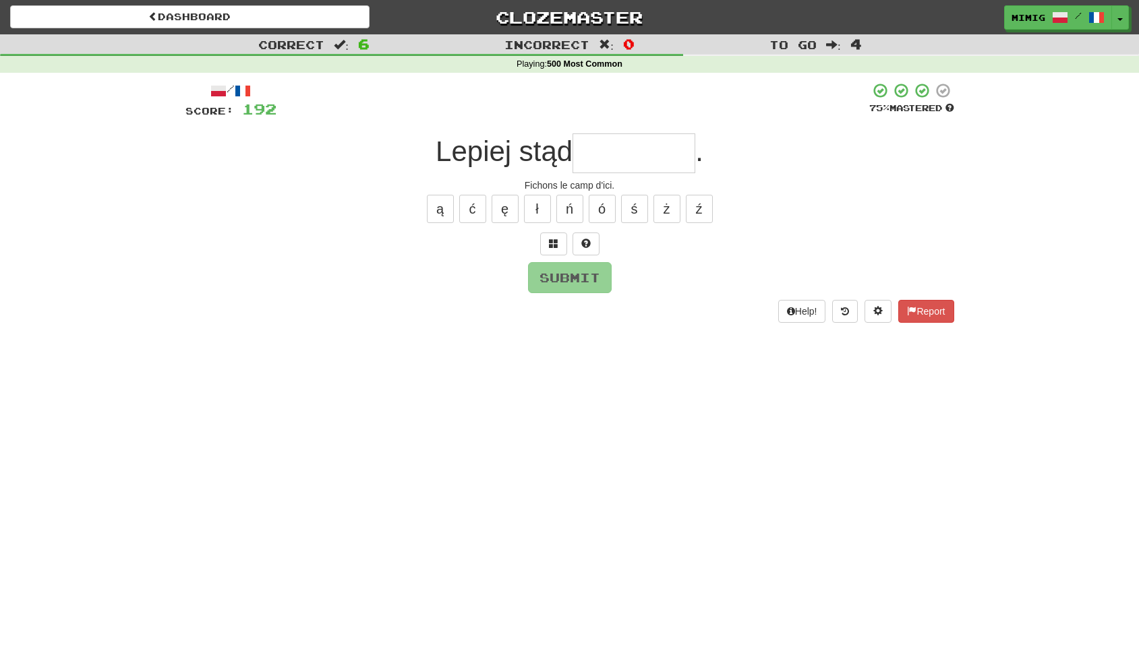
type input "*"
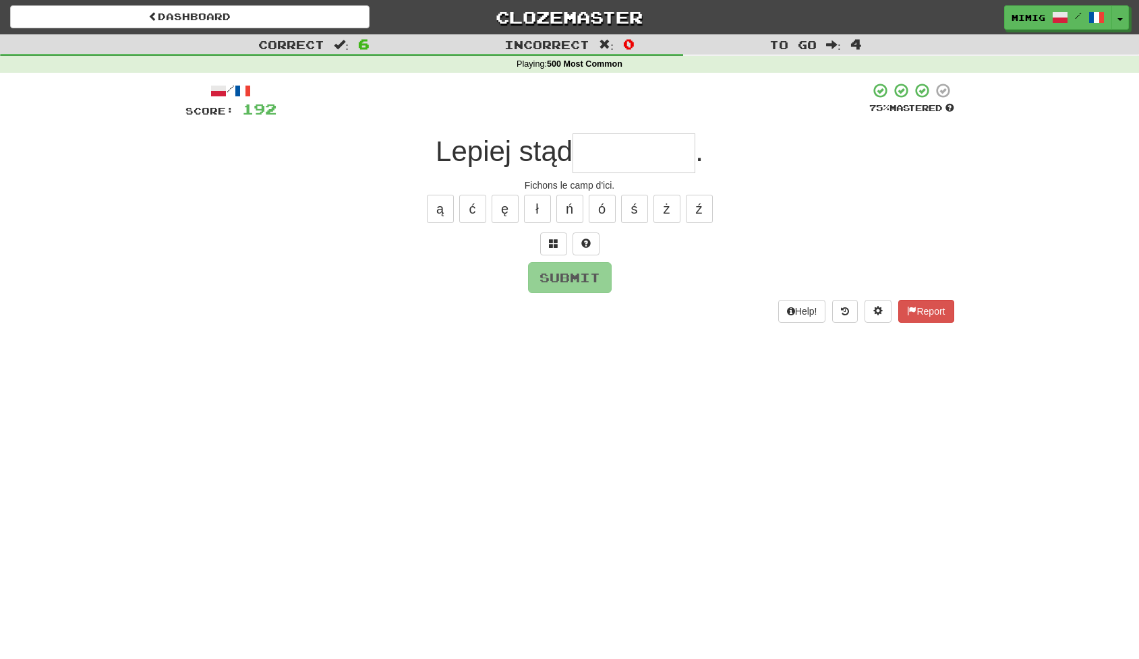
type input "*"
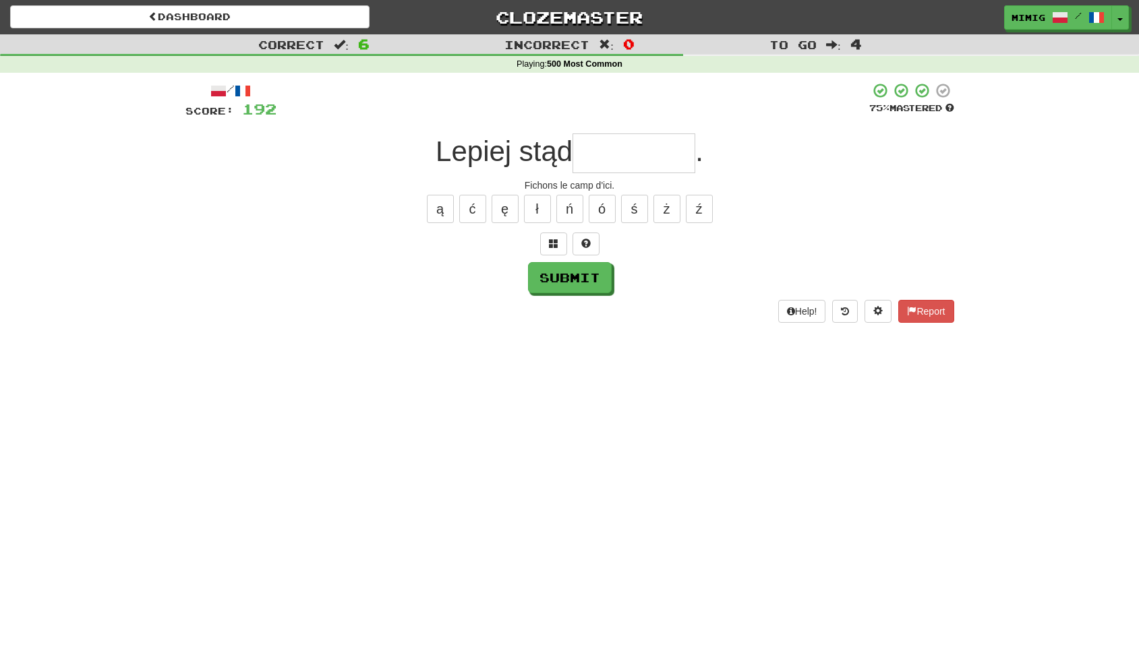
type input "*"
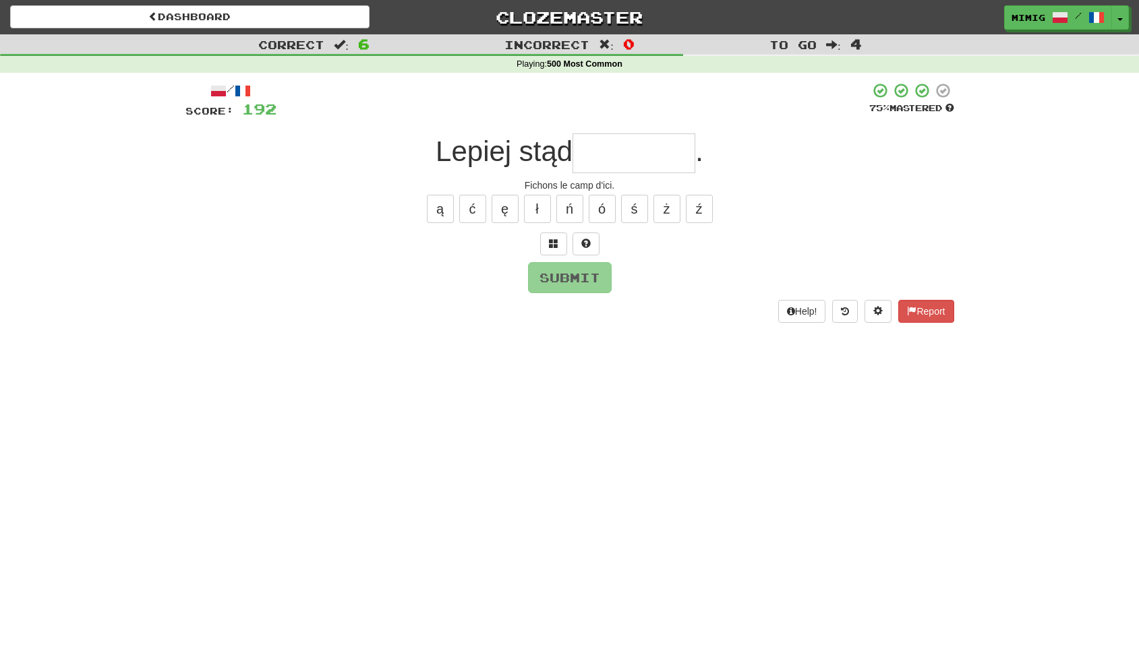
type input "*"
click at [667, 214] on button "ż" at bounding box center [666, 209] width 27 height 28
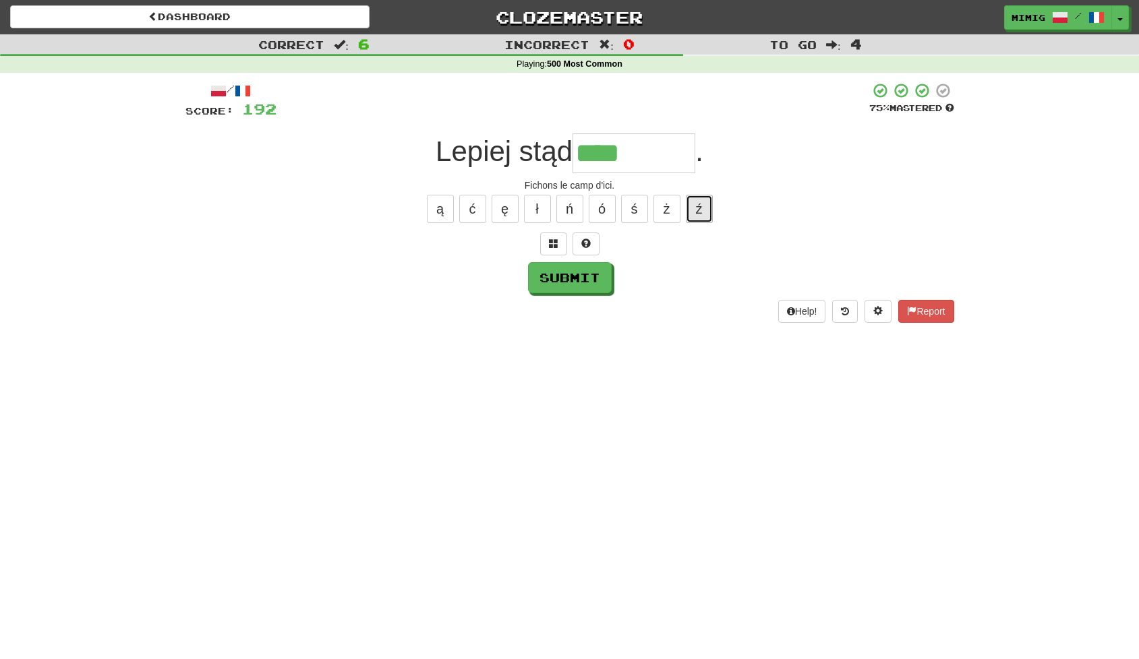
click at [696, 209] on button "ź" at bounding box center [699, 209] width 27 height 28
type input "*******"
click at [579, 277] on button "Submit" at bounding box center [571, 278] width 84 height 31
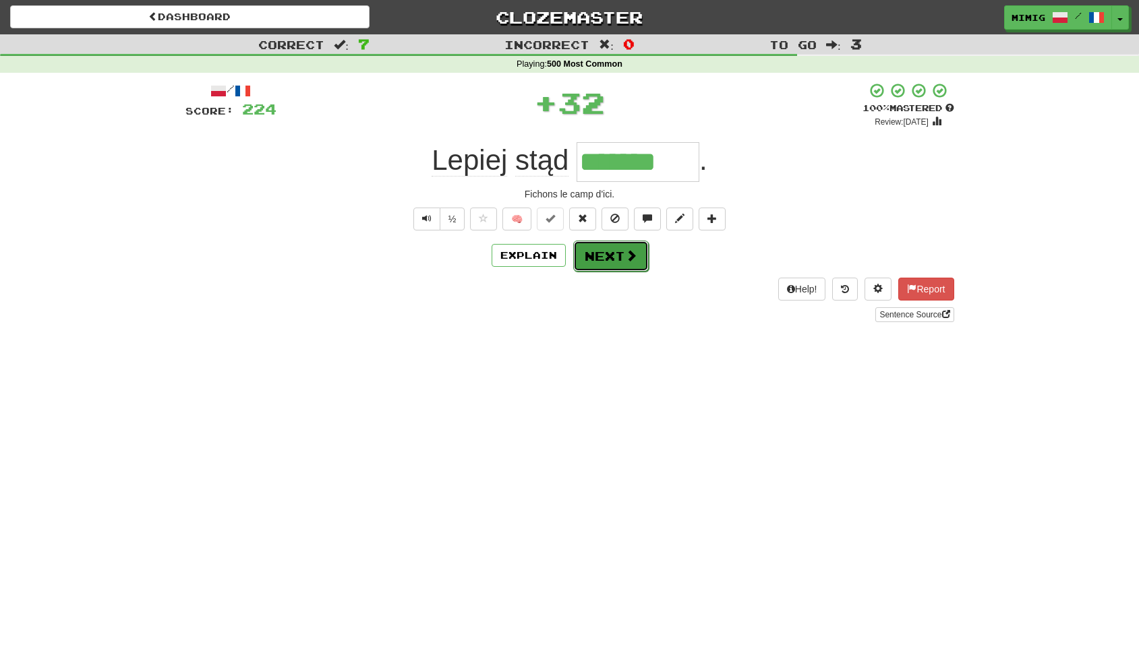
click at [602, 260] on button "Next" at bounding box center [611, 256] width 76 height 31
click at [602, 260] on div "/ Score: 224 + 32 100 % Mastered Review: 2026-03-15 Lepiej stąd . Fichons le ca…" at bounding box center [569, 202] width 769 height 240
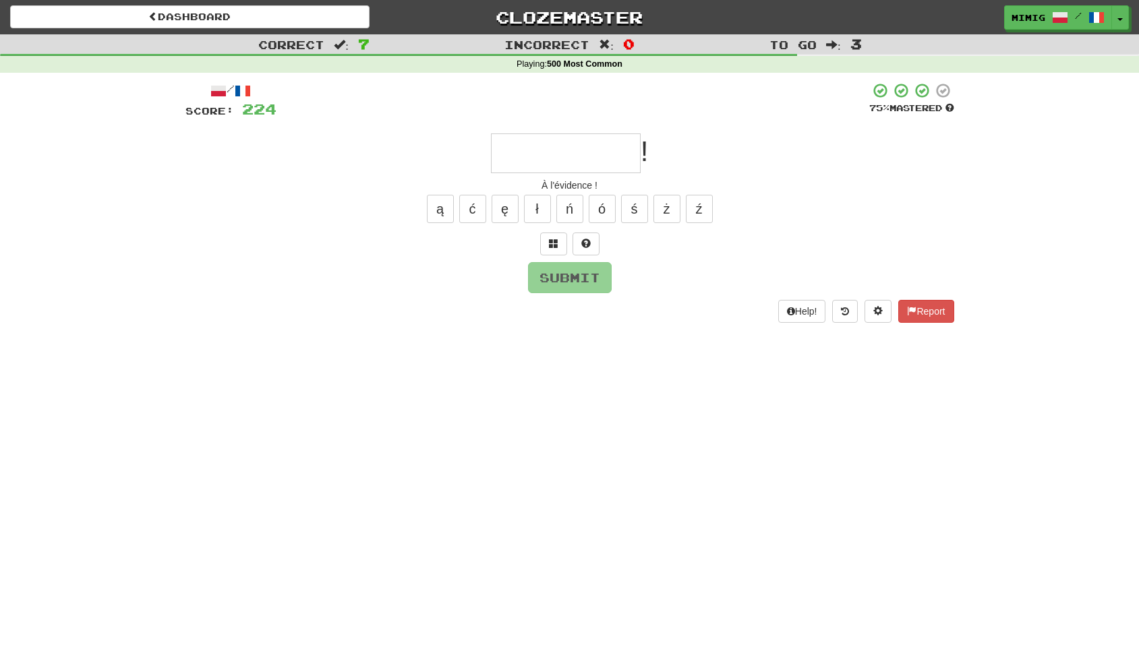
click at [518, 150] on input "text" at bounding box center [566, 153] width 150 height 40
click at [633, 208] on button "ś" at bounding box center [634, 209] width 27 height 28
click at [576, 282] on button "Submit" at bounding box center [571, 278] width 84 height 31
type input "**********"
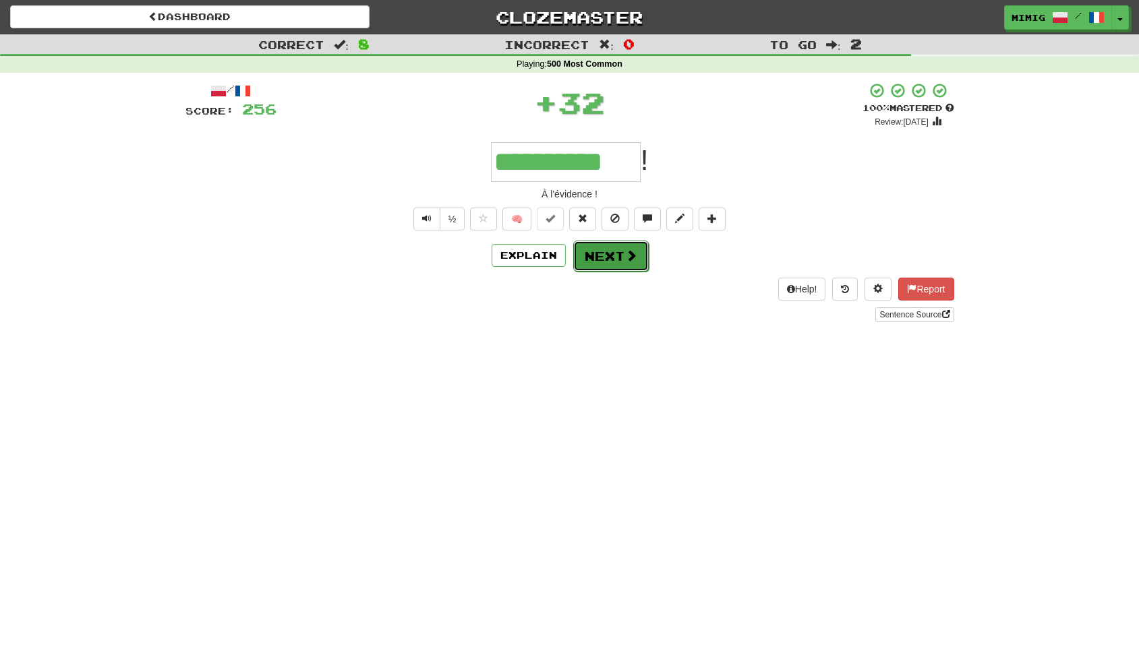
click at [607, 260] on button "Next" at bounding box center [611, 256] width 76 height 31
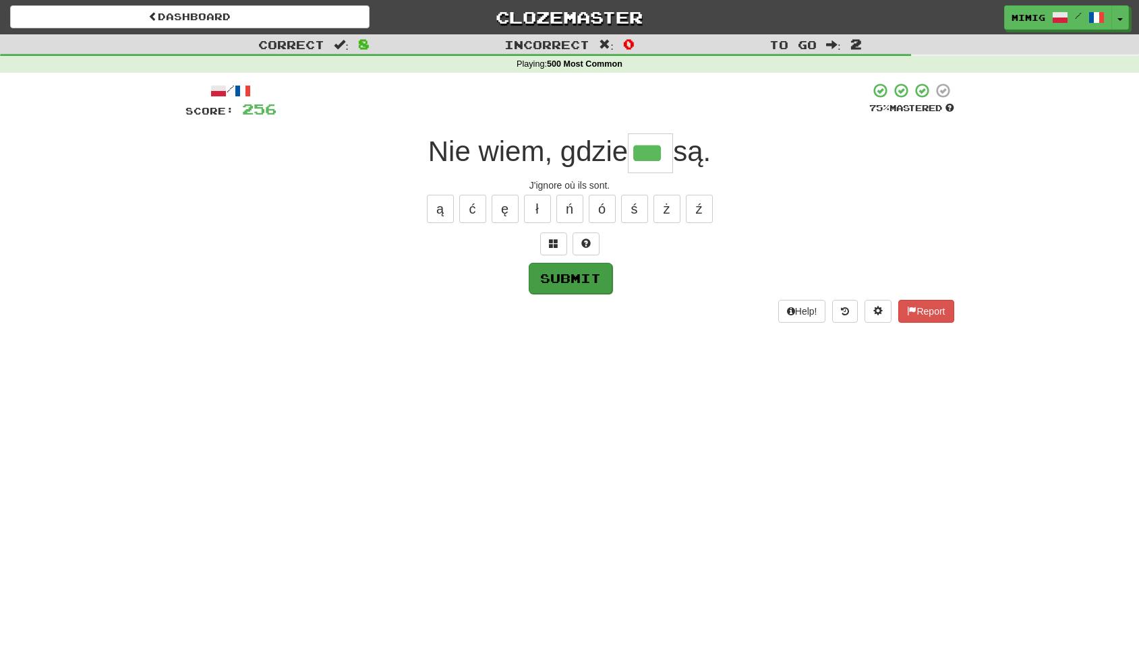
type input "***"
click at [555, 281] on button "Submit" at bounding box center [571, 278] width 84 height 31
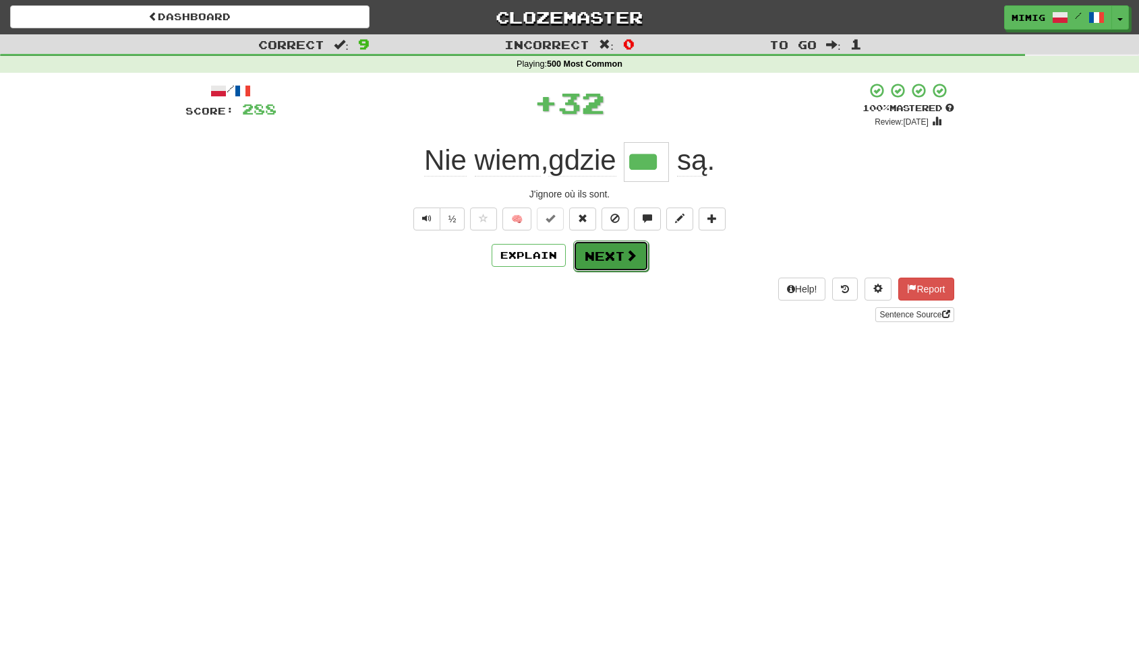
click at [601, 258] on button "Next" at bounding box center [611, 256] width 76 height 31
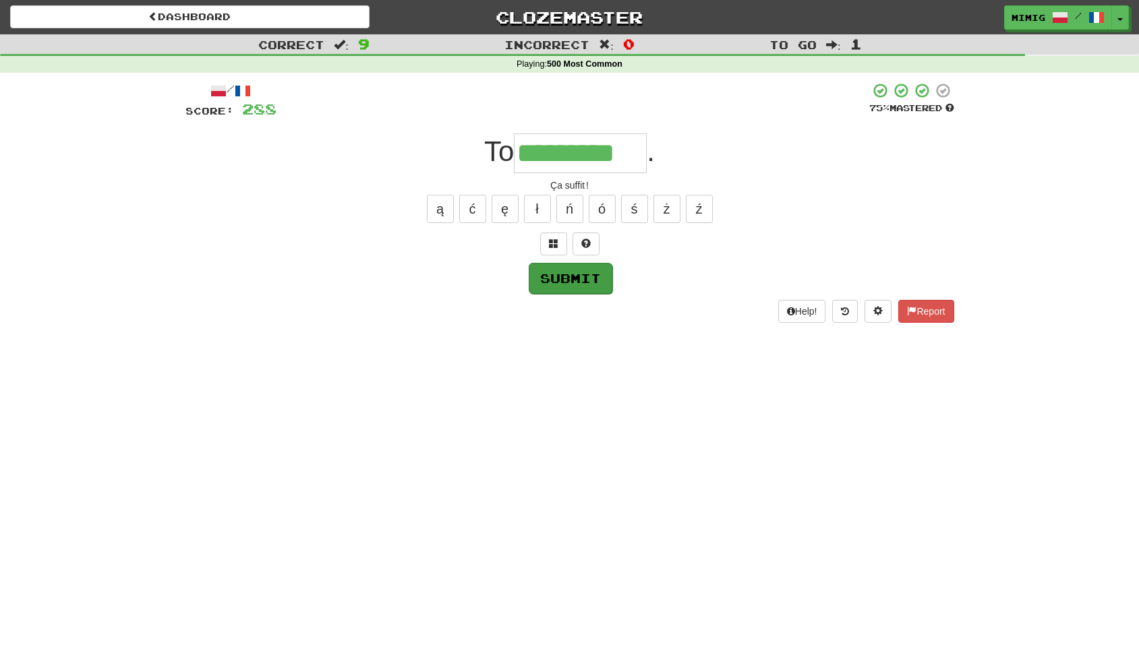
type input "*********"
click at [581, 282] on button "Submit" at bounding box center [571, 278] width 84 height 31
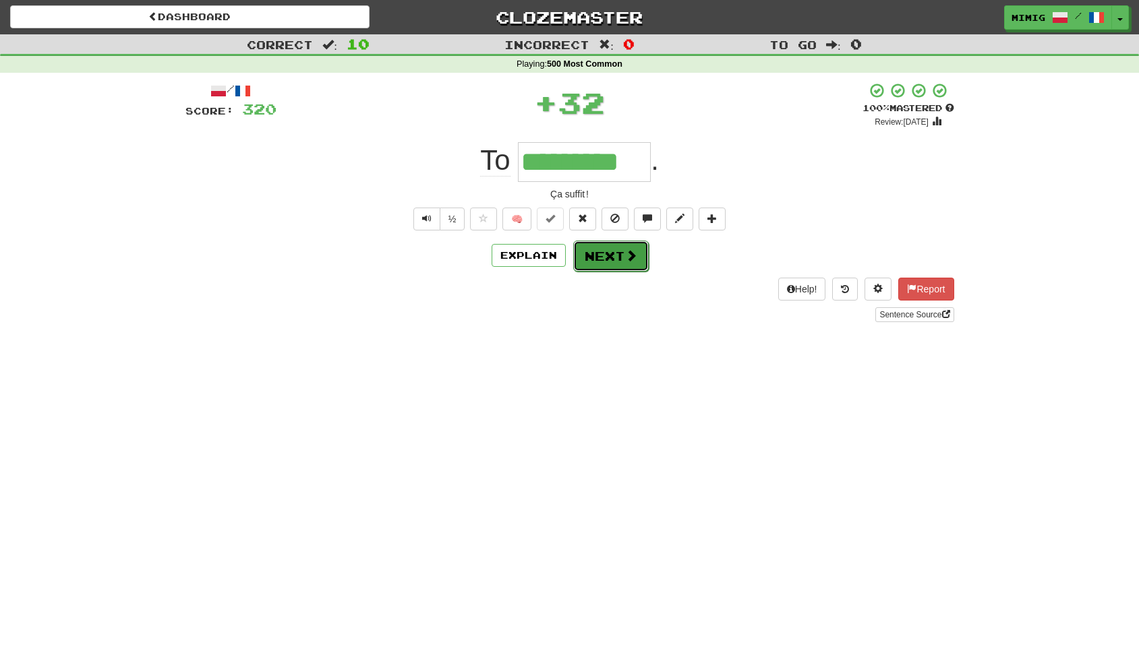
click at [594, 258] on button "Next" at bounding box center [611, 256] width 76 height 31
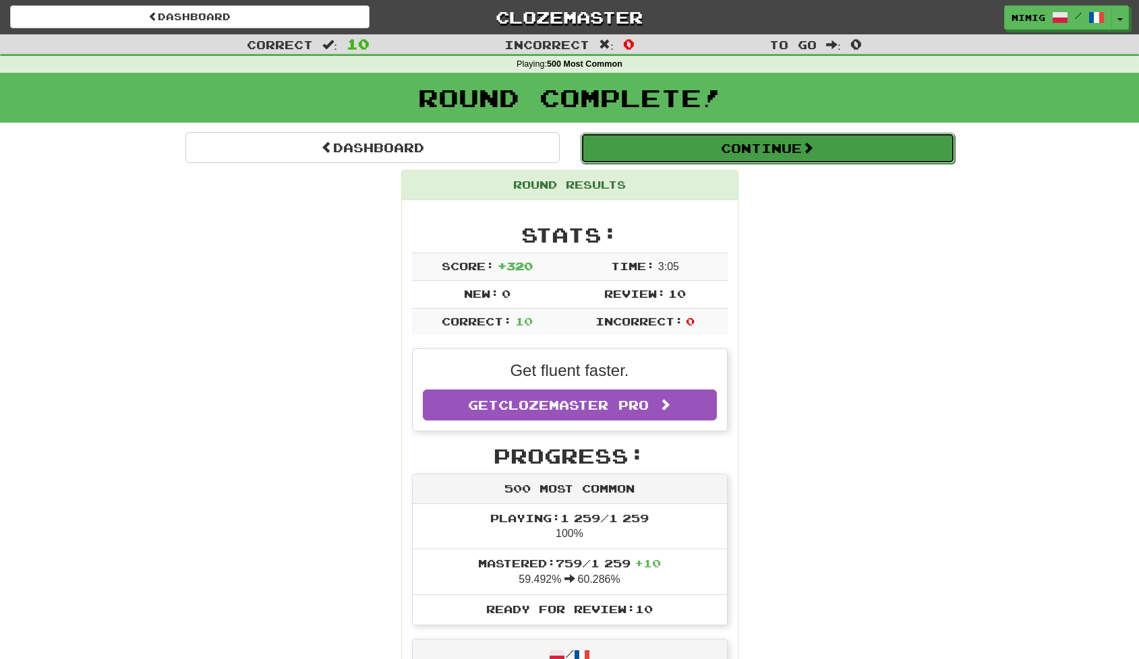
click at [643, 151] on button "Continue" at bounding box center [767, 148] width 374 height 31
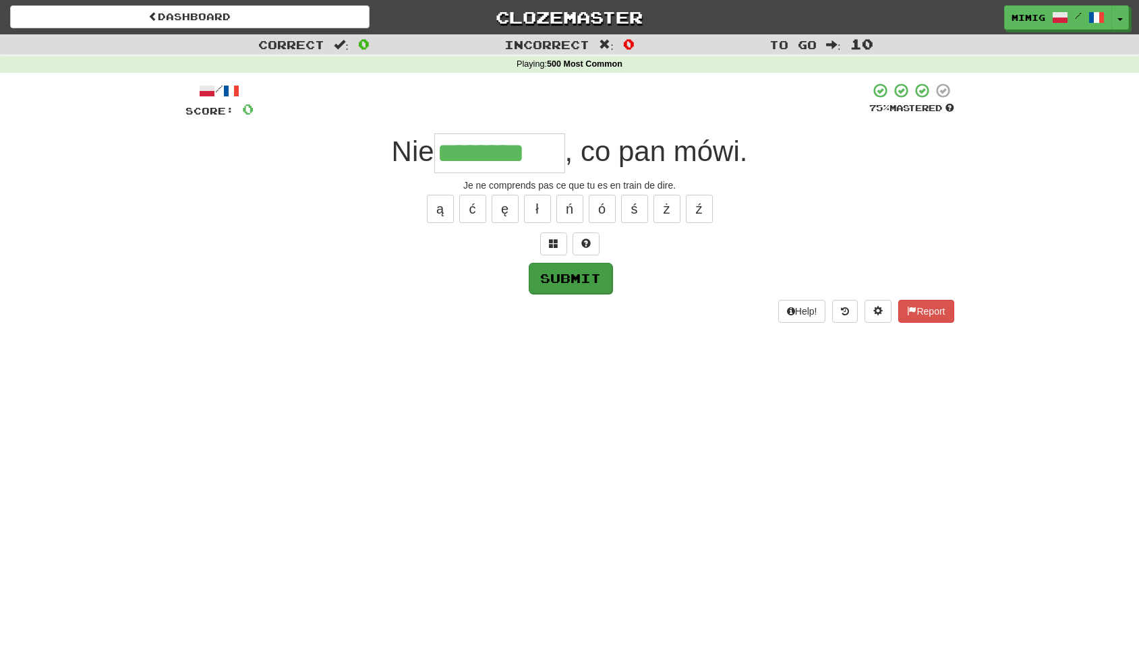
type input "********"
click at [576, 280] on button "Submit" at bounding box center [571, 278] width 84 height 31
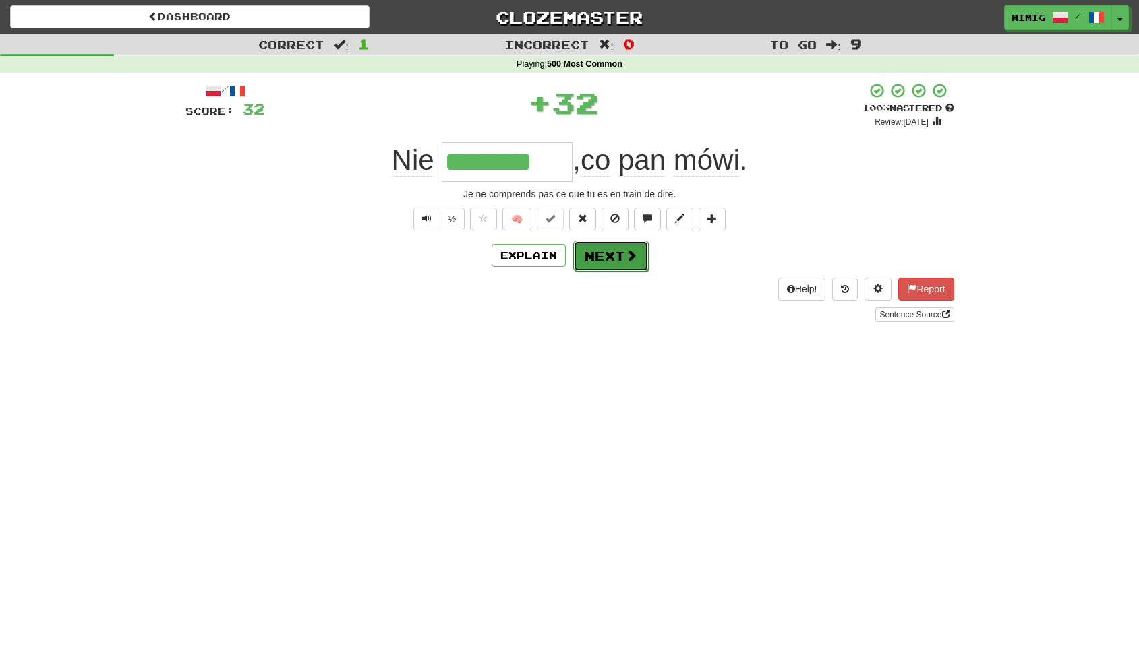
click at [614, 256] on button "Next" at bounding box center [611, 256] width 76 height 31
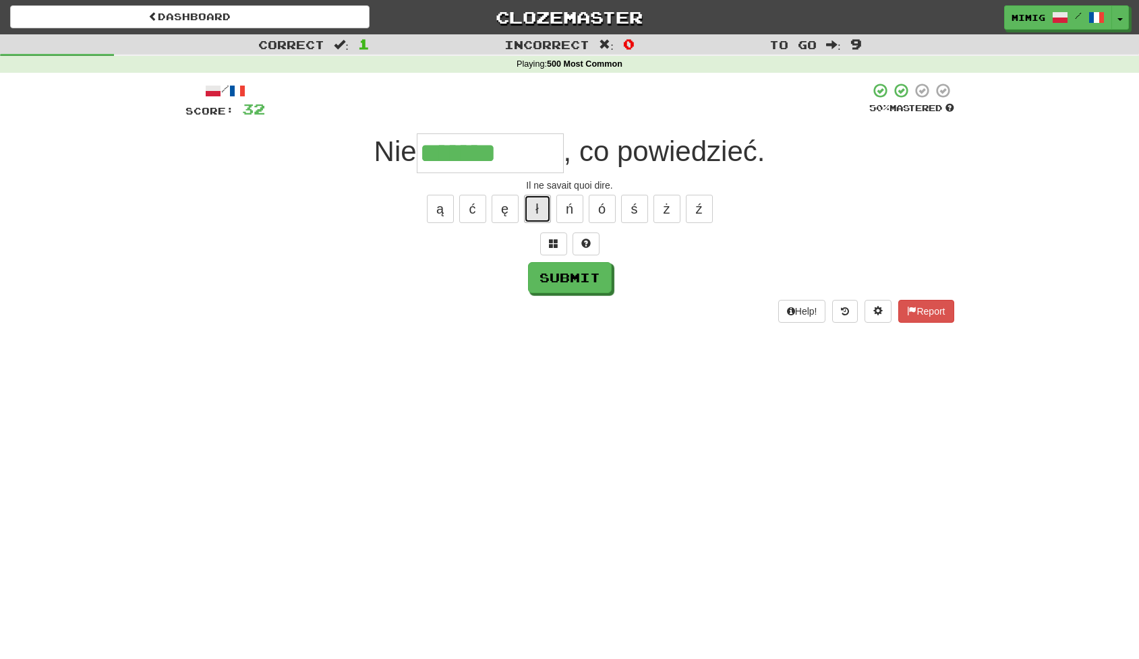
click at [536, 208] on button "ł" at bounding box center [537, 209] width 27 height 28
type input "**********"
click at [572, 278] on button "Submit" at bounding box center [571, 278] width 84 height 31
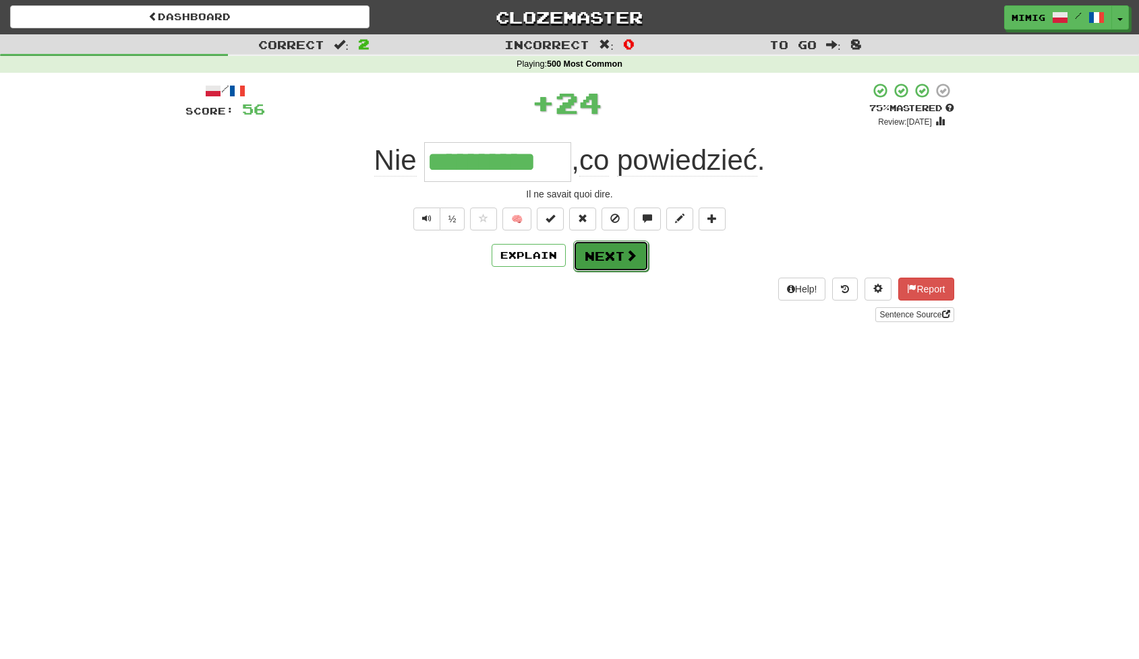
click at [602, 257] on button "Next" at bounding box center [611, 256] width 76 height 31
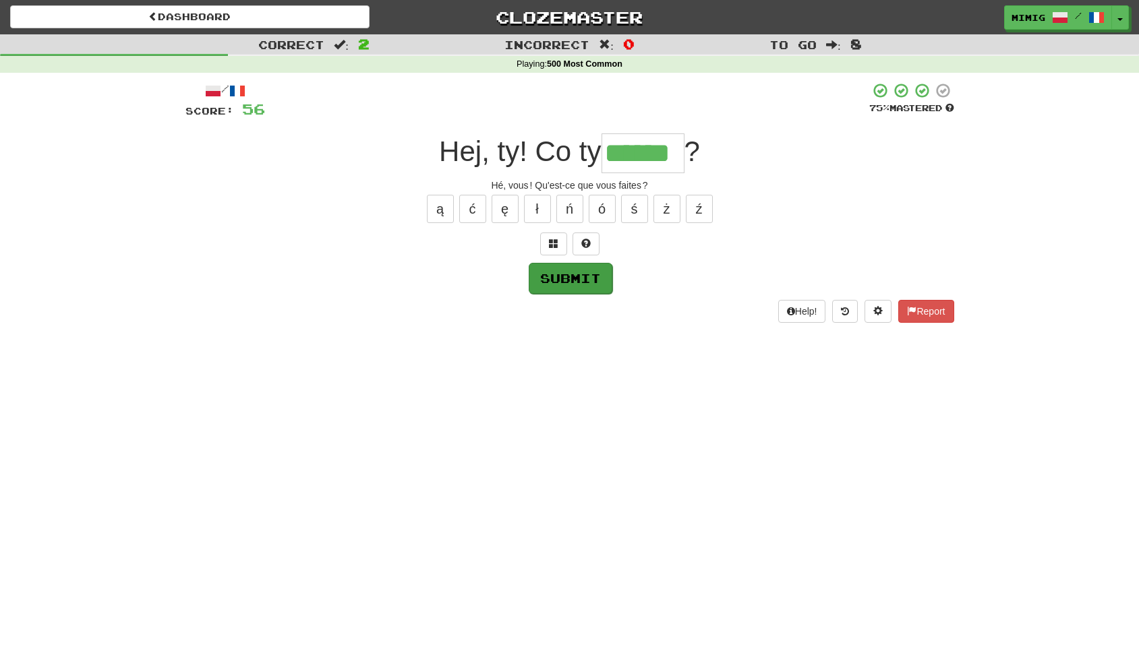
type input "******"
click at [547, 280] on button "Submit" at bounding box center [571, 278] width 84 height 31
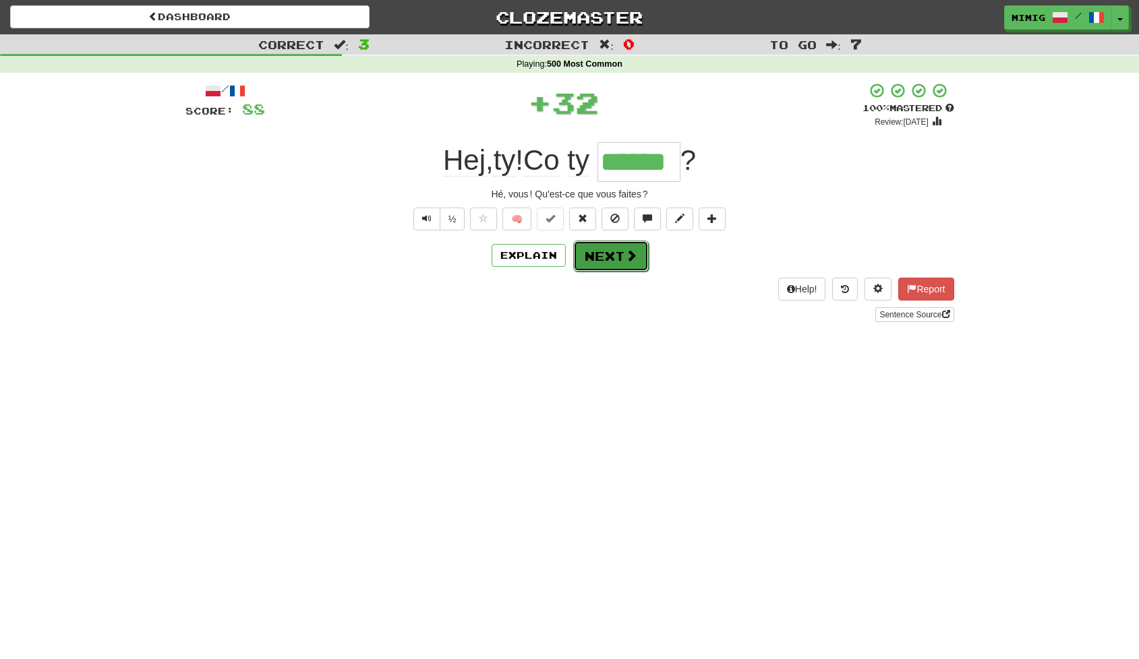
click at [603, 260] on button "Next" at bounding box center [611, 256] width 76 height 31
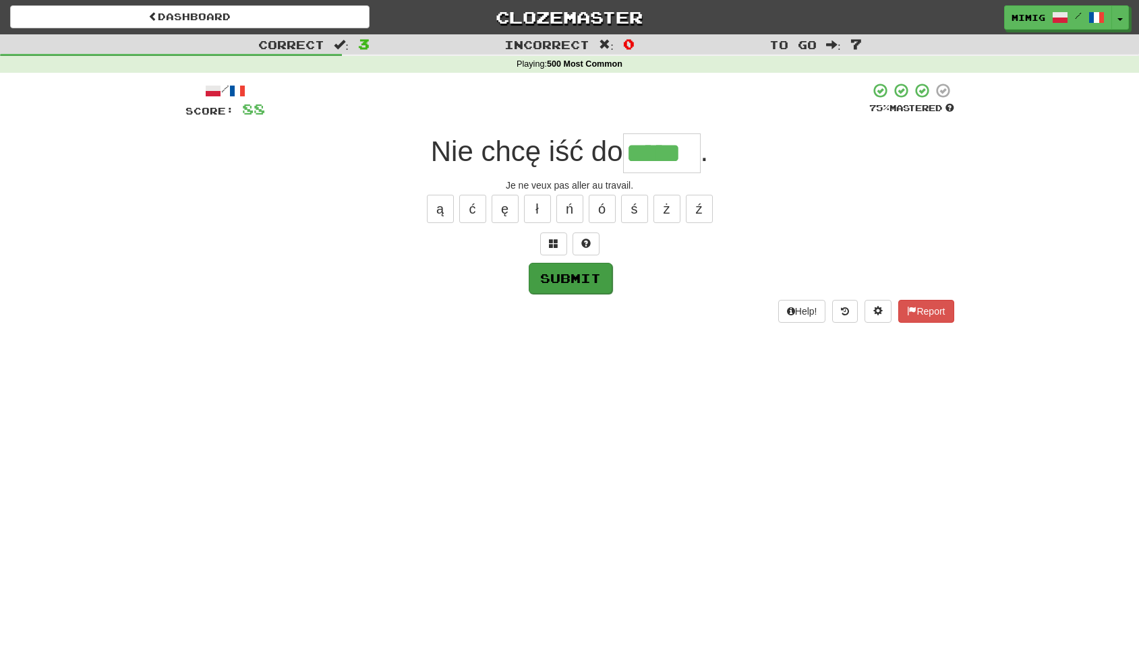
type input "*****"
click at [585, 284] on button "Submit" at bounding box center [571, 278] width 84 height 31
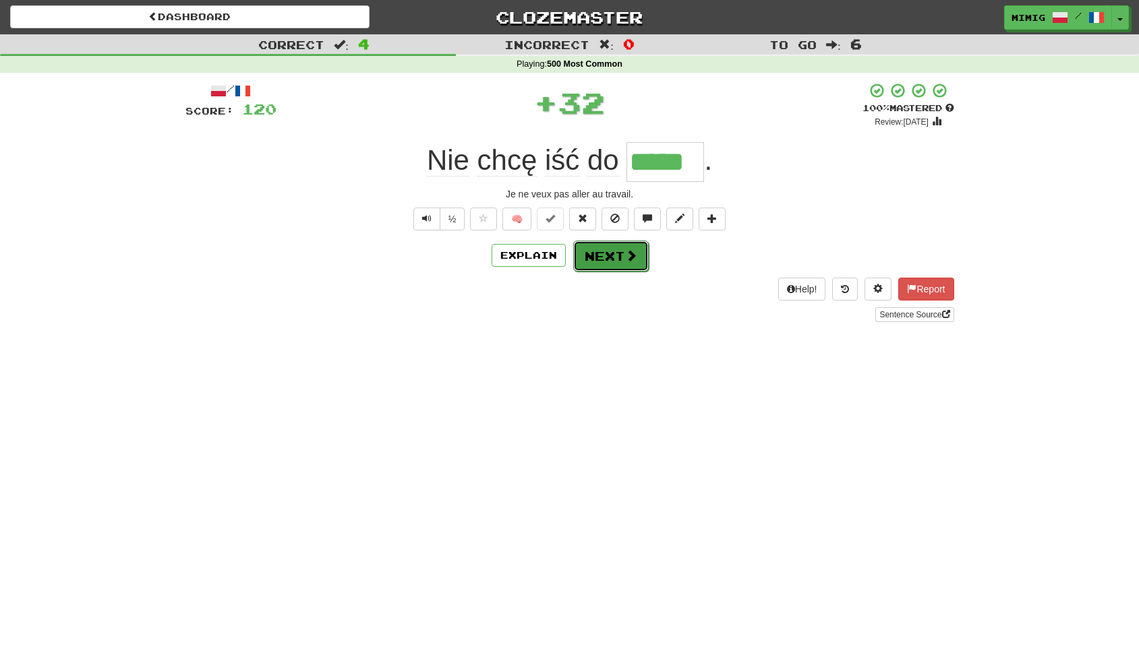
click at [595, 264] on button "Next" at bounding box center [611, 256] width 76 height 31
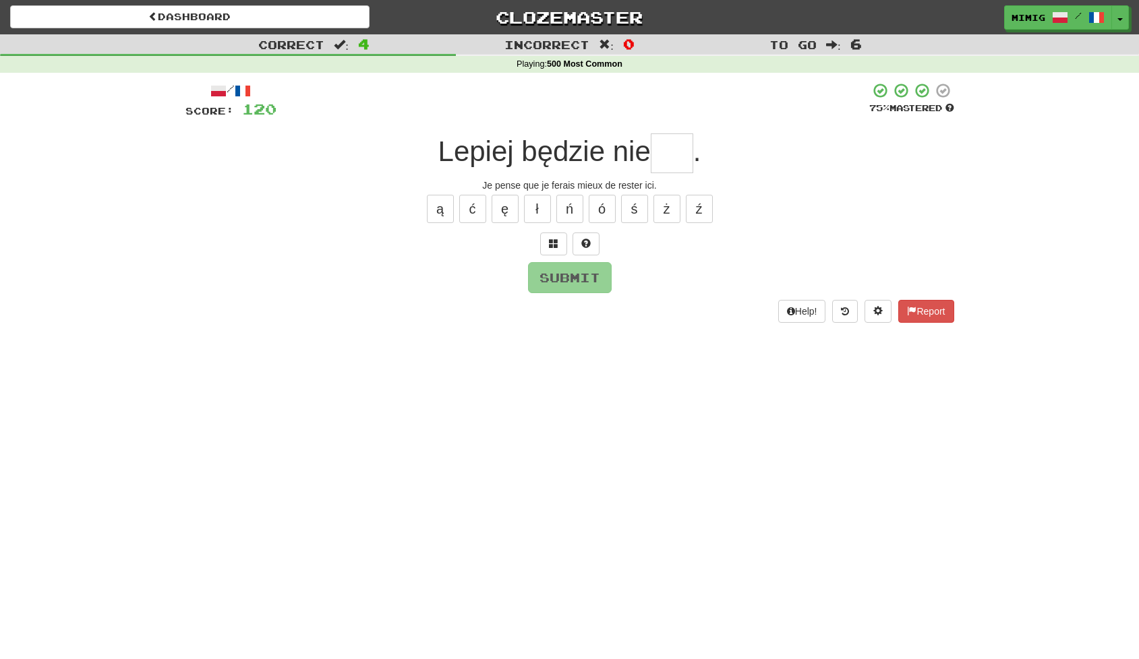
type input "*"
click at [636, 211] on button "ś" at bounding box center [634, 209] width 27 height 28
click at [473, 210] on button "ć" at bounding box center [472, 209] width 27 height 28
type input "***"
click at [572, 280] on button "Submit" at bounding box center [571, 278] width 84 height 31
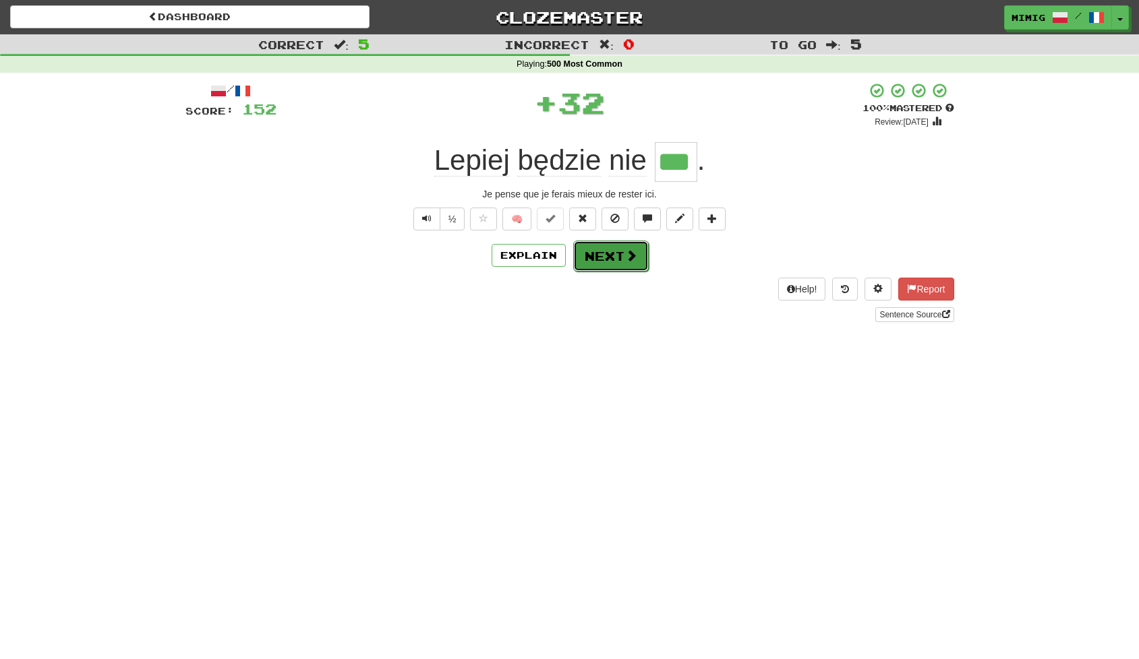
click at [607, 258] on button "Next" at bounding box center [611, 256] width 76 height 31
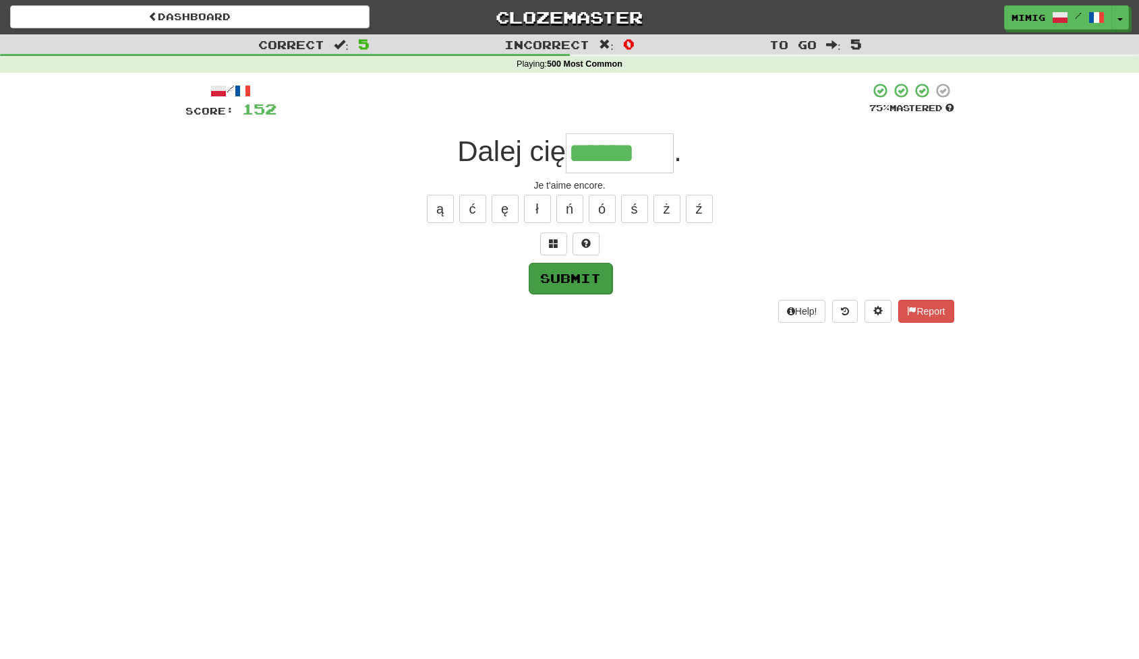
type input "******"
click at [566, 278] on button "Submit" at bounding box center [571, 278] width 84 height 31
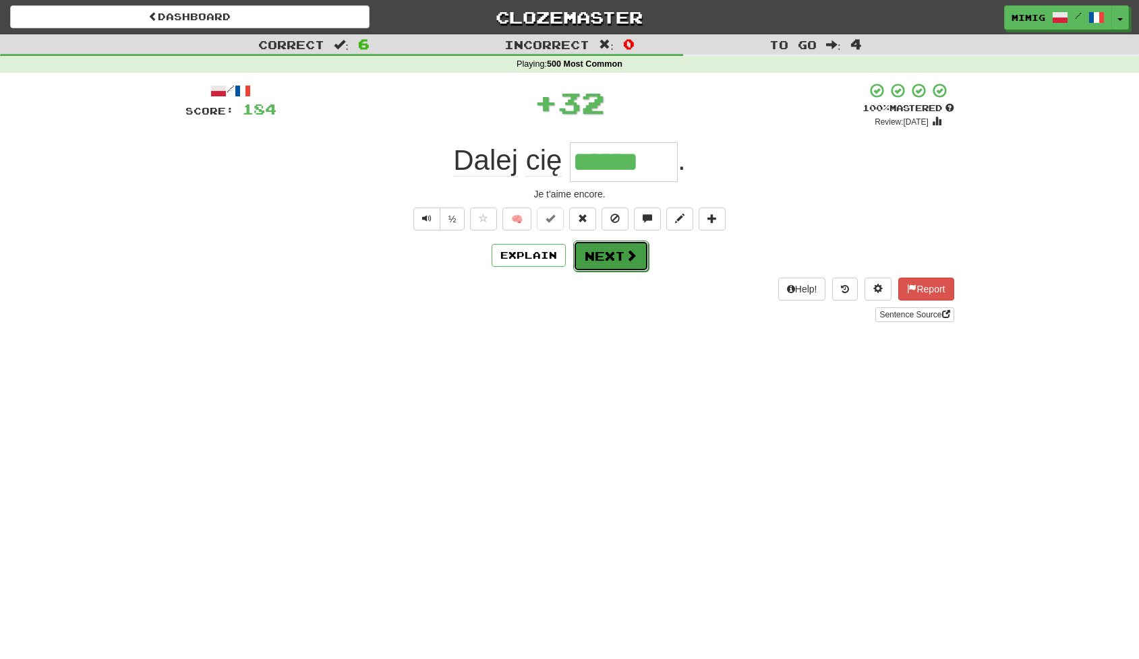
click at [601, 258] on button "Next" at bounding box center [611, 256] width 76 height 31
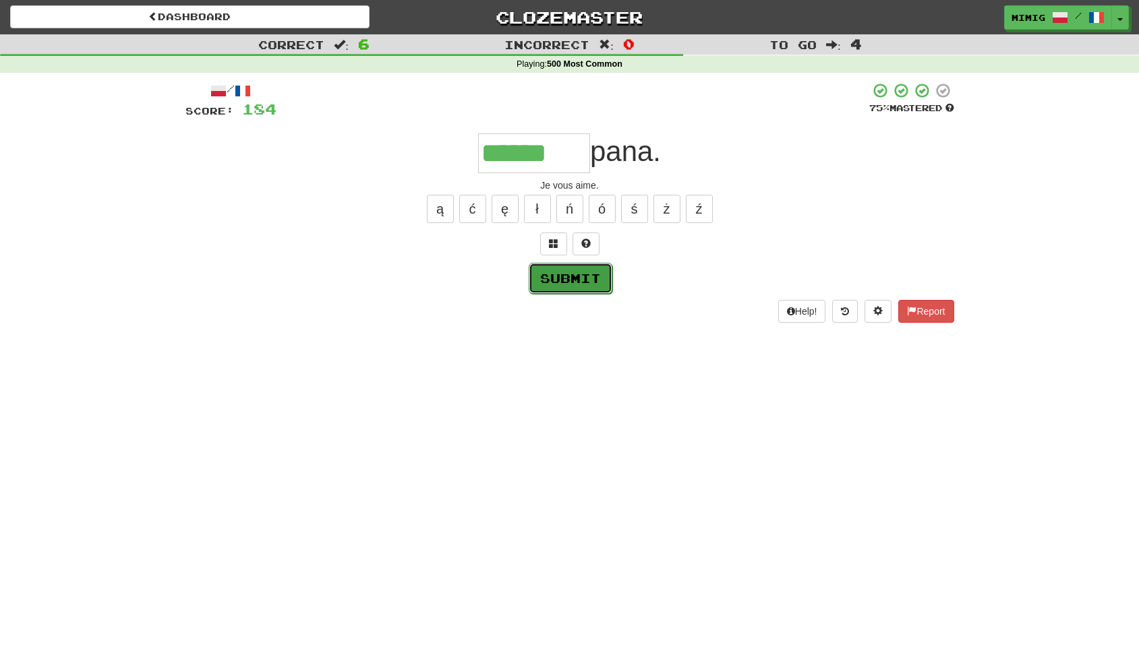
click at [560, 280] on button "Submit" at bounding box center [571, 278] width 84 height 31
type input "******"
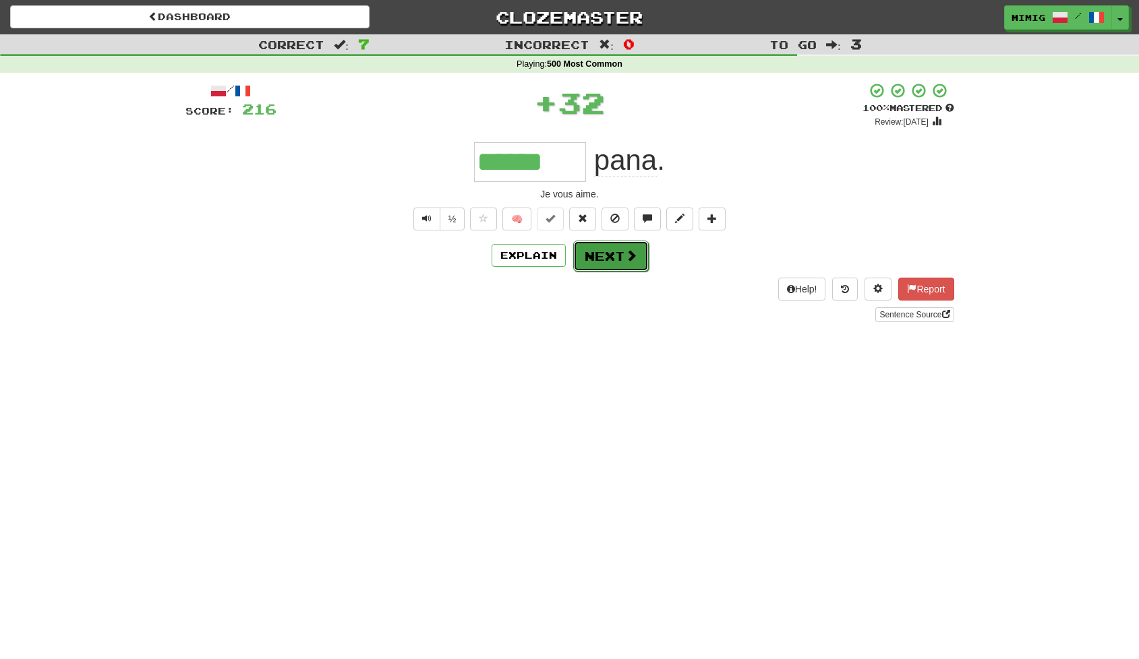
click at [600, 262] on button "Next" at bounding box center [611, 256] width 76 height 31
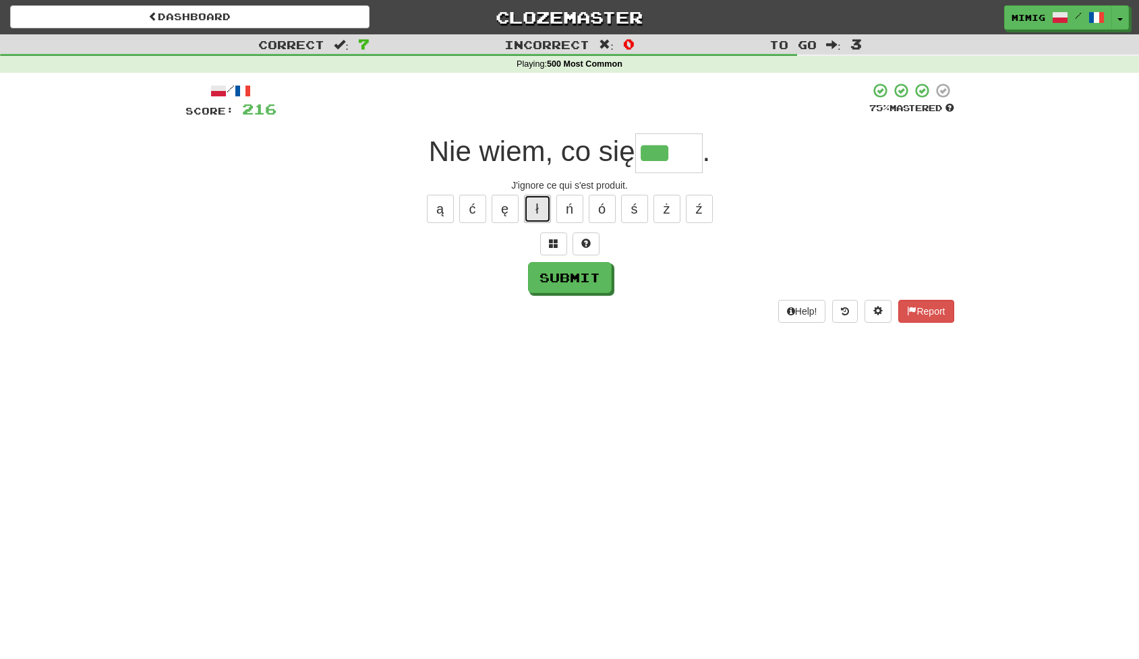
click at [533, 206] on button "ł" at bounding box center [537, 209] width 27 height 28
type input "*****"
click at [572, 278] on button "Submit" at bounding box center [571, 278] width 84 height 31
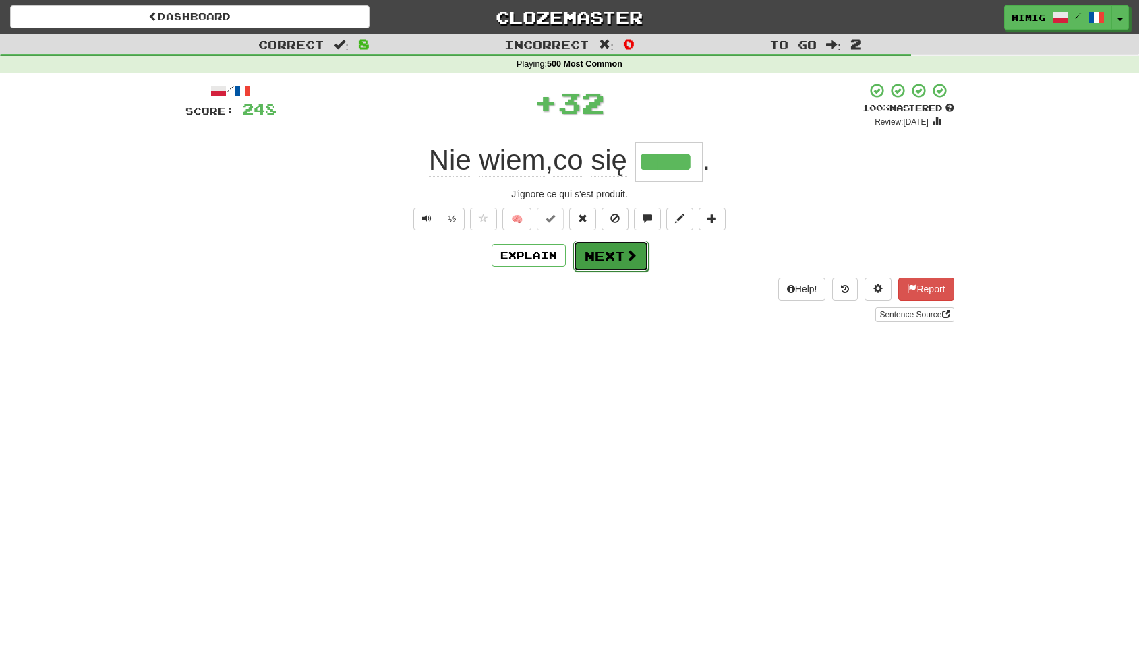
click at [612, 256] on button "Next" at bounding box center [611, 256] width 76 height 31
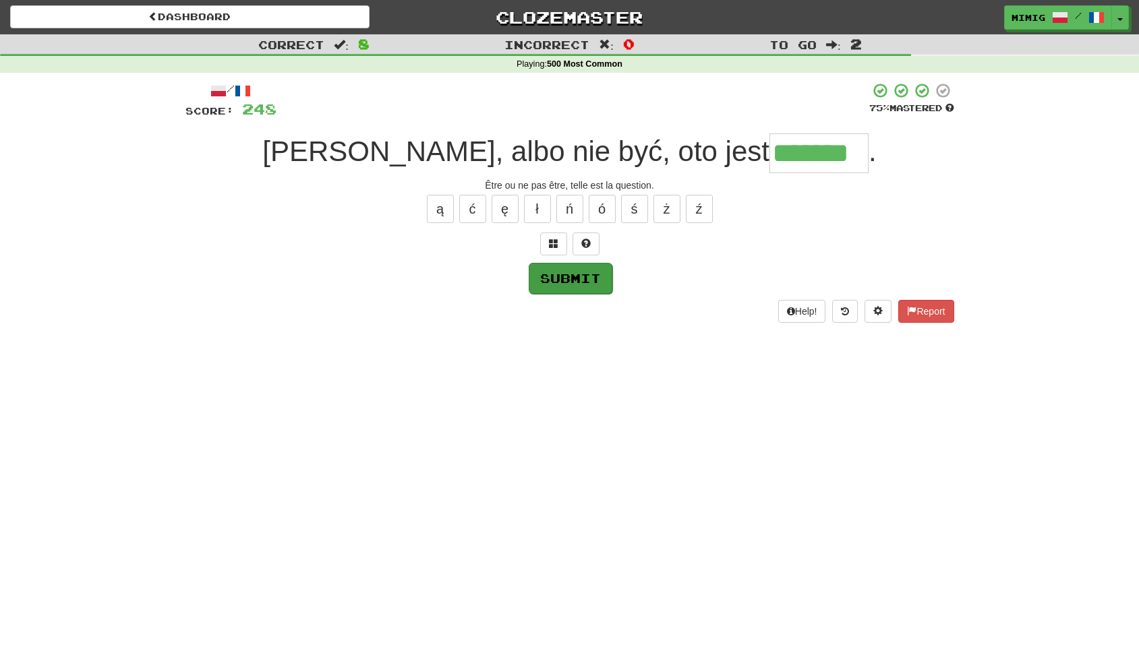
type input "*******"
click at [556, 291] on button "Submit" at bounding box center [571, 278] width 84 height 31
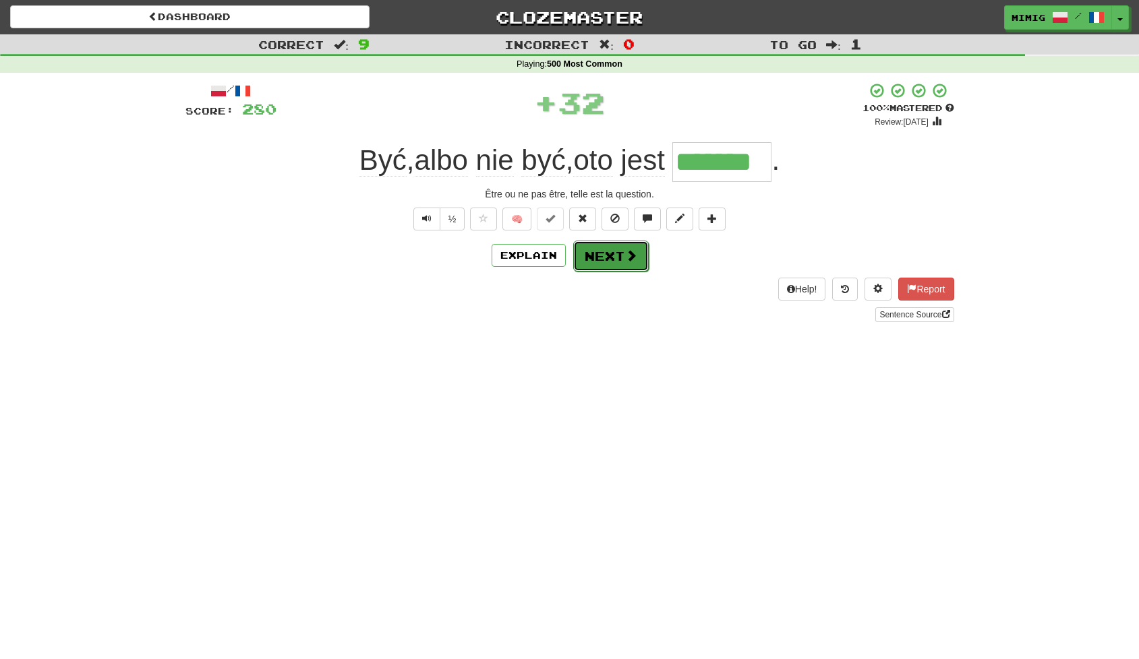
click at [601, 261] on button "Next" at bounding box center [611, 256] width 76 height 31
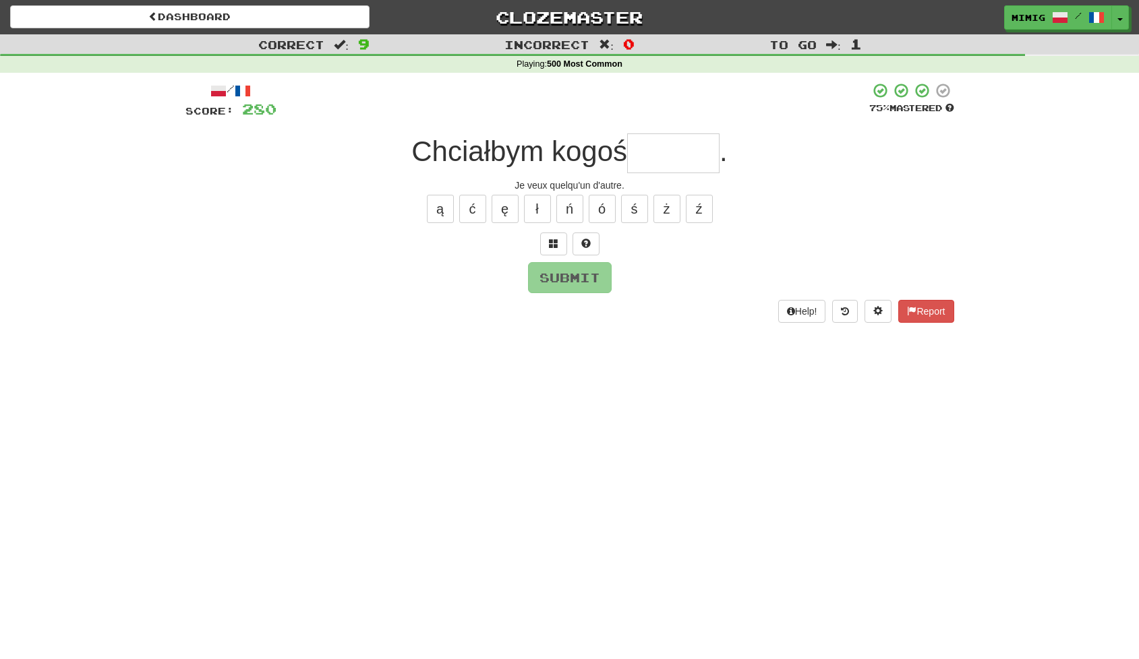
type input "*"
type input "******"
click at [565, 295] on div "/ Score: 280 75 % Mastered Chciałbym kogoś ****** . Je veux quelqu'un d'autre. …" at bounding box center [569, 202] width 769 height 240
click at [561, 276] on button "Submit" at bounding box center [571, 278] width 84 height 31
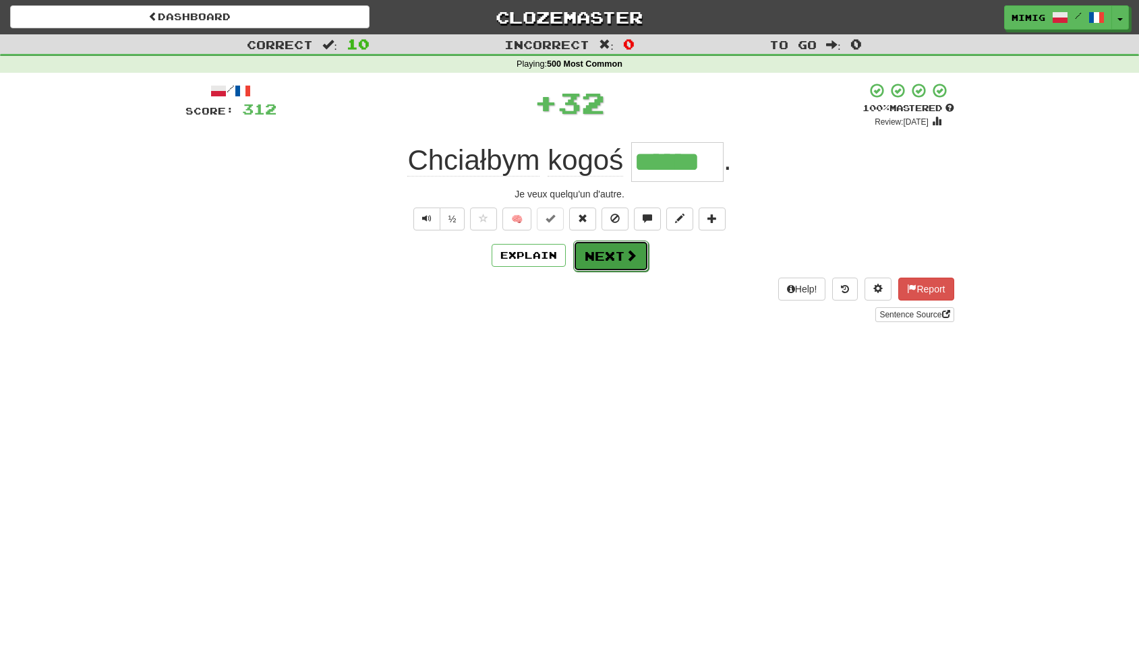
click at [603, 258] on button "Next" at bounding box center [611, 256] width 76 height 31
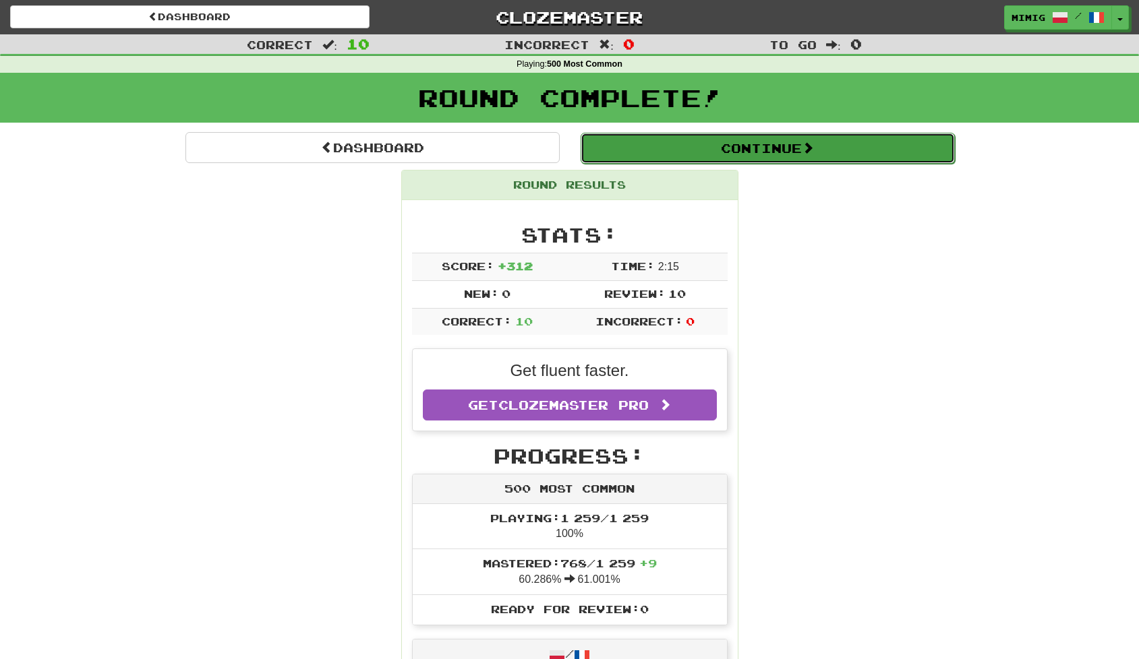
click at [651, 146] on button "Continue" at bounding box center [767, 148] width 374 height 31
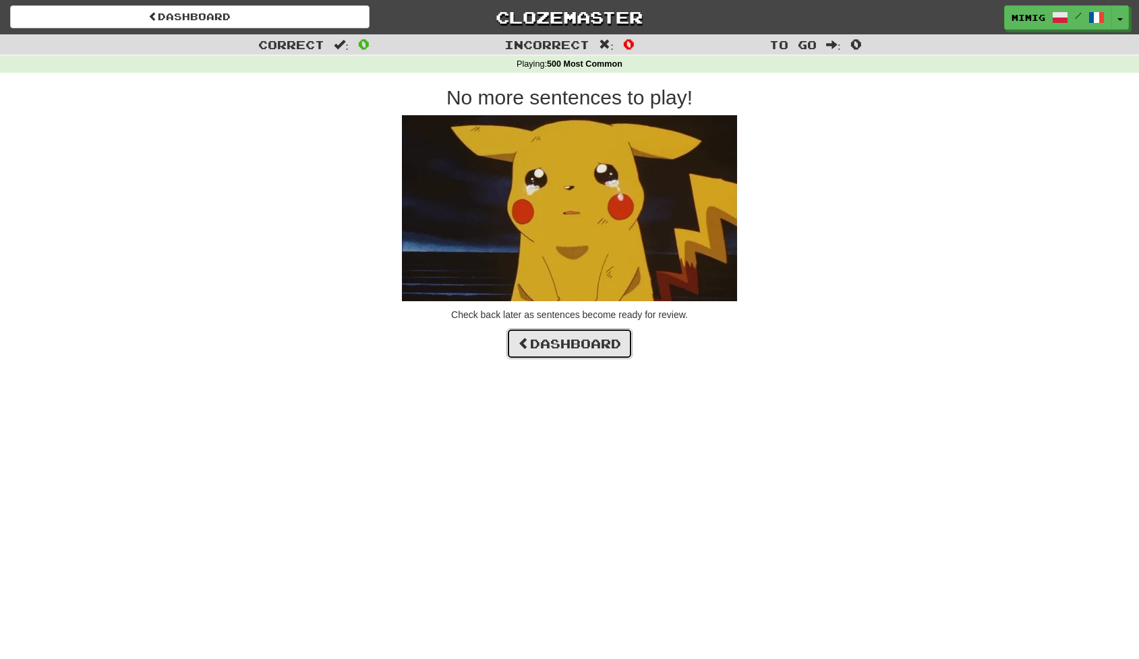
click at [580, 342] on link "Dashboard" at bounding box center [569, 343] width 126 height 31
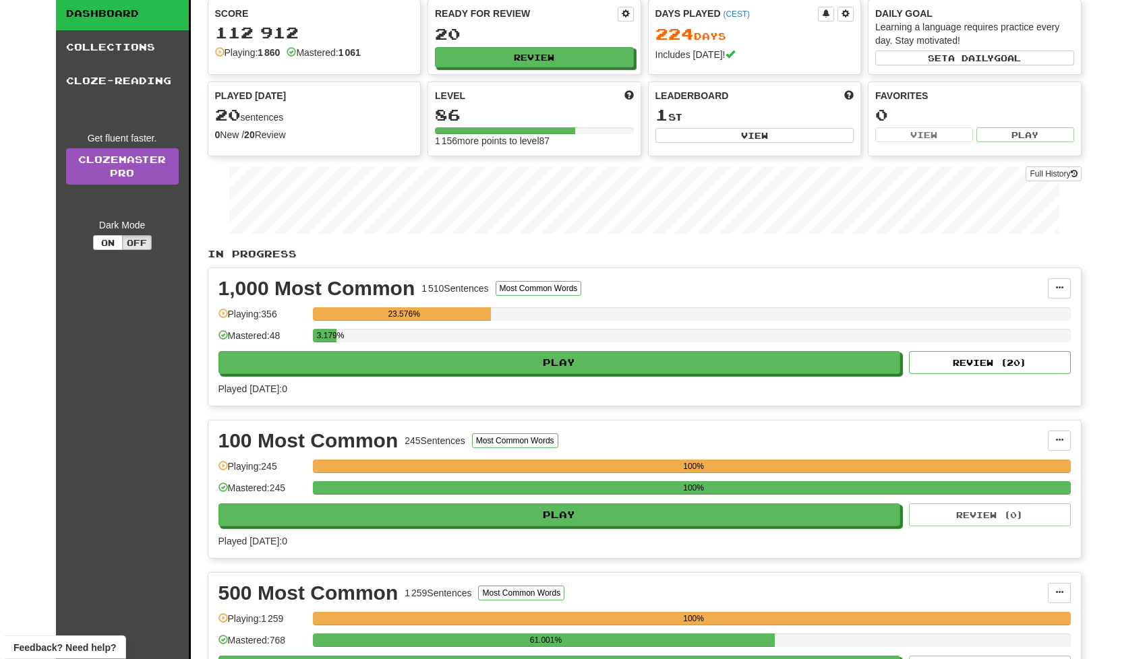
scroll to position [79, 0]
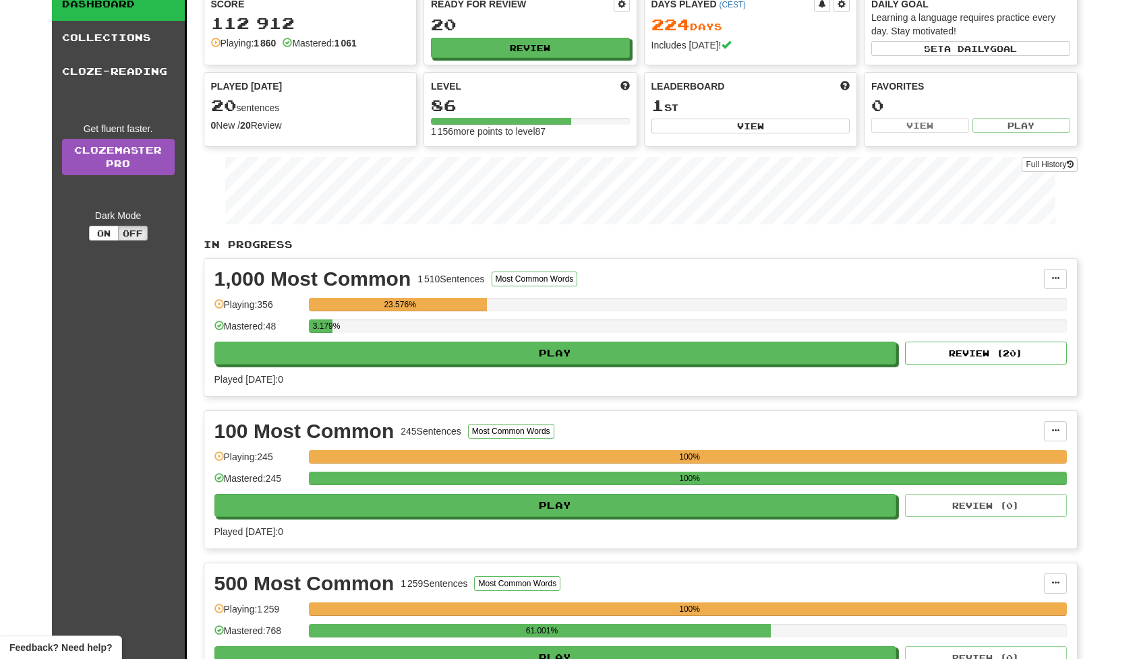
drag, startPoint x: 1141, startPoint y: 280, endPoint x: 1136, endPoint y: 327, distance: 46.8
click at [1136, 327] on div "Clozemaster Dashboard Collections Cloze-Reading Get fluent faster. Clozemaster …" at bounding box center [569, 346] width 1139 height 799
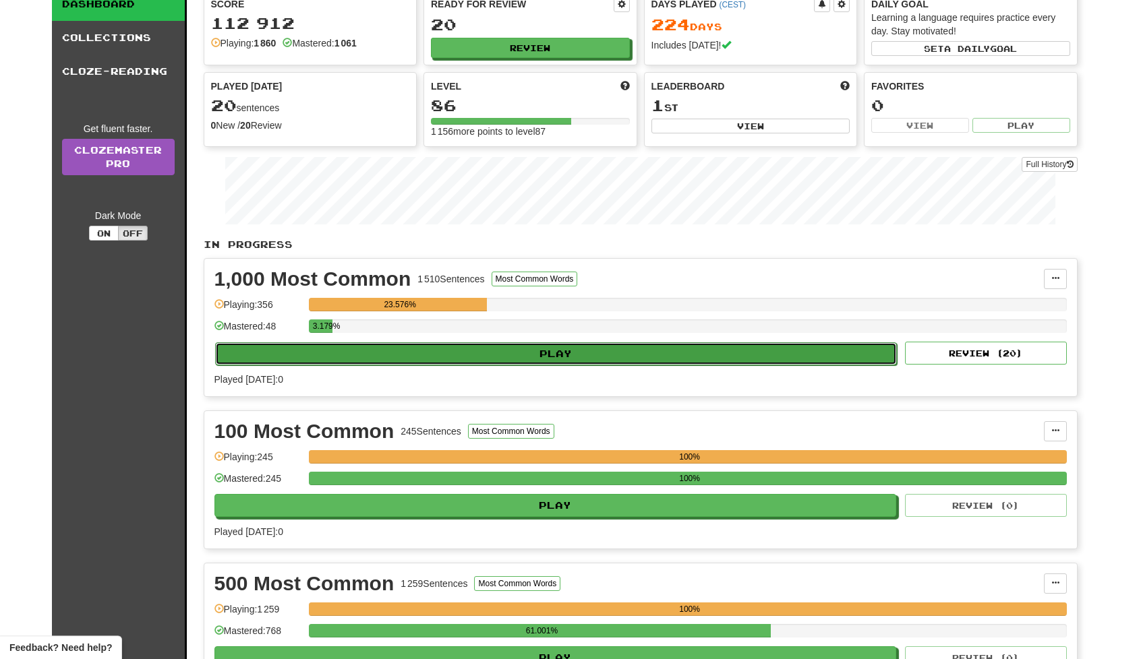
click at [810, 352] on button "Play" at bounding box center [556, 353] width 682 height 23
select select "**"
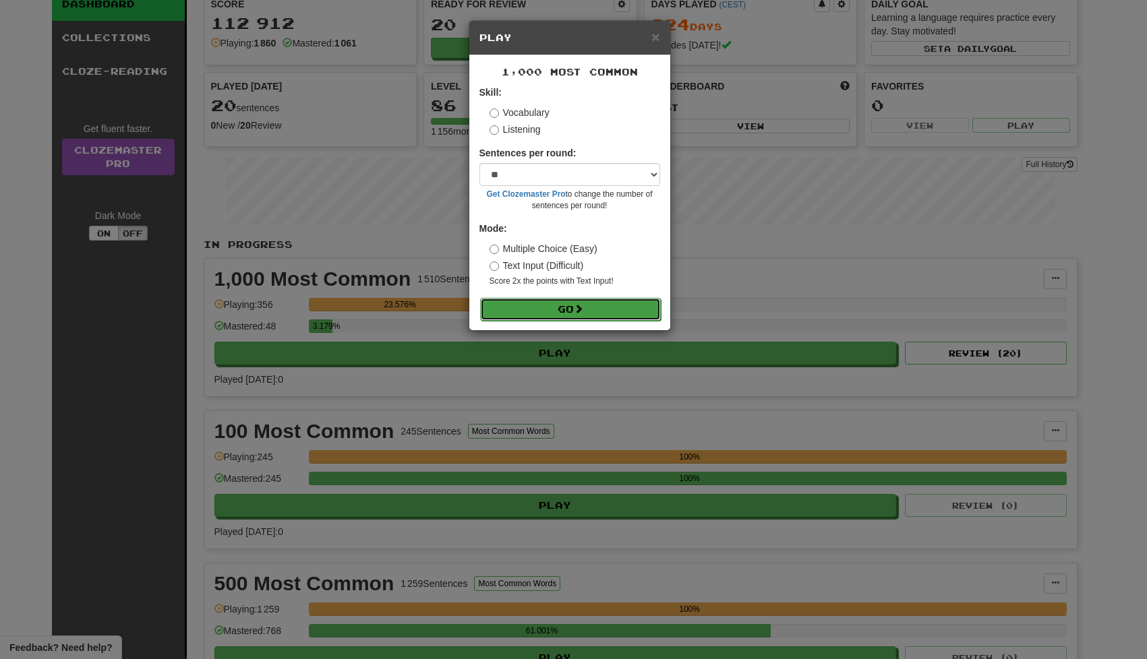
click at [588, 309] on button "Go" at bounding box center [570, 309] width 181 height 23
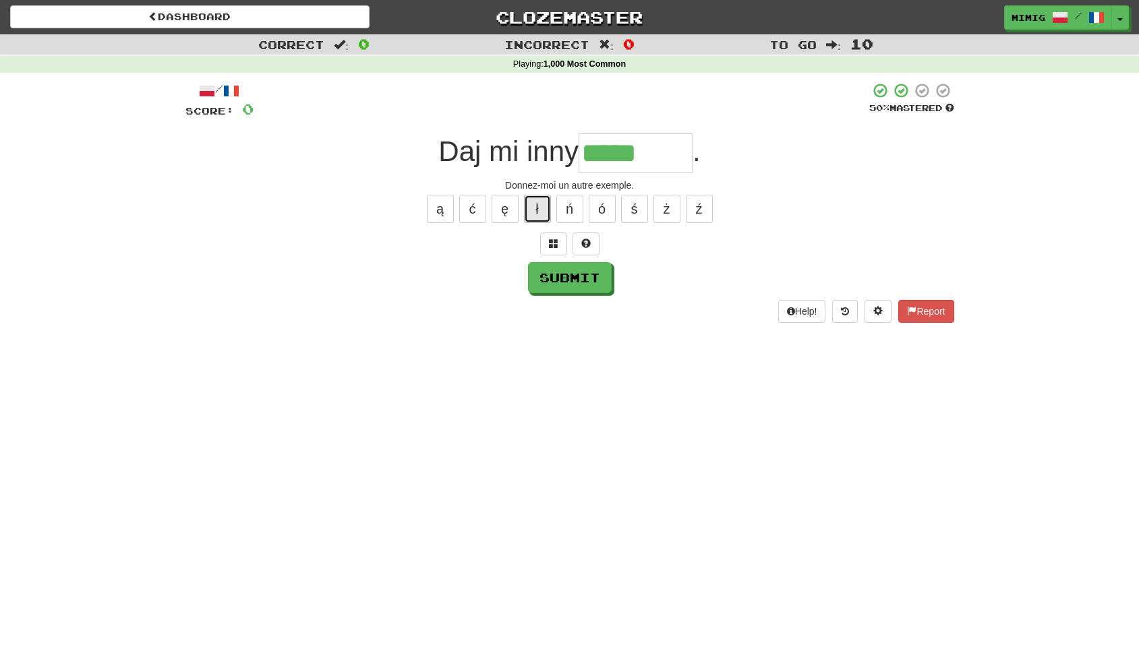
click at [539, 206] on button "ł" at bounding box center [537, 209] width 27 height 28
type input "********"
click at [575, 278] on button "Submit" at bounding box center [571, 278] width 84 height 31
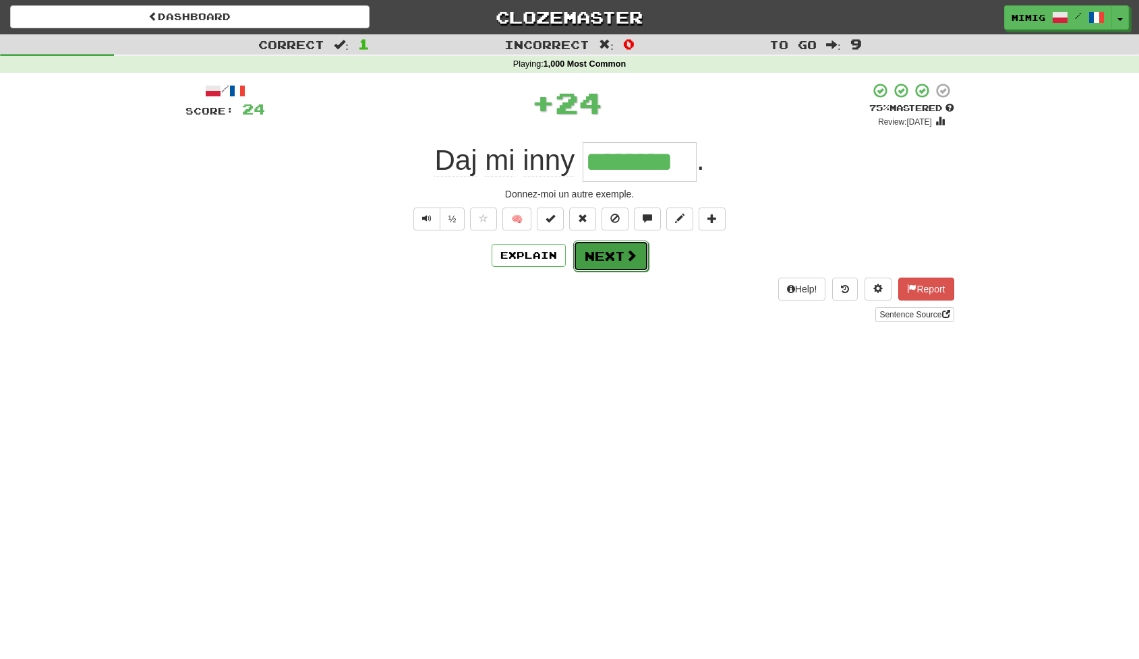
click at [610, 255] on button "Next" at bounding box center [611, 256] width 76 height 31
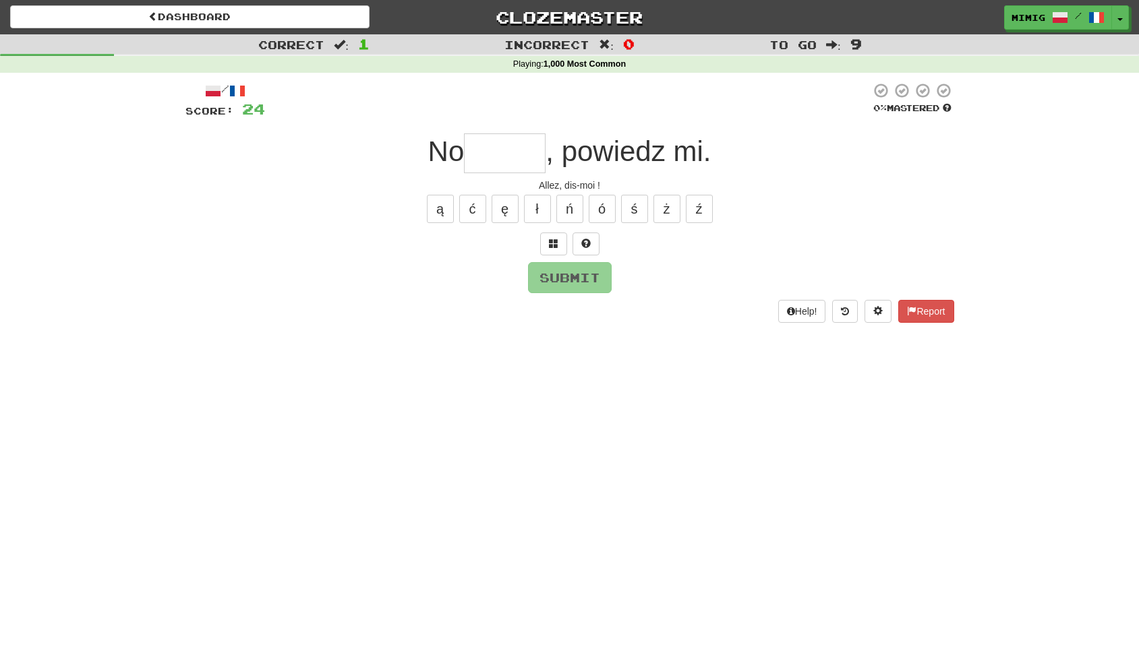
type input "*"
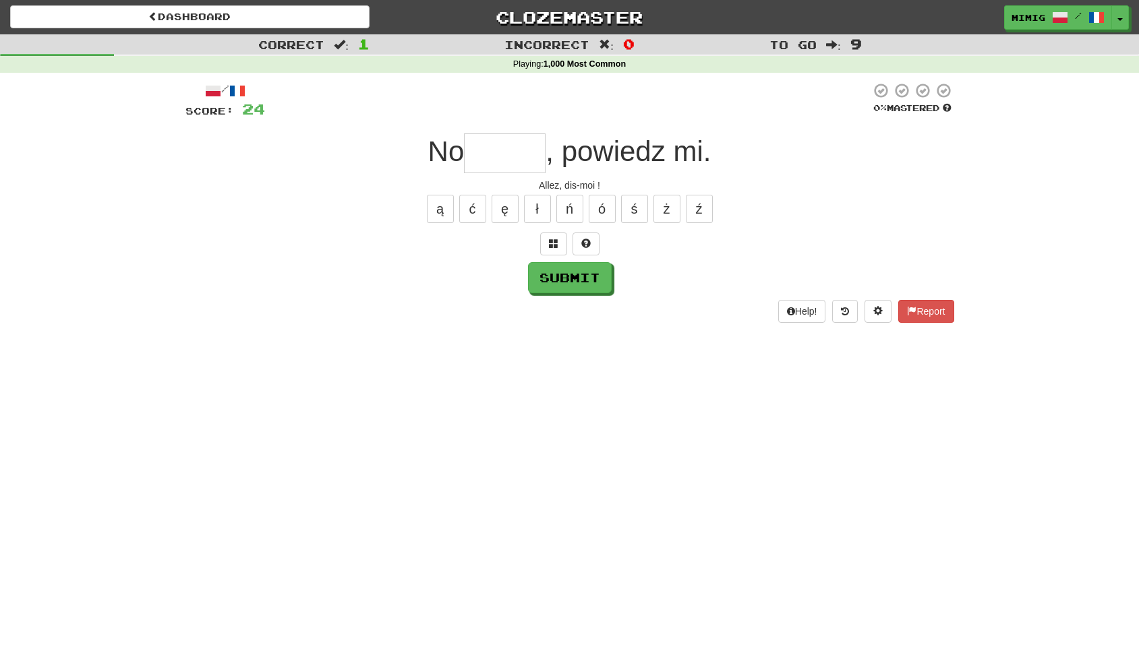
type input "*"
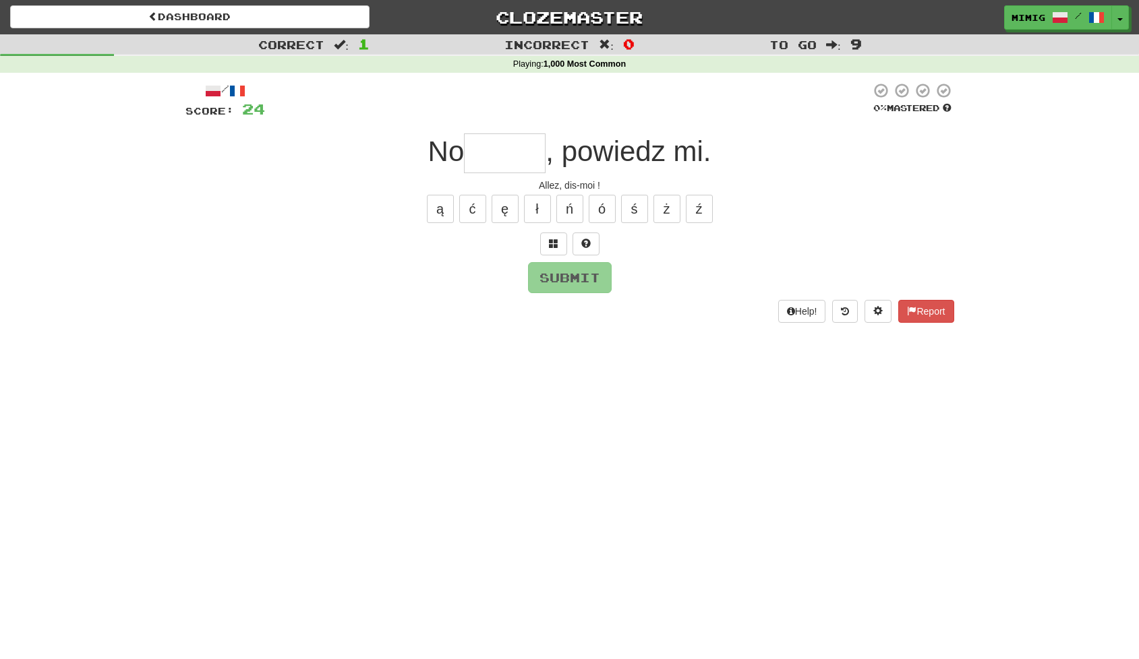
type input "*"
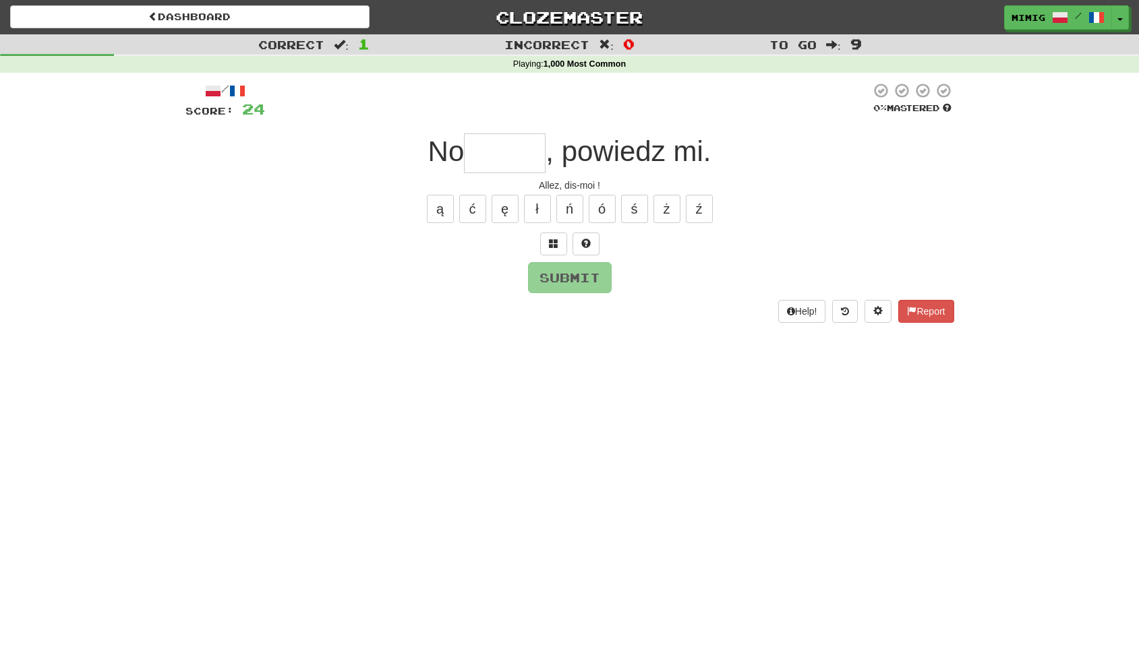
type input "*"
click at [571, 276] on button "Submit" at bounding box center [571, 278] width 84 height 31
click at [541, 159] on input "****" at bounding box center [505, 153] width 82 height 40
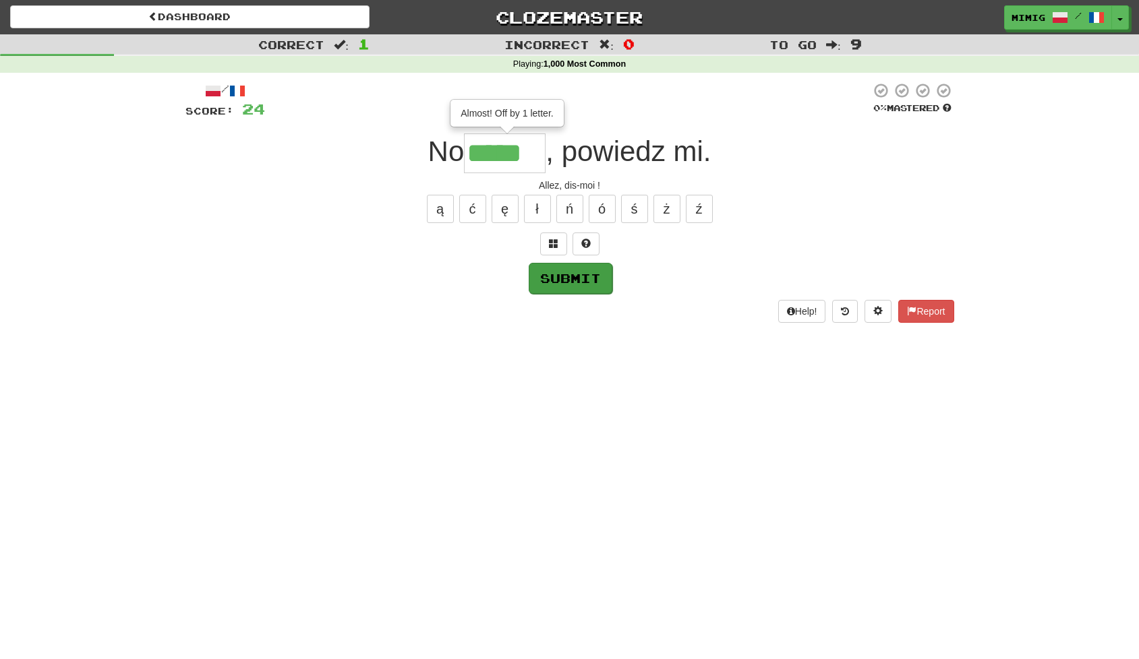
type input "*****"
click at [579, 278] on button "Submit" at bounding box center [571, 278] width 84 height 31
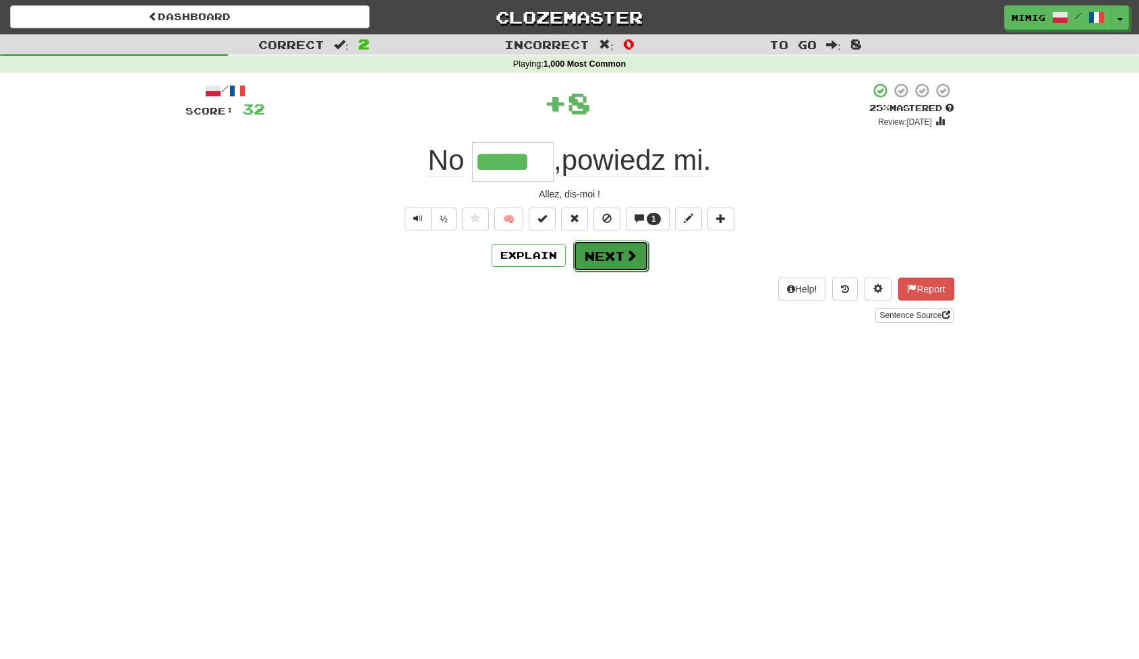
click at [610, 258] on button "Next" at bounding box center [611, 256] width 76 height 31
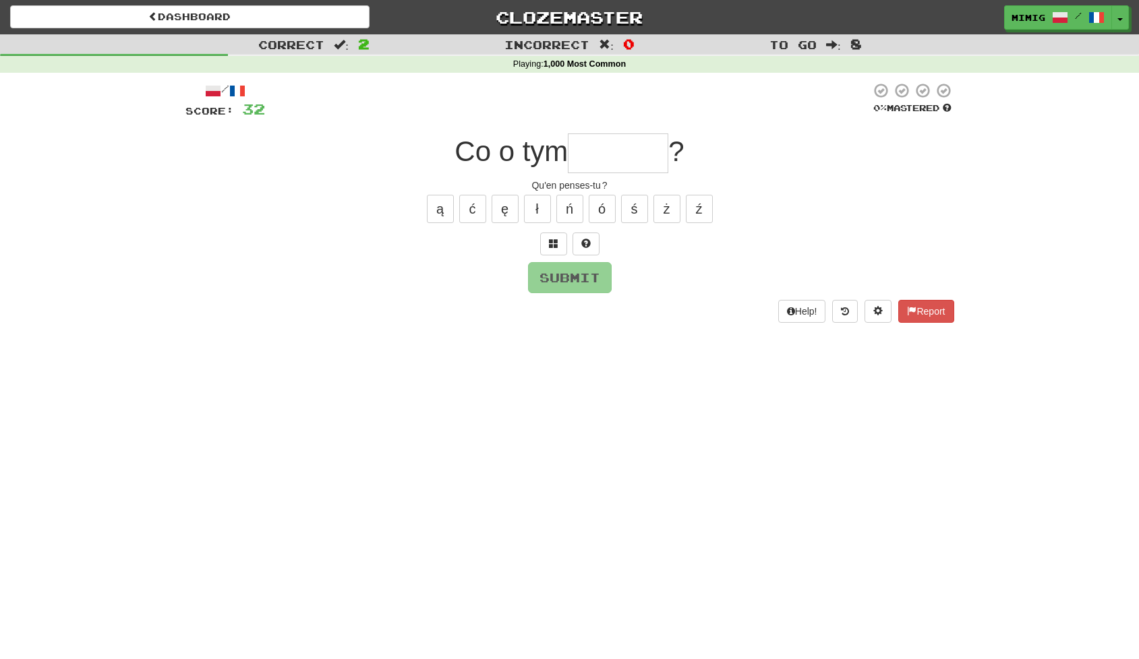
type input "*"
click at [439, 206] on button "ą" at bounding box center [440, 209] width 27 height 28
click at [512, 208] on button "ę" at bounding box center [504, 209] width 27 height 28
type input "*******"
click at [574, 278] on button "Submit" at bounding box center [571, 278] width 84 height 31
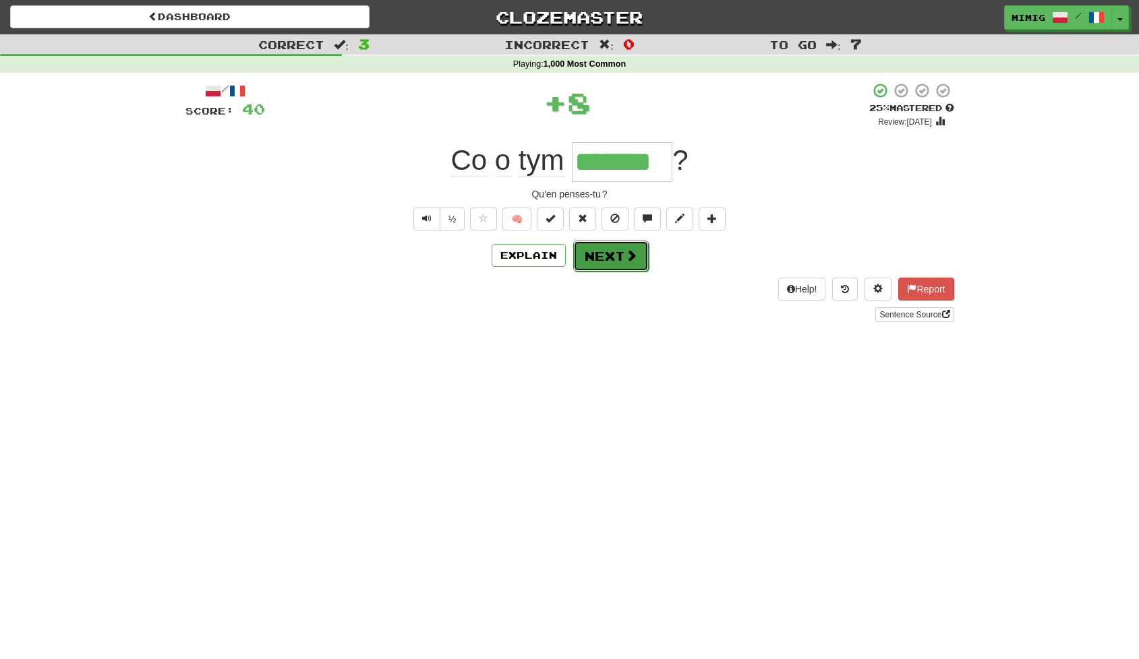
click at [603, 260] on button "Next" at bounding box center [611, 256] width 76 height 31
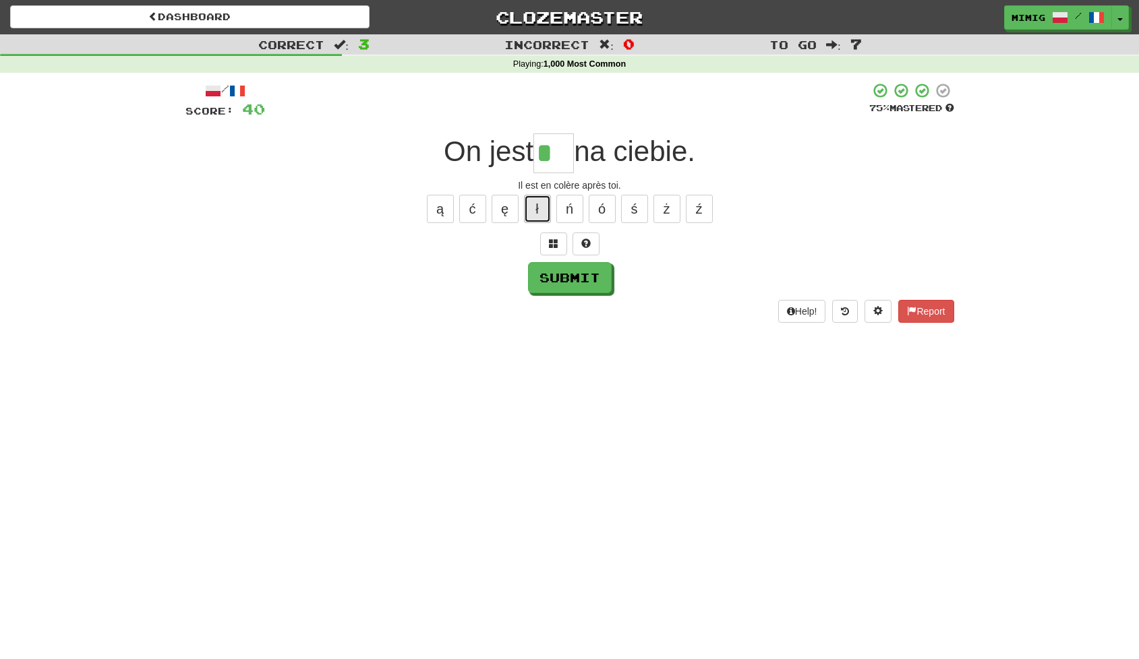
click at [541, 212] on button "ł" at bounding box center [537, 209] width 27 height 28
type input "***"
click at [578, 278] on button "Submit" at bounding box center [571, 278] width 84 height 31
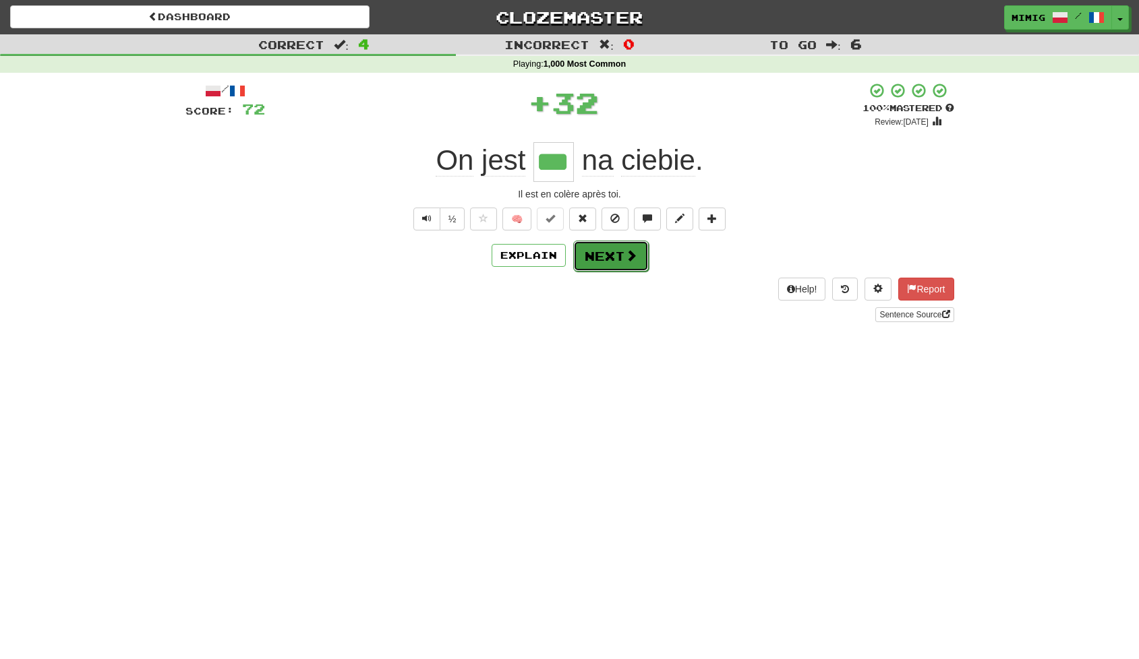
click at [608, 251] on button "Next" at bounding box center [611, 256] width 76 height 31
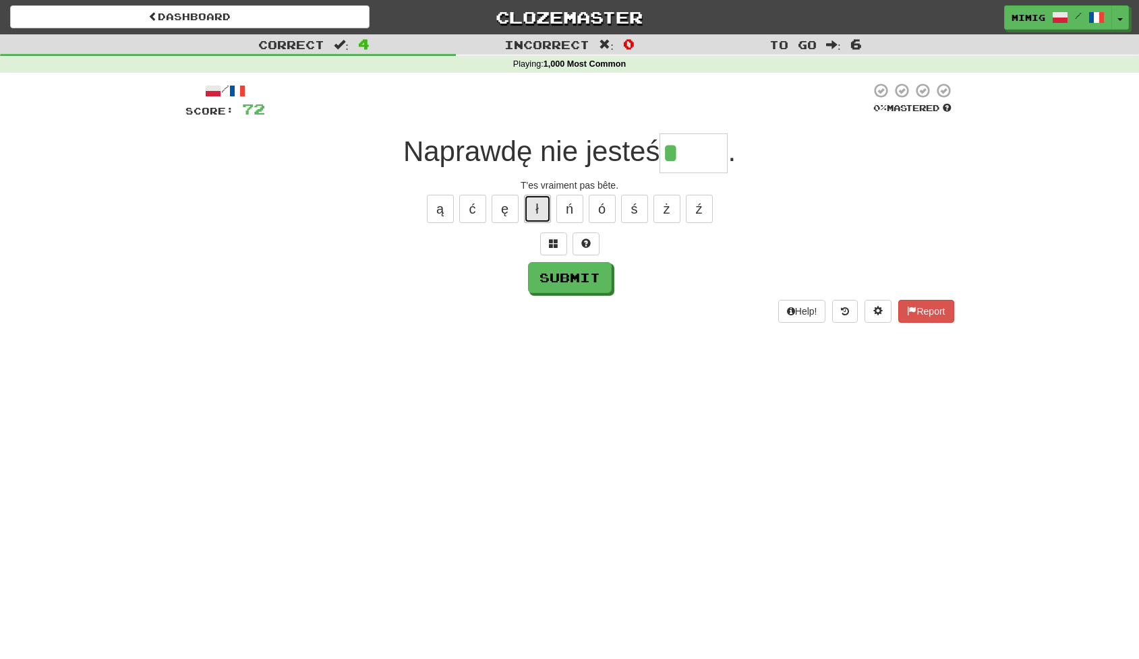
click at [539, 210] on button "ł" at bounding box center [537, 209] width 27 height 28
type input "*****"
click at [572, 274] on button "Submit" at bounding box center [571, 278] width 84 height 31
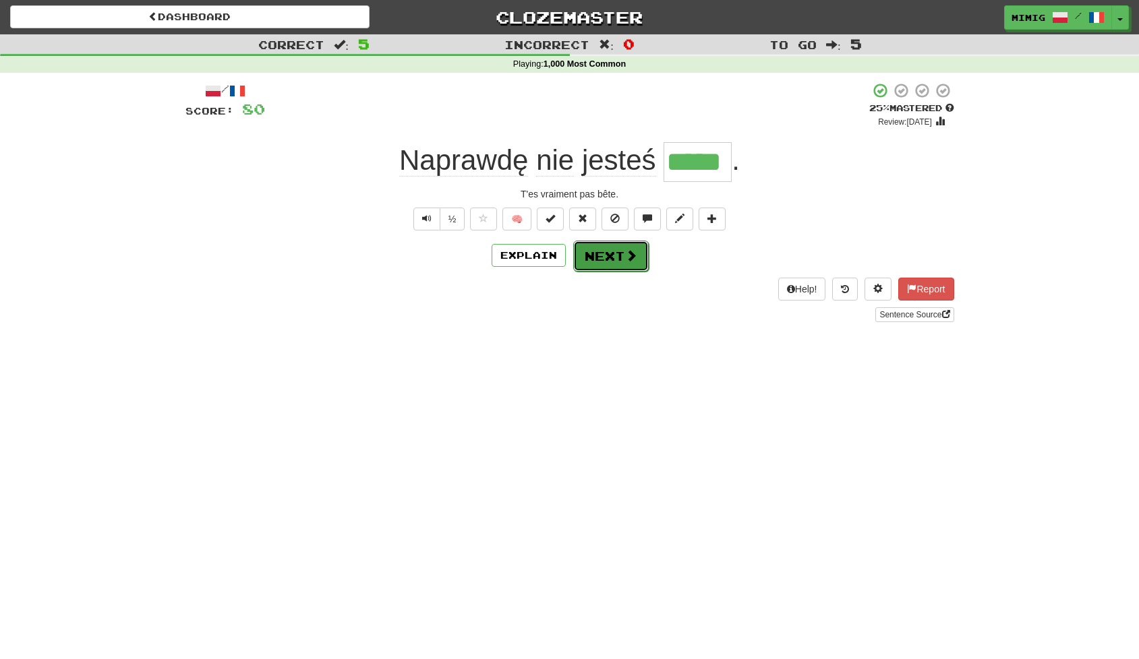
click at [605, 255] on button "Next" at bounding box center [611, 256] width 76 height 31
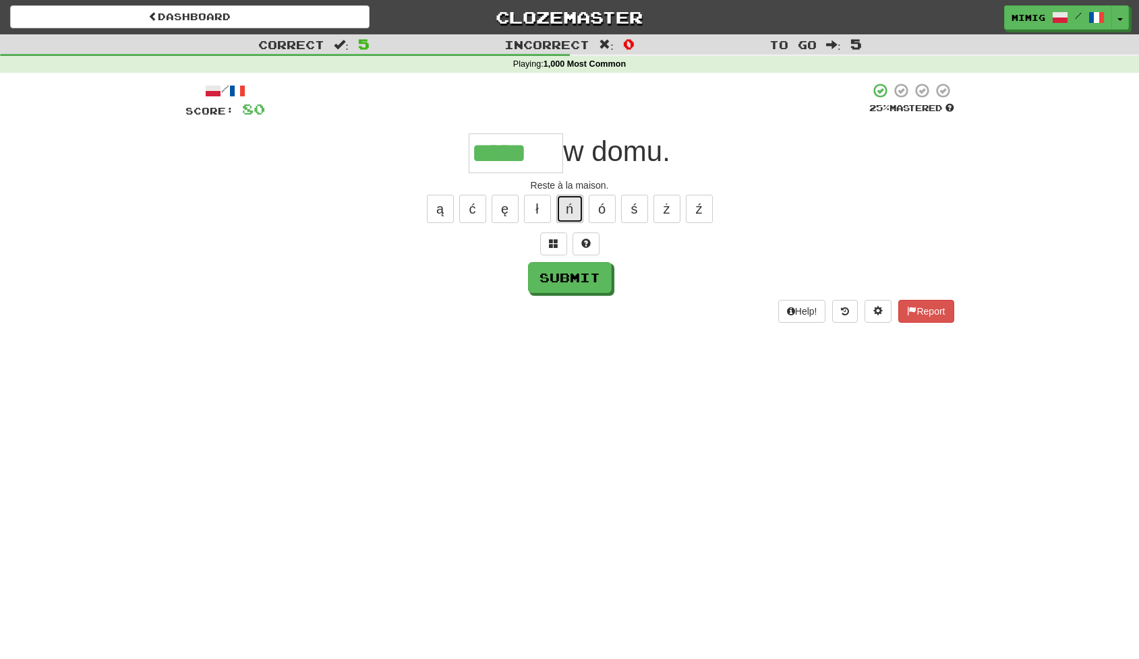
click at [568, 209] on button "ń" at bounding box center [569, 209] width 27 height 28
click at [569, 280] on button "Submit" at bounding box center [571, 278] width 84 height 31
type input "******"
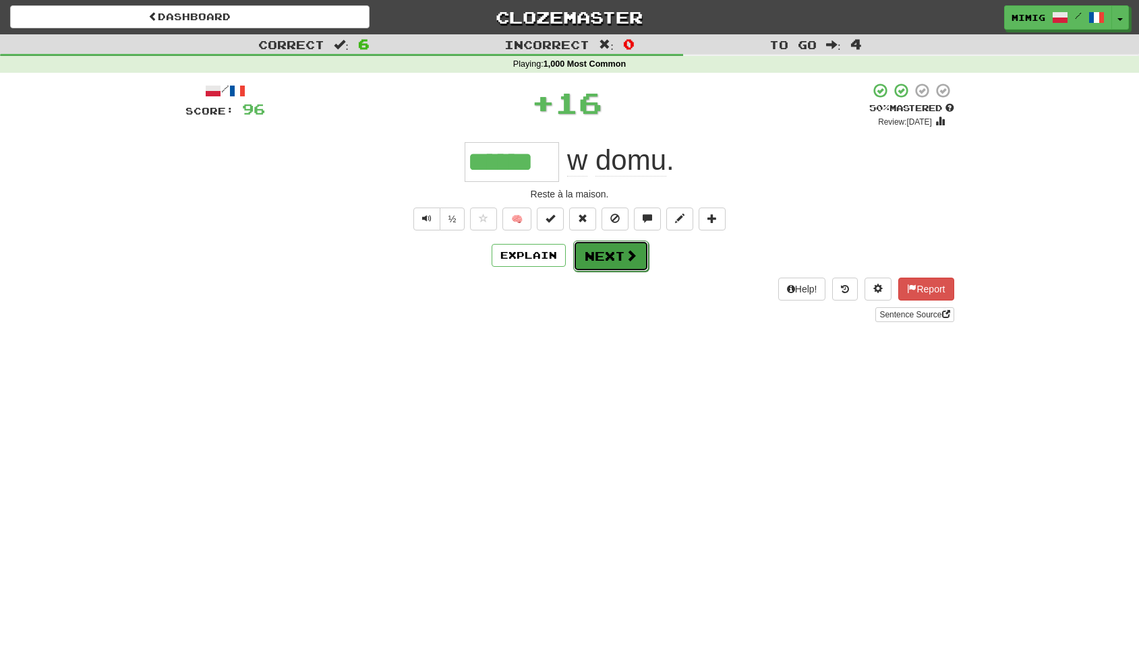
click at [610, 256] on button "Next" at bounding box center [611, 256] width 76 height 31
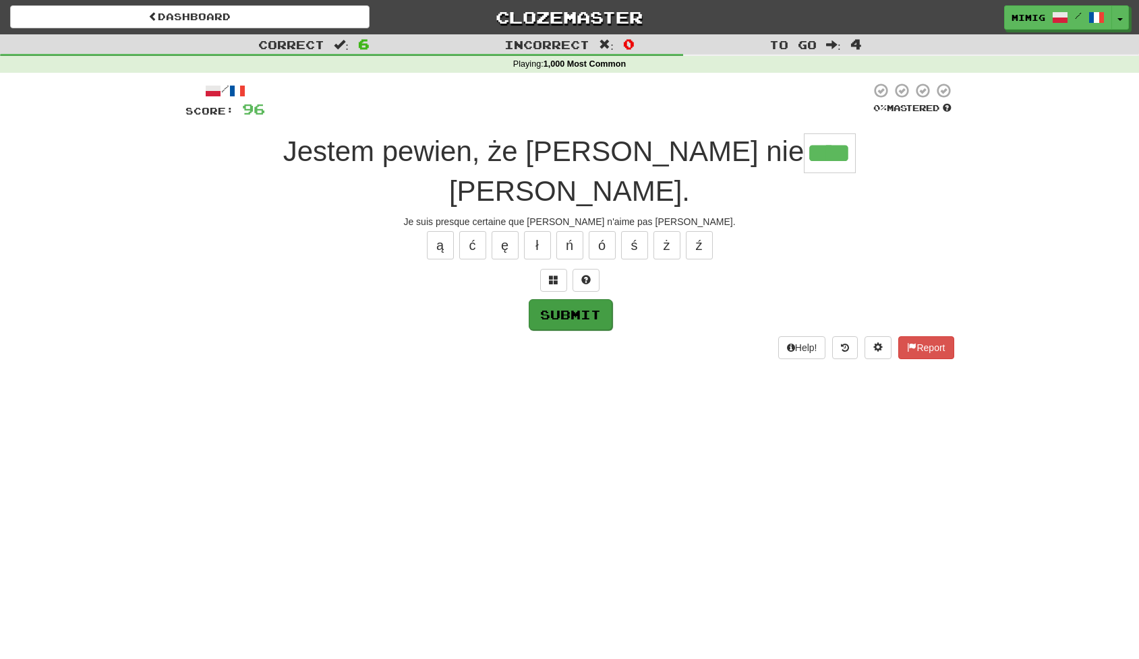
type input "****"
click at [572, 299] on button "Submit" at bounding box center [571, 314] width 84 height 31
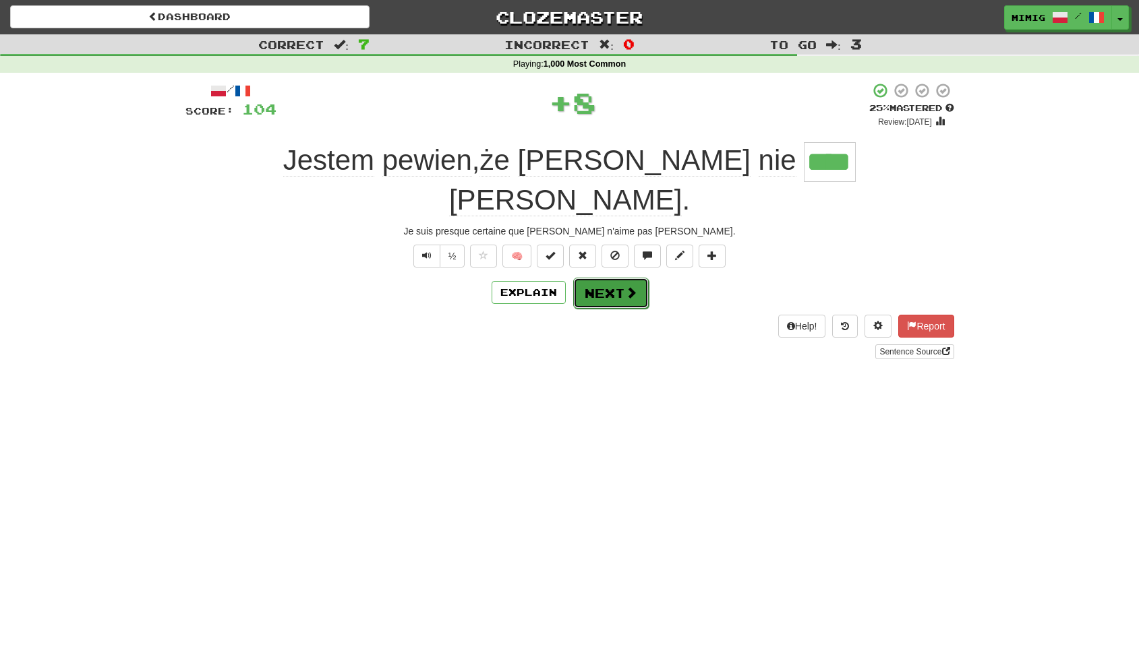
click at [603, 278] on button "Next" at bounding box center [611, 293] width 76 height 31
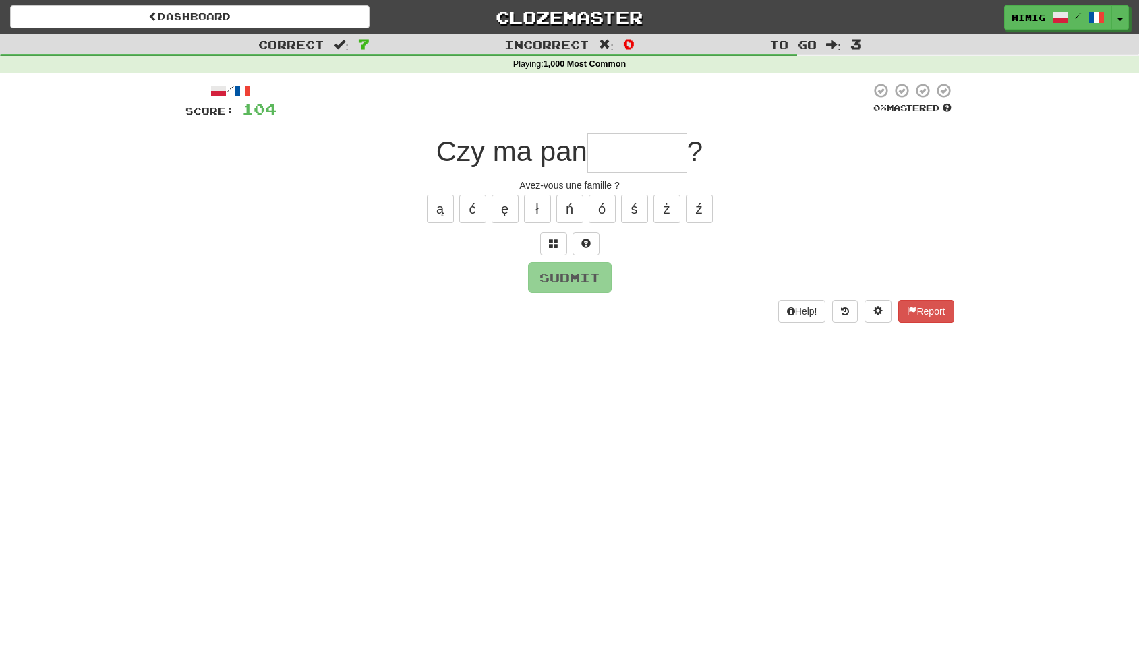
type input "*"
click at [502, 213] on button "ę" at bounding box center [504, 209] width 27 height 28
type input "*******"
click at [576, 277] on button "Submit" at bounding box center [571, 278] width 84 height 31
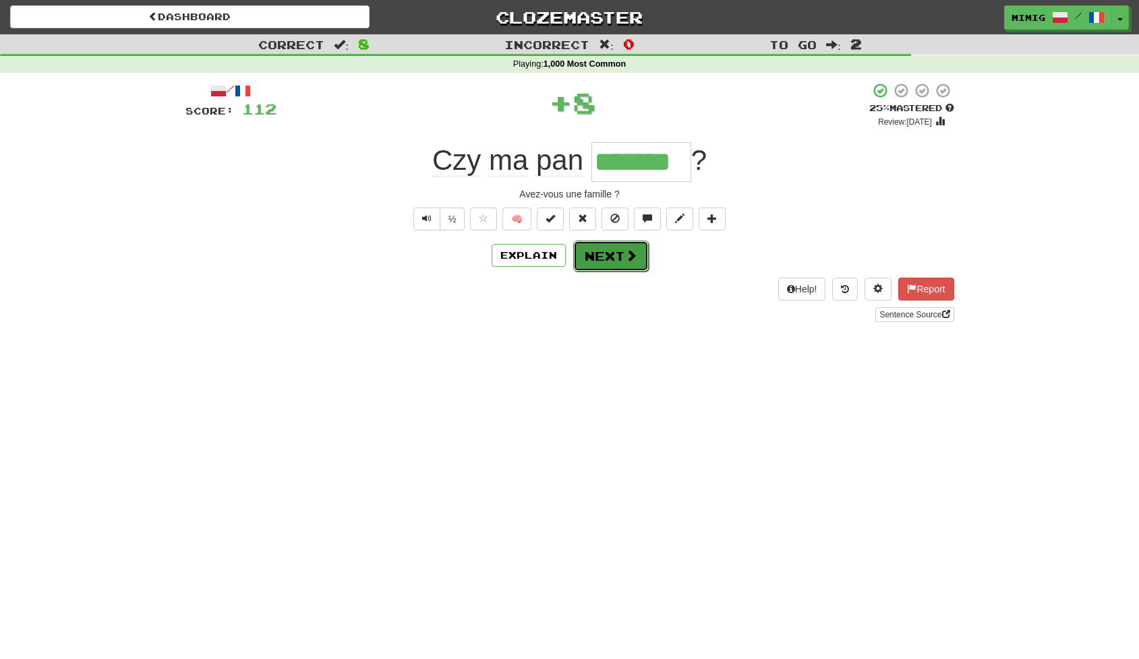
click at [608, 256] on button "Next" at bounding box center [611, 256] width 76 height 31
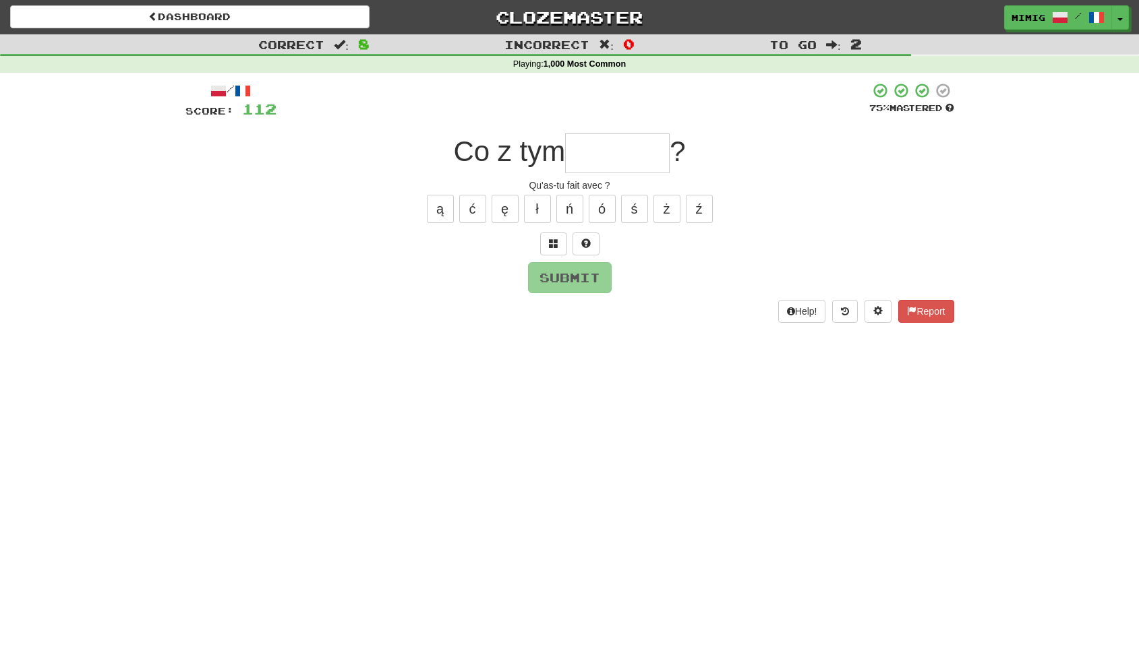
click at [593, 155] on input "text" at bounding box center [617, 153] width 104 height 40
click at [533, 205] on button "ł" at bounding box center [537, 209] width 27 height 28
click at [636, 208] on button "ś" at bounding box center [634, 209] width 27 height 28
type input "********"
click at [578, 280] on button "Submit" at bounding box center [571, 278] width 84 height 31
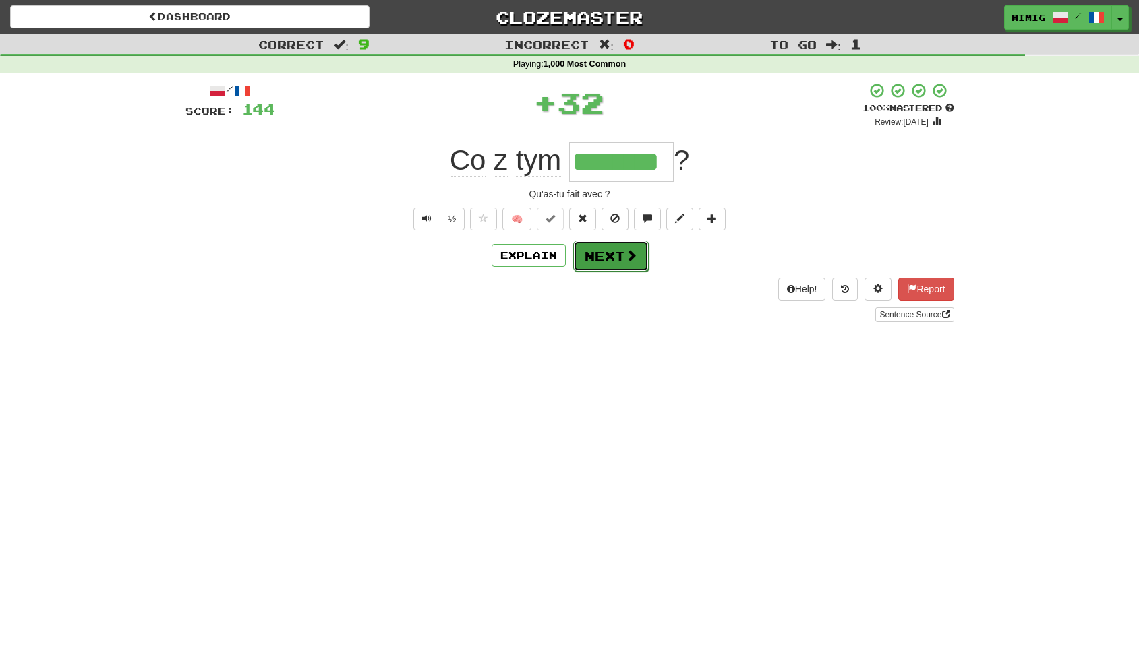
click at [597, 254] on button "Next" at bounding box center [611, 256] width 76 height 31
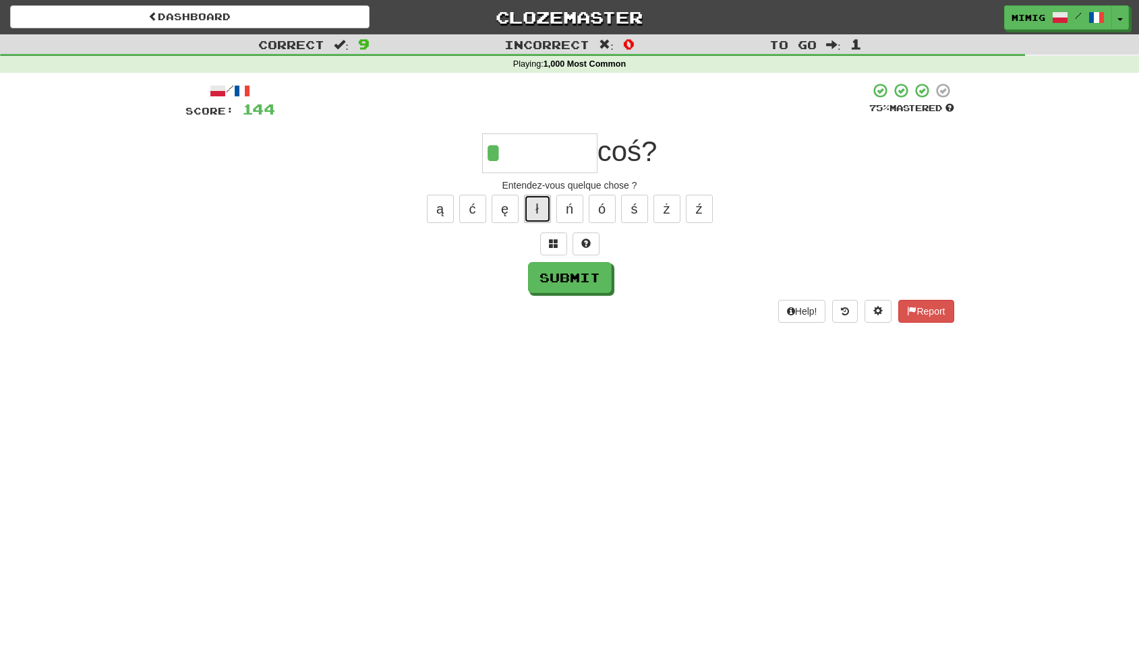
click at [537, 211] on button "ł" at bounding box center [537, 209] width 27 height 28
click at [572, 279] on button "Submit" at bounding box center [571, 278] width 84 height 31
type input "********"
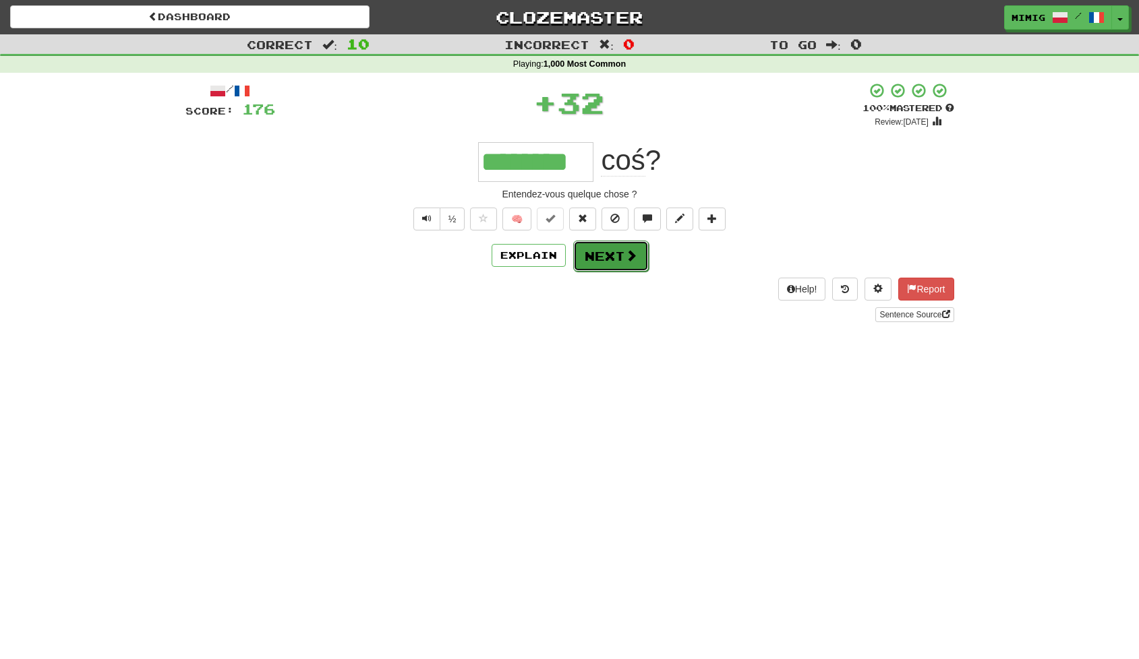
click at [609, 252] on button "Next" at bounding box center [611, 256] width 76 height 31
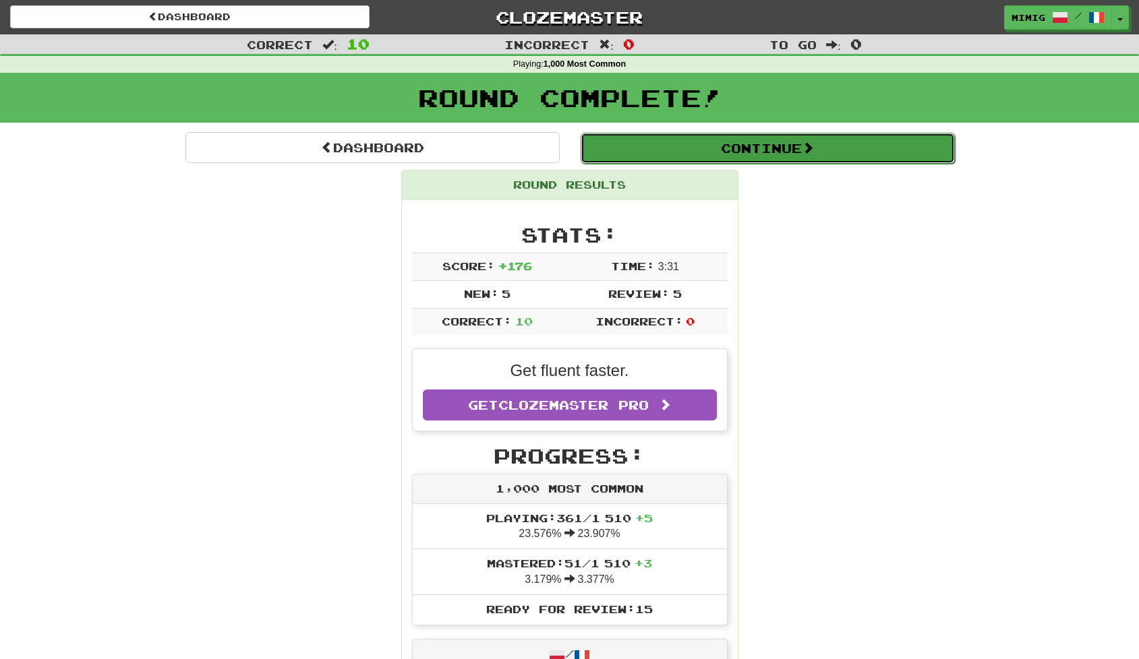
click at [649, 148] on button "Continue" at bounding box center [767, 148] width 374 height 31
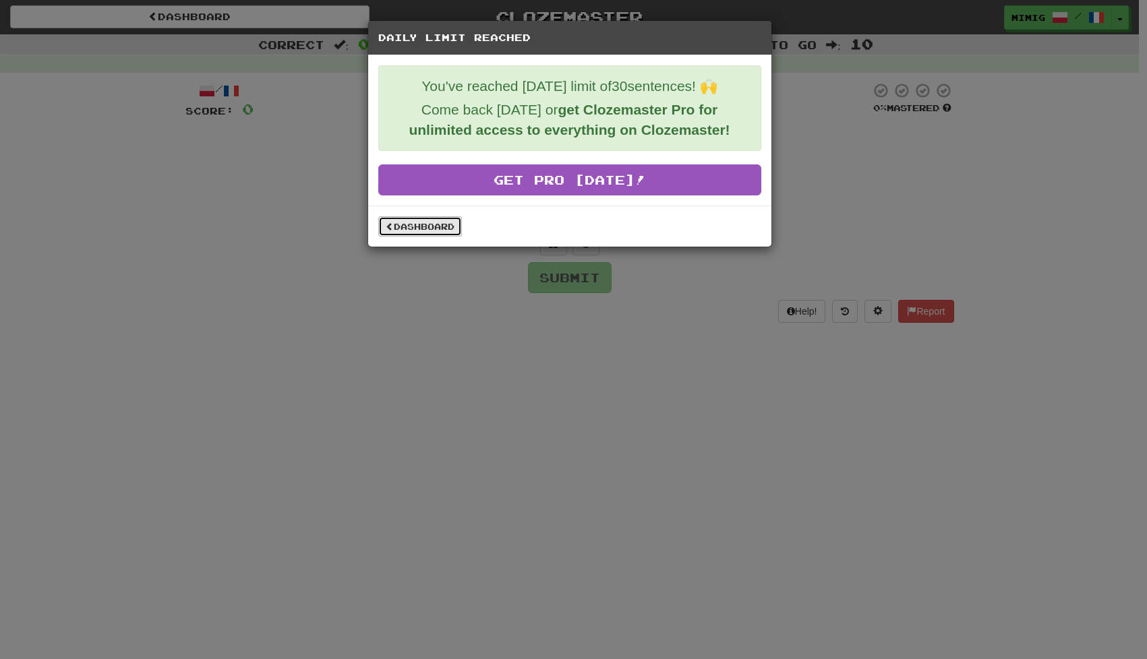
click at [440, 227] on link "Dashboard" at bounding box center [420, 226] width 84 height 20
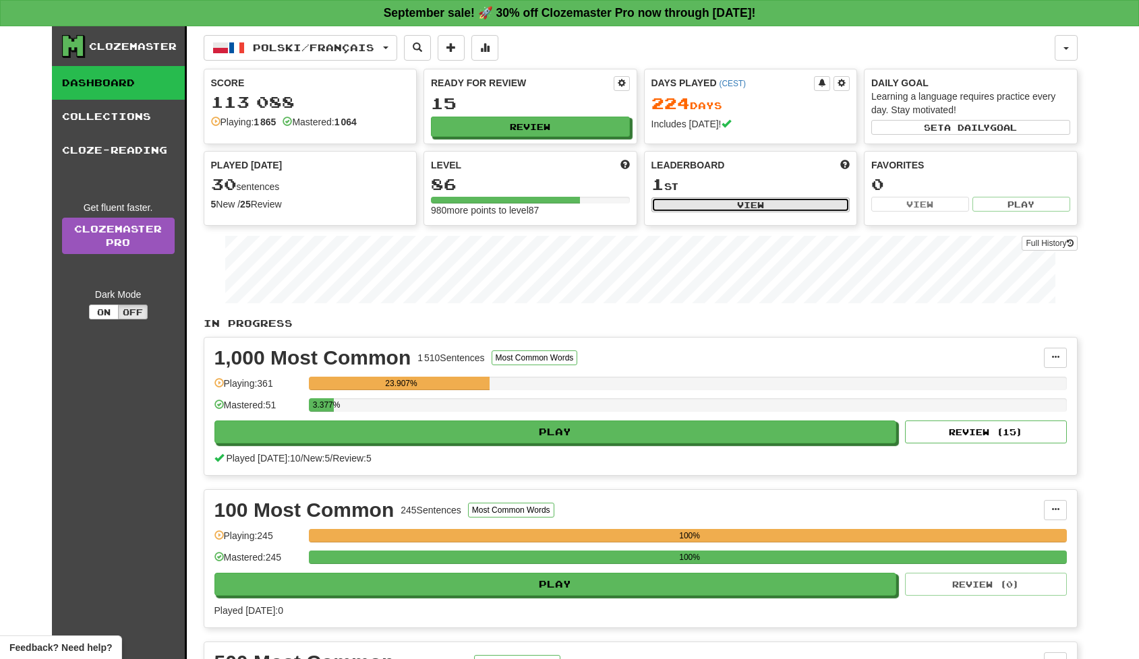
click at [726, 204] on button "View" at bounding box center [750, 205] width 199 height 15
select select "**********"
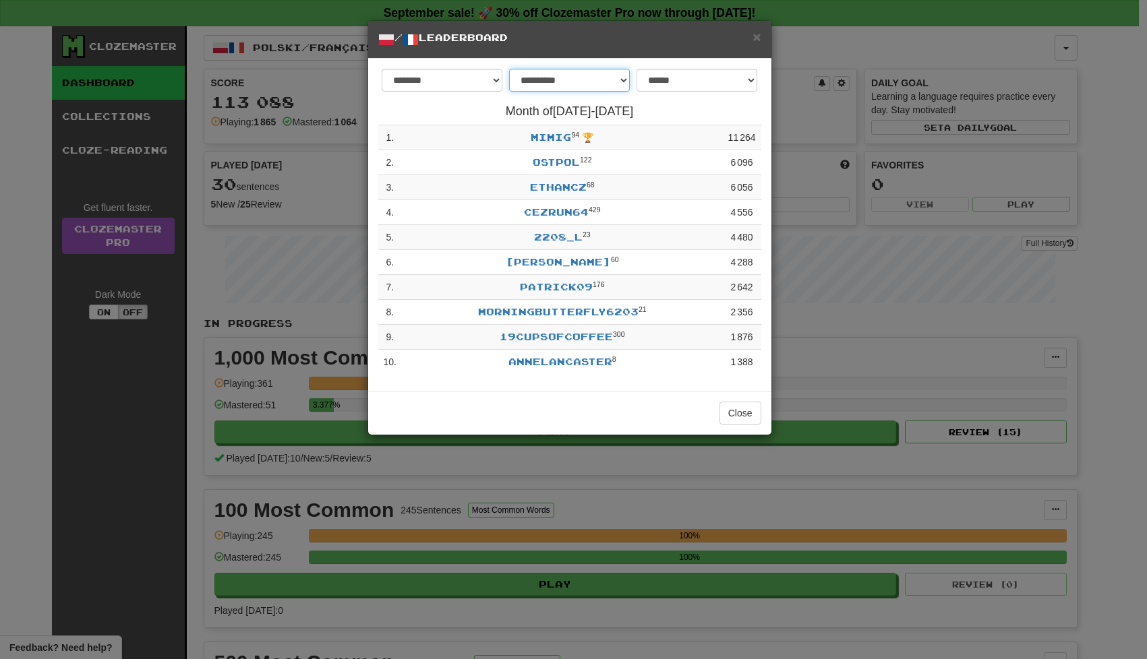
select select "******"
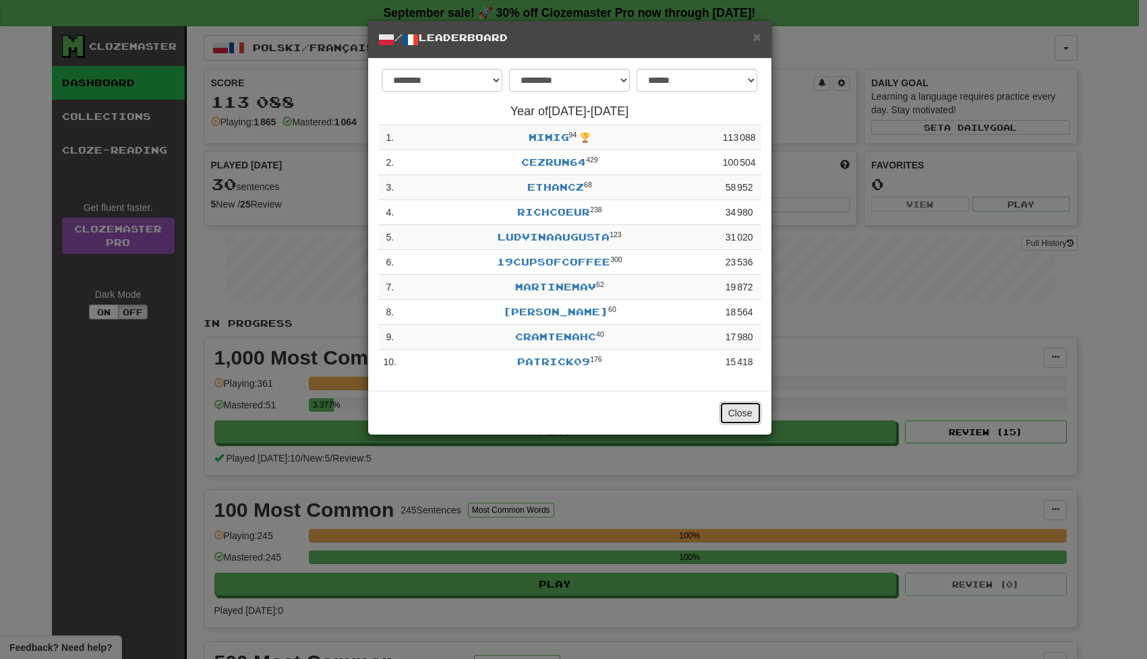
click at [742, 414] on button "Close" at bounding box center [740, 413] width 42 height 23
